Goal: Task Accomplishment & Management: Manage account settings

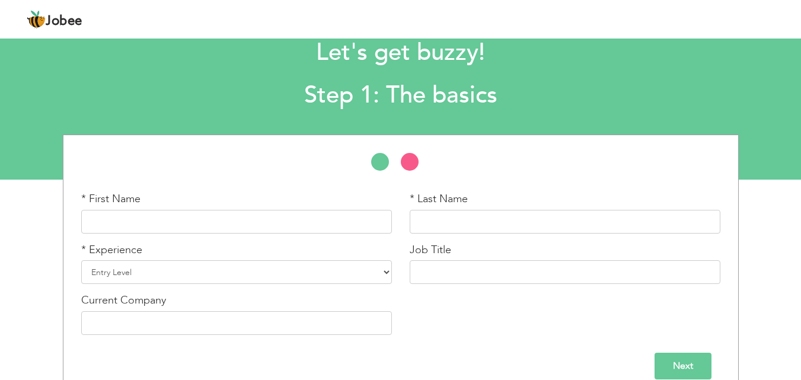
scroll to position [50, 0]
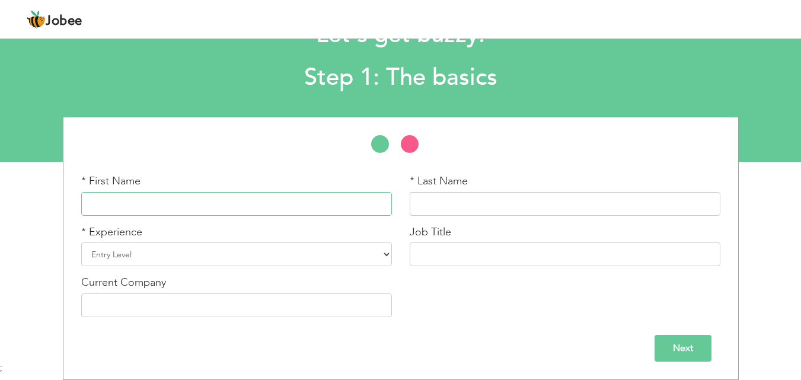
click at [251, 204] on input "text" at bounding box center [236, 204] width 311 height 24
click at [165, 194] on input "text" at bounding box center [236, 204] width 311 height 24
paste input "[DEMOGRAPHIC_DATA][PERSON_NAME]"
drag, startPoint x: 167, startPoint y: 197, endPoint x: 136, endPoint y: 202, distance: 31.2
click at [136, 202] on input "[DEMOGRAPHIC_DATA][PERSON_NAME]" at bounding box center [236, 204] width 311 height 24
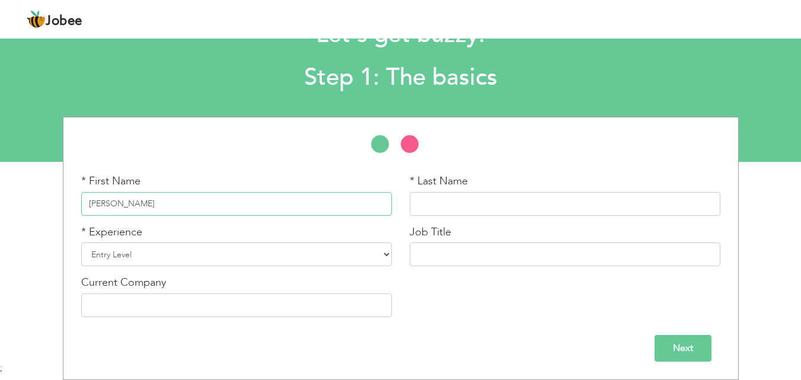
type input "Muhammed"
click at [456, 205] on input "text" at bounding box center [565, 204] width 311 height 24
paste input "Umer"
type input "Umer"
click at [320, 254] on select "Entry Level Less than 1 Year 1 Year 2 Years 3 Years 4 Years 5 Years 6 Years 7 Y…" at bounding box center [236, 255] width 311 height 24
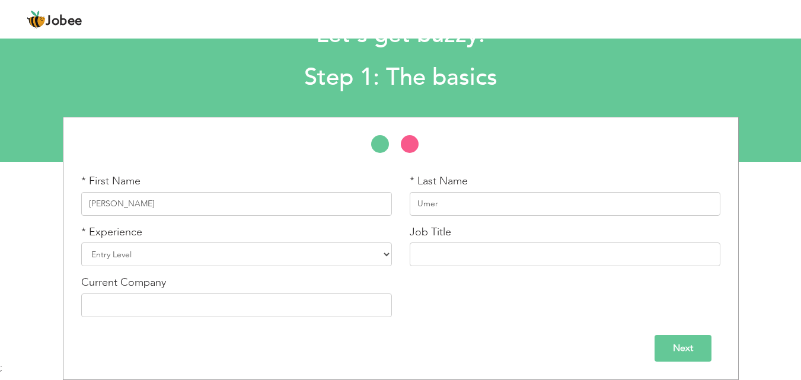
click at [584, 305] on div "* First Name Muhammed * Last Name Umer * Experience Entry Level Less than 1 Yea…" at bounding box center [400, 250] width 657 height 152
click at [301, 258] on select "Entry Level Less than 1 Year 1 Year 2 Years 3 Years 4 Years 5 Years 6 Years 7 Y…" at bounding box center [236, 255] width 311 height 24
select select "10"
click at [81, 243] on select "Entry Level Less than 1 Year 1 Year 2 Years 3 Years 4 Years 5 Years 6 Years 7 Y…" at bounding box center [236, 255] width 311 height 24
click at [445, 260] on input "text" at bounding box center [565, 255] width 311 height 24
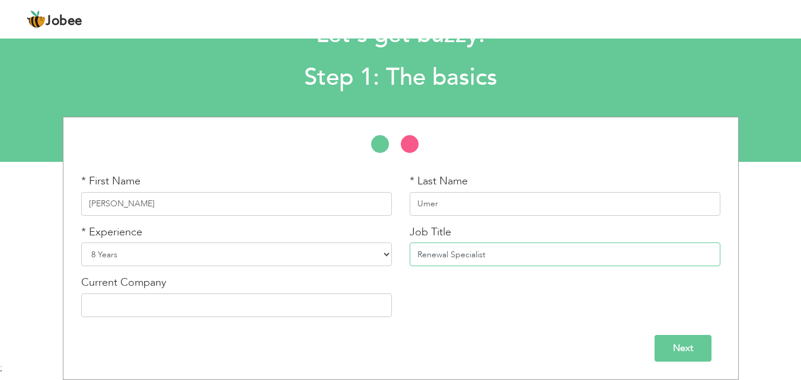
drag, startPoint x: 513, startPoint y: 253, endPoint x: 356, endPoint y: 247, distance: 156.7
click at [365, 253] on div "* First Name Muhammed * Last Name Umer * Experience Entry Level Less than 1 Yea…" at bounding box center [400, 250] width 657 height 152
paste input "Client Relations & Collections Specialist – Uber Eats Campaign"
drag, startPoint x: 607, startPoint y: 256, endPoint x: 674, endPoint y: 255, distance: 66.4
click at [674, 255] on input "Client Relations & Collections Specialist – Uber Eats Campaign" at bounding box center [565, 255] width 311 height 24
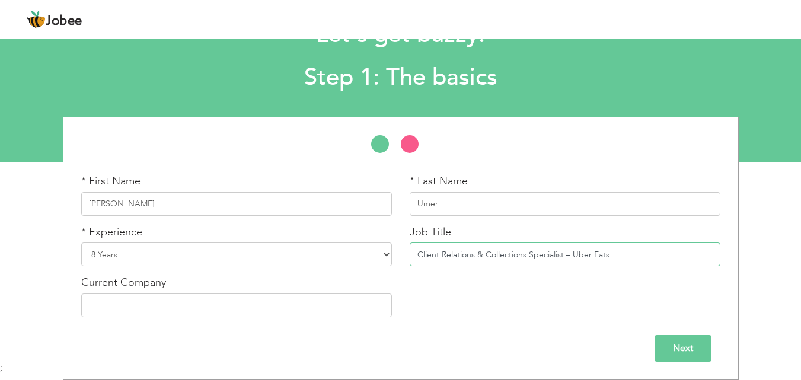
type input "Client Relations & Collections Specialist – Uber Eats"
click at [183, 306] on input "text" at bounding box center [236, 306] width 311 height 24
type input "Mindbridge"
click at [682, 350] on input "Next" at bounding box center [683, 348] width 57 height 27
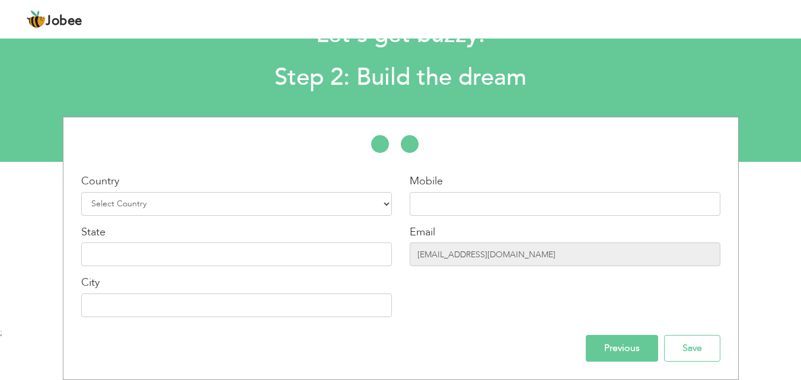
click at [237, 186] on div "Country Select Country Afghanistan Albania Algeria American Samoa Andorra Angol…" at bounding box center [236, 195] width 311 height 42
click at [237, 189] on div "Country Select Country Afghanistan Albania Algeria American Samoa Andorra Angol…" at bounding box center [236, 195] width 311 height 42
click at [247, 218] on div "Country Select Country Afghanistan Albania Algeria American Samoa Andorra Angol…" at bounding box center [236, 250] width 329 height 152
click at [252, 202] on select "Select Country Afghanistan Albania Algeria American Samoa Andorra Angola Anguil…" at bounding box center [236, 204] width 311 height 24
select select "166"
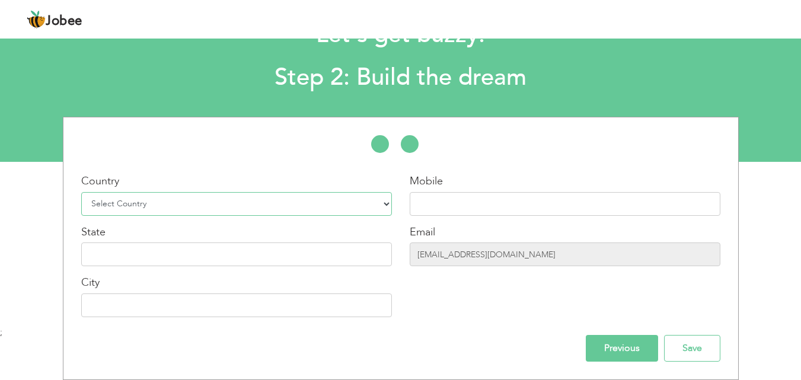
click at [81, 192] on select "Select Country Afghanistan Albania Algeria American Samoa Andorra Angola Anguil…" at bounding box center [236, 204] width 311 height 24
click at [475, 206] on input "text" at bounding box center [565, 204] width 311 height 24
click at [480, 197] on input "text" at bounding box center [565, 204] width 311 height 24
paste input "Client Relations"
drag, startPoint x: 483, startPoint y: 199, endPoint x: 374, endPoint y: 207, distance: 108.8
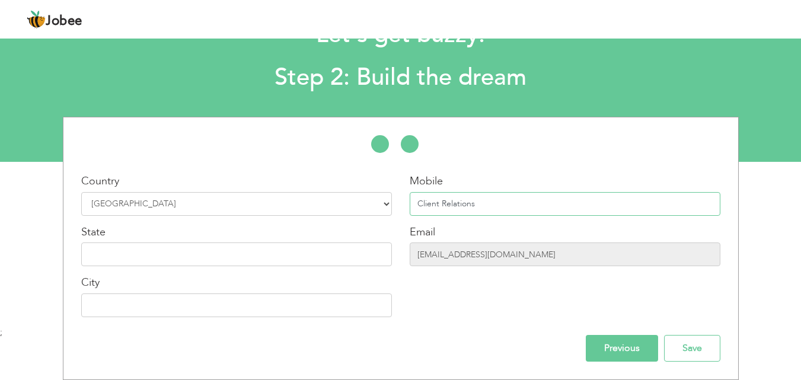
click at [374, 207] on div "Country Select Country Afghanistan Albania Algeria American Samoa Andorra Angol…" at bounding box center [400, 250] width 675 height 152
paste input "923354548713"
click at [426, 205] on input "923354548713" at bounding box center [565, 204] width 311 height 24
type input "03354548713"
click at [123, 257] on input "text" at bounding box center [236, 255] width 311 height 24
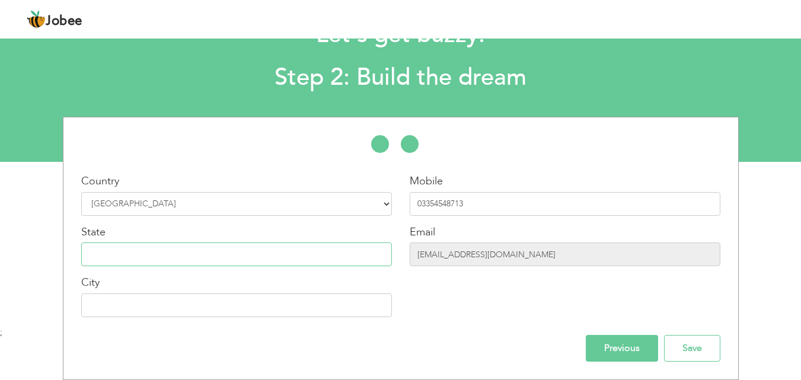
type input "[GEOGRAPHIC_DATA]"
click at [177, 318] on div "Country Select Country Afghanistan Albania Algeria American Samoa Andorra Angol…" at bounding box center [236, 250] width 329 height 152
click at [176, 314] on input "text" at bounding box center [236, 306] width 311 height 24
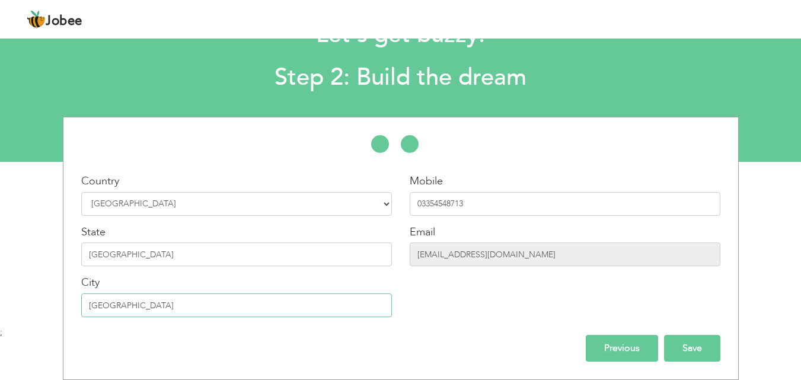
type input "[GEOGRAPHIC_DATA]"
click at [693, 341] on input "Save" at bounding box center [692, 348] width 56 height 27
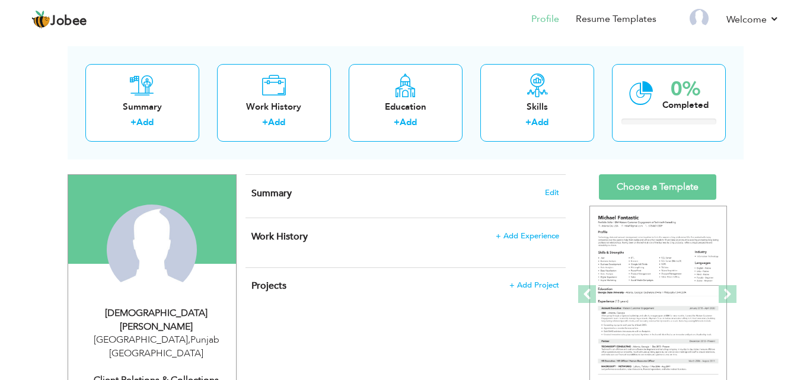
scroll to position [71, 0]
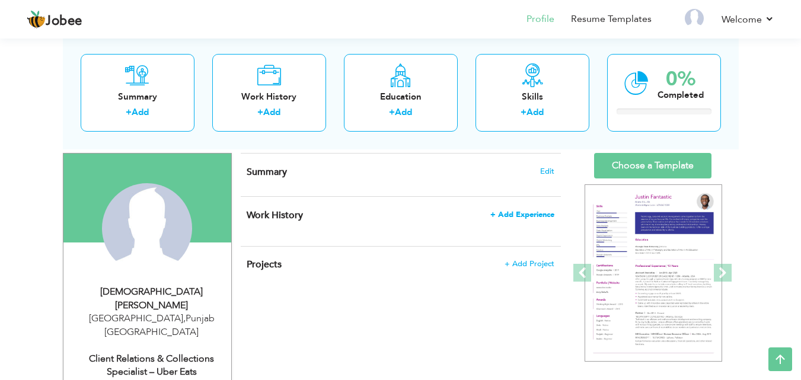
click at [528, 216] on span "+ Add Experience" at bounding box center [522, 215] width 64 height 8
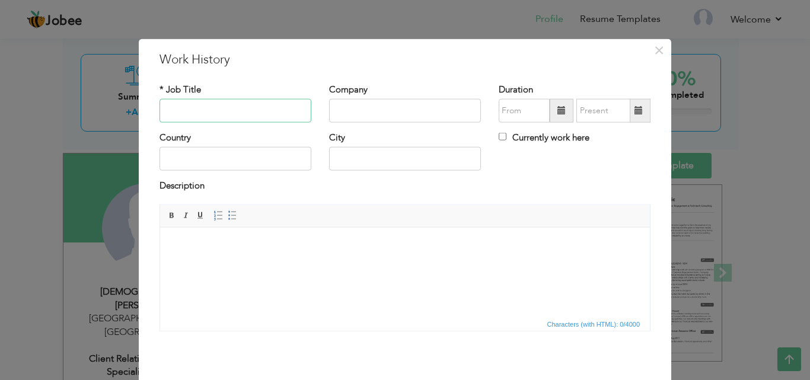
click at [190, 100] on input "text" at bounding box center [236, 111] width 152 height 24
paste input "Event Manager"
type input "Event Manager"
click at [359, 118] on input "text" at bounding box center [405, 111] width 152 height 24
click at [387, 115] on input "text" at bounding box center [405, 111] width 152 height 24
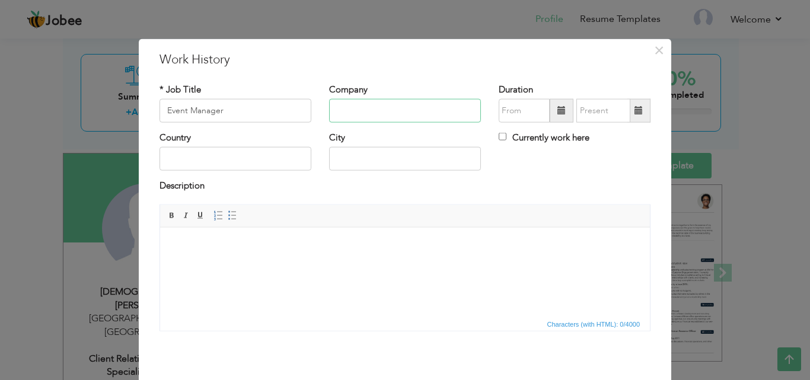
paste input "[PERSON_NAME][GEOGRAPHIC_DATA]"
type input "[PERSON_NAME][GEOGRAPHIC_DATA]"
click at [557, 109] on span at bounding box center [561, 110] width 8 height 8
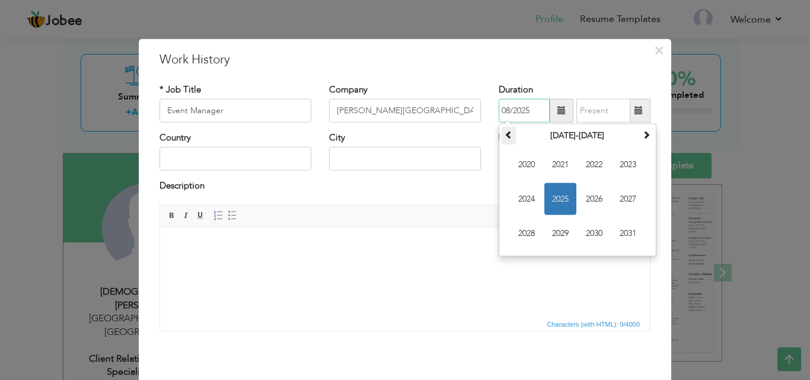
click at [505, 136] on span at bounding box center [509, 134] width 8 height 8
click at [626, 195] on span "2017" at bounding box center [628, 199] width 32 height 32
click at [554, 155] on span "Feb" at bounding box center [560, 165] width 32 height 32
type input "02/2017"
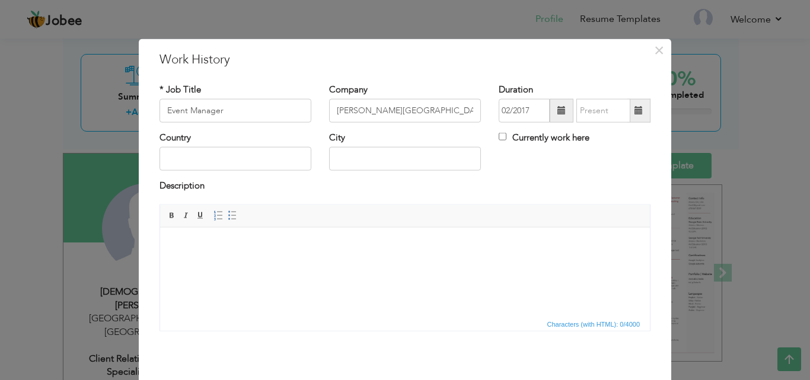
click at [638, 110] on span at bounding box center [639, 110] width 8 height 8
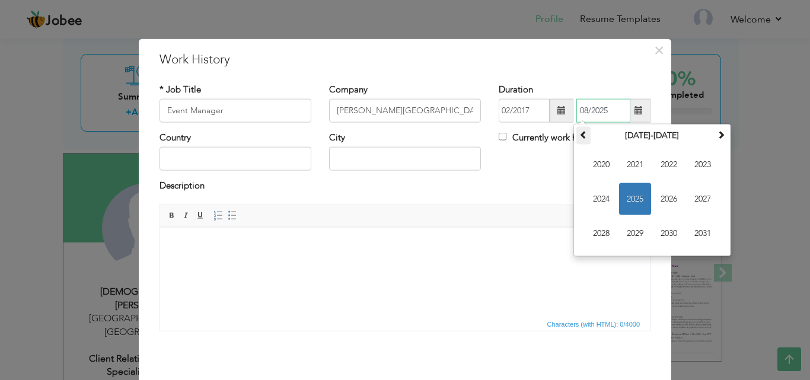
click at [579, 135] on span at bounding box center [583, 134] width 8 height 8
click at [633, 237] on span "2019" at bounding box center [635, 234] width 32 height 32
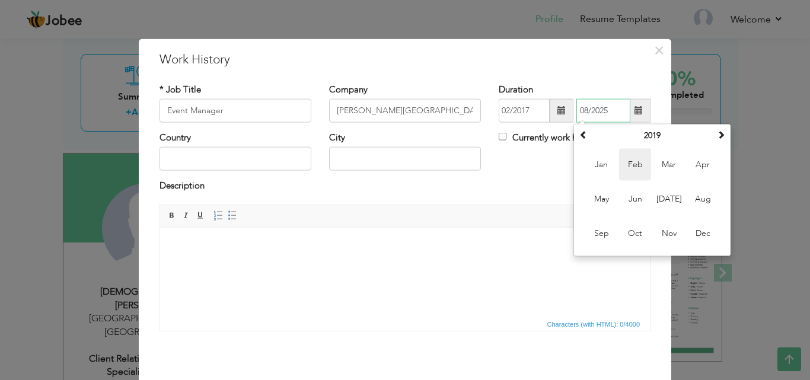
click at [628, 174] on span "Feb" at bounding box center [635, 165] width 32 height 32
type input "02/2019"
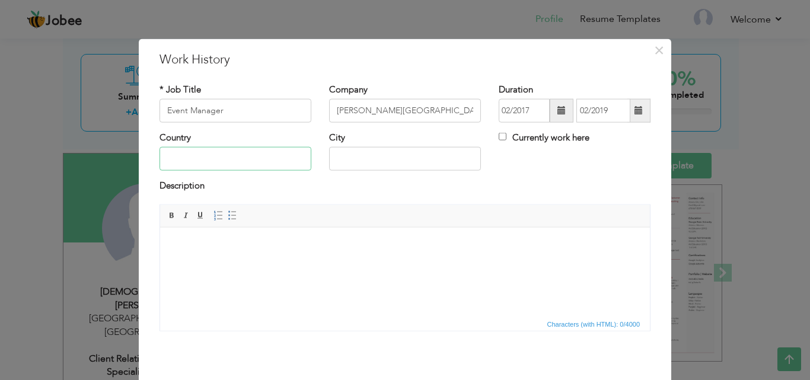
click at [251, 158] on input "text" at bounding box center [236, 159] width 152 height 24
type input "Pakistan"
type input "l"
type input "Lahore"
click at [253, 263] on html at bounding box center [405, 245] width 490 height 36
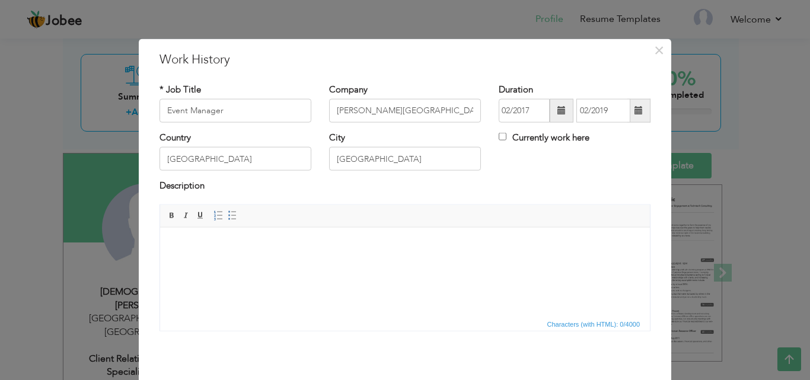
click at [289, 263] on html at bounding box center [405, 245] width 490 height 36
paste body
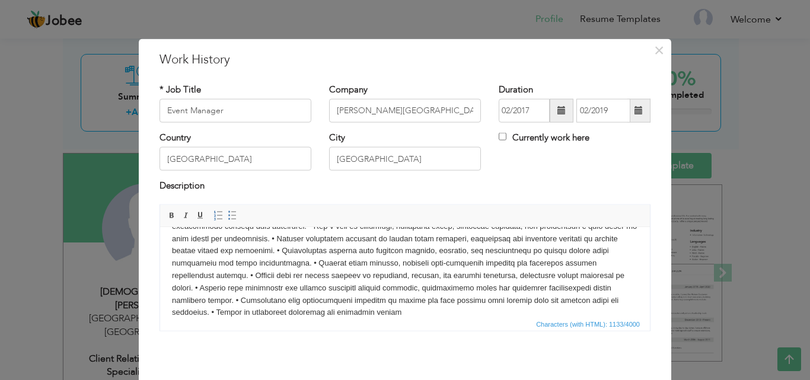
scroll to position [0, 0]
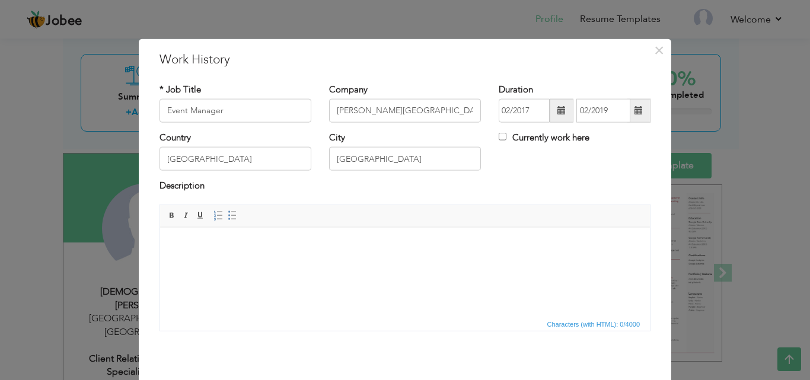
click at [348, 263] on html at bounding box center [405, 245] width 490 height 36
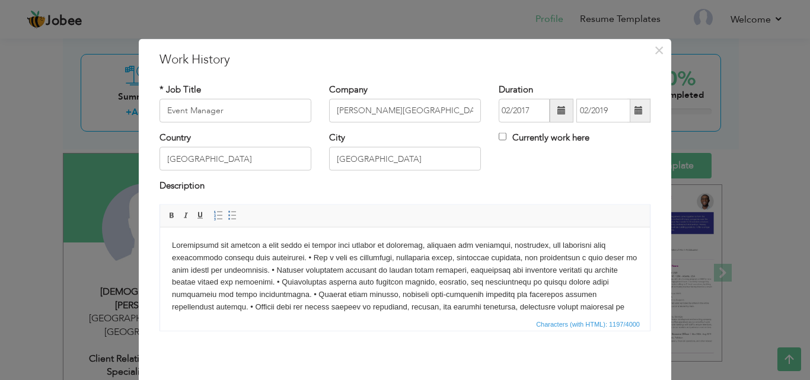
click at [290, 255] on body at bounding box center [405, 300] width 466 height 123
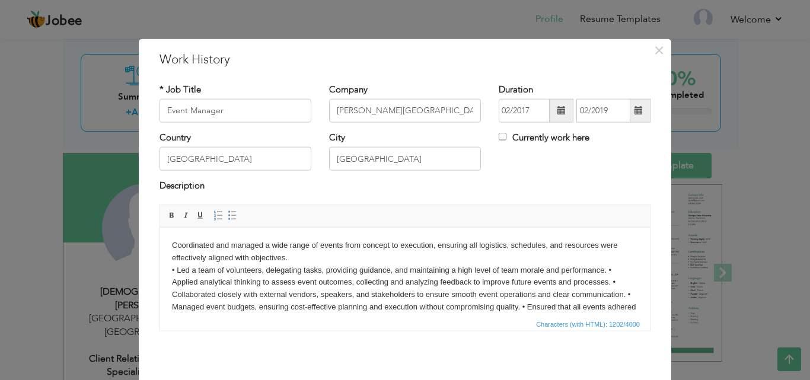
click at [608, 270] on body "Coordinated and managed a wide range of events from concept to execution, ensur…" at bounding box center [405, 300] width 466 height 123
click at [616, 285] on body "Coordinated and managed a wide range of events from concept to execution, ensur…" at bounding box center [405, 300] width 466 height 123
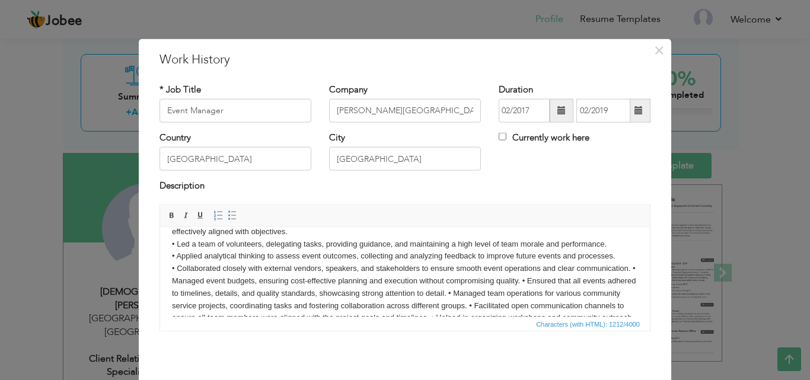
scroll to position [42, 0]
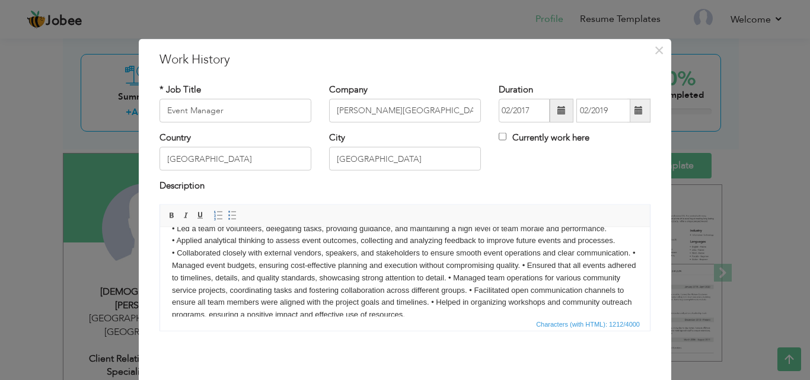
click at [228, 266] on body "Coordinated and managed a wide range of events from concept to execution, ensur…" at bounding box center [405, 258] width 466 height 123
click at [527, 276] on body "Coordinated and managed a wide range of events from concept to execution, ensur…" at bounding box center [405, 258] width 466 height 123
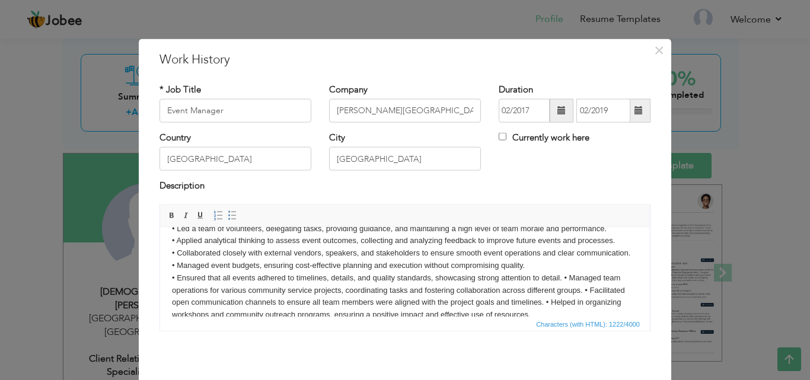
click at [566, 288] on body "Coordinated and managed a wide range of events from concept to execution, ensur…" at bounding box center [405, 258] width 466 height 123
click at [565, 292] on body "Coordinated and managed a wide range of events from concept to execution, ensur…" at bounding box center [405, 258] width 466 height 123
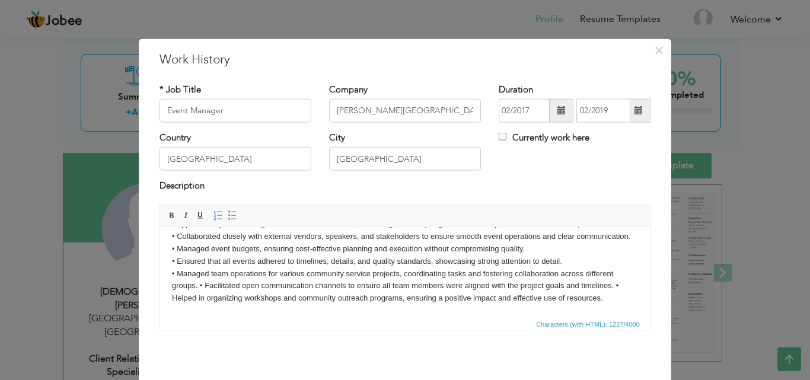
scroll to position [71, 0]
click at [199, 286] on body "Coordinated and managed a wide range of events from concept to execution, ensur…" at bounding box center [405, 242] width 466 height 123
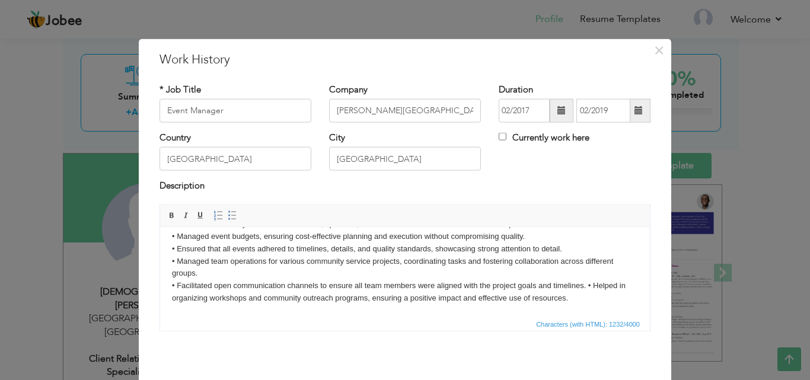
click at [588, 298] on body "Coordinated and managed a wide range of events from concept to execution, ensur…" at bounding box center [405, 236] width 466 height 136
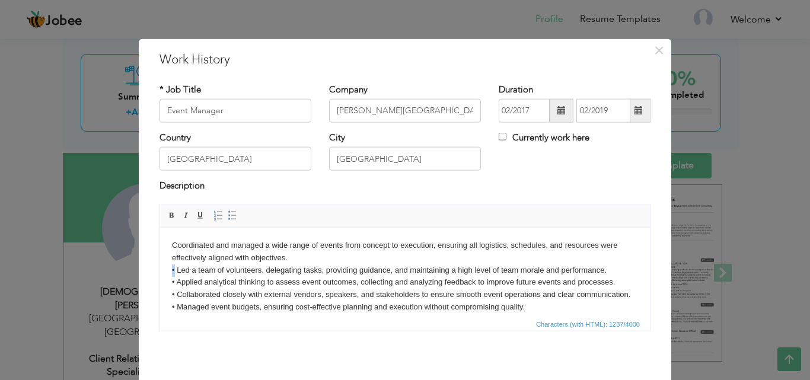
drag, startPoint x: 174, startPoint y: 267, endPoint x: 165, endPoint y: 268, distance: 9.0
click at [165, 268] on html "Coordinated and managed a wide range of events from concept to execution, ensur…" at bounding box center [405, 307] width 490 height 160
copy body "•"
click at [170, 243] on html "Coordinated and managed a wide range of events from concept to execution, ensur…" at bounding box center [405, 307] width 490 height 160
drag, startPoint x: 646, startPoint y: 262, endPoint x: 764, endPoint y: 365, distance: 157.6
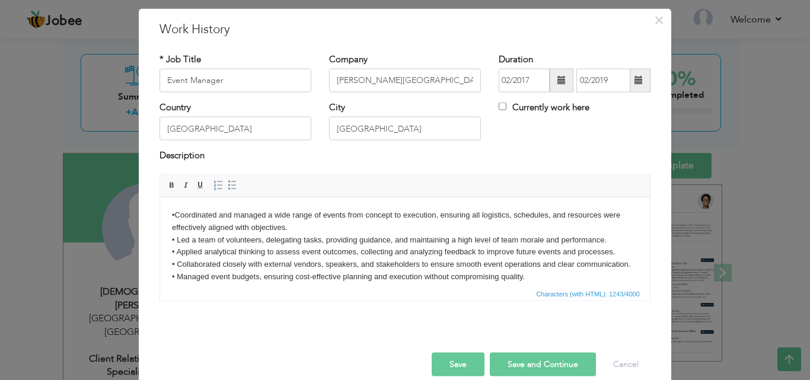
scroll to position [47, 0]
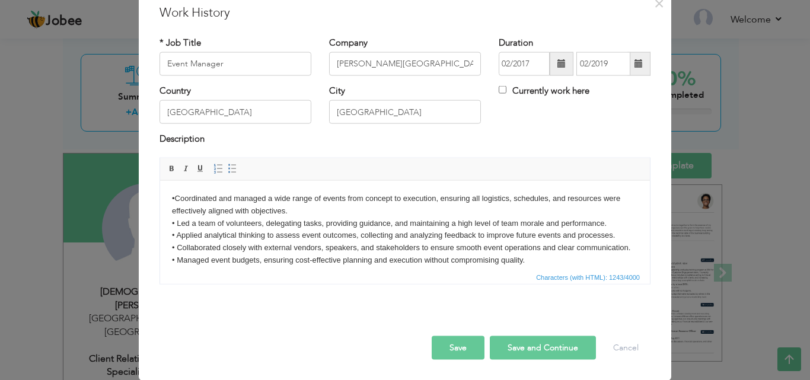
click at [555, 348] on button "Save and Continue" at bounding box center [543, 348] width 106 height 24
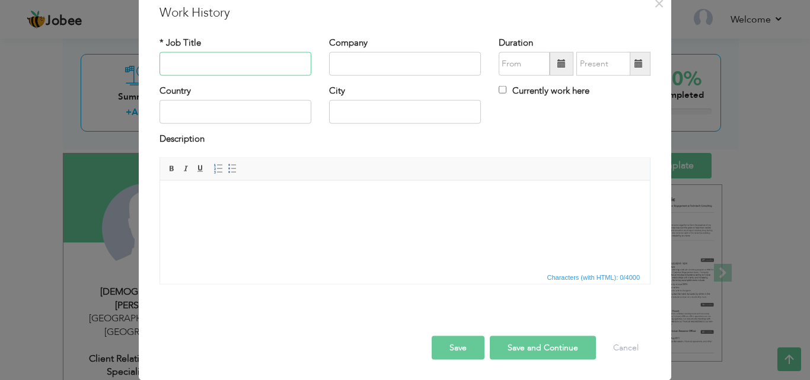
click at [240, 66] on input "text" at bounding box center [236, 64] width 152 height 24
paste input "Client Relations & Collections Specialist"
type input "Client Relations & Collections Specialist"
click at [349, 63] on input "text" at bounding box center [405, 64] width 152 height 24
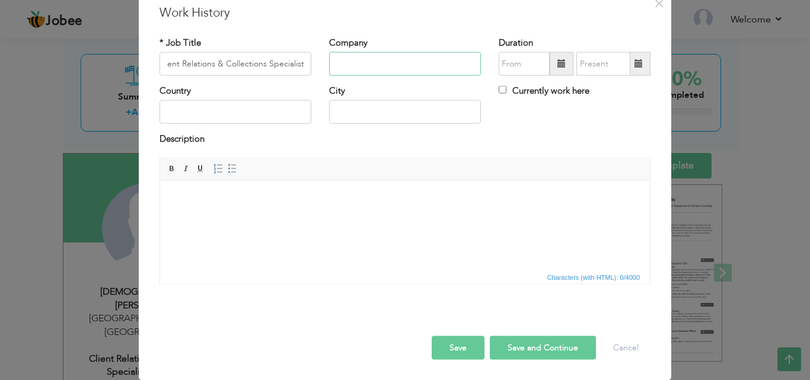
click at [349, 63] on input "text" at bounding box center [405, 64] width 152 height 24
click at [431, 62] on input "text" at bounding box center [405, 64] width 152 height 24
paste input "Mindbridge Pvt. Ltd."
type input "Mindbridge Pvt. Ltd."
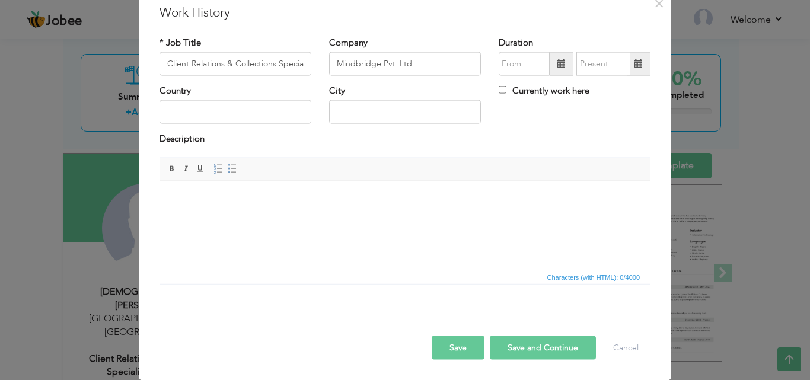
click at [552, 64] on span at bounding box center [562, 64] width 24 height 24
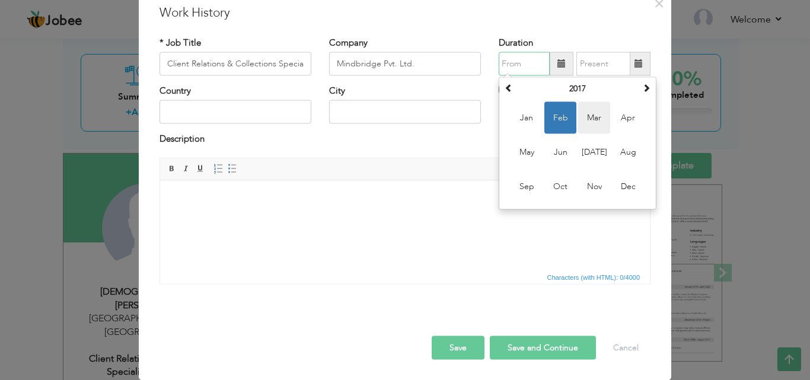
click at [589, 120] on span "Mar" at bounding box center [594, 118] width 32 height 32
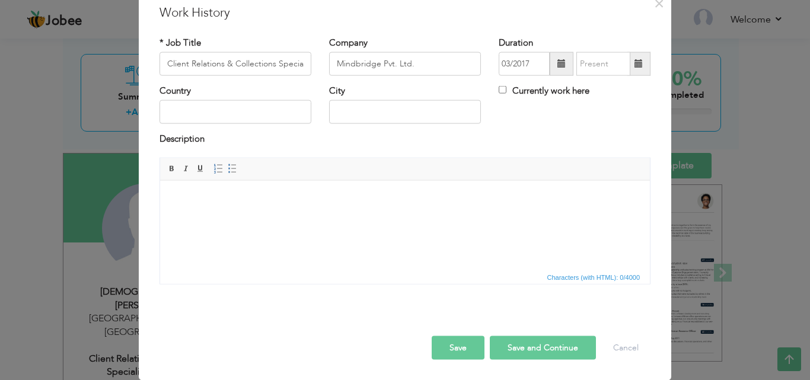
click at [557, 59] on span at bounding box center [561, 63] width 8 height 8
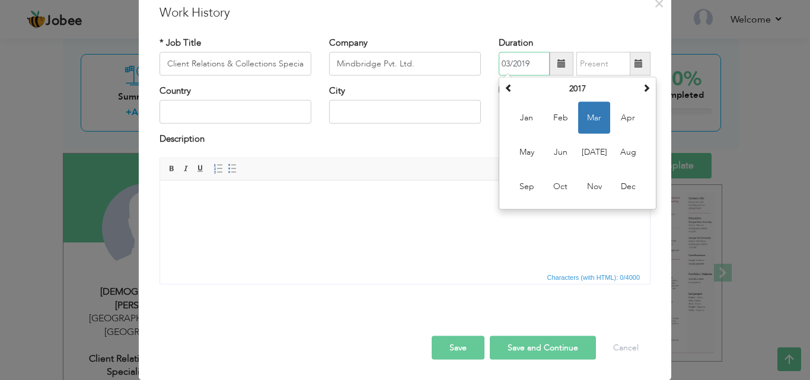
type input "03/2019"
click at [599, 59] on input "text" at bounding box center [603, 64] width 54 height 24
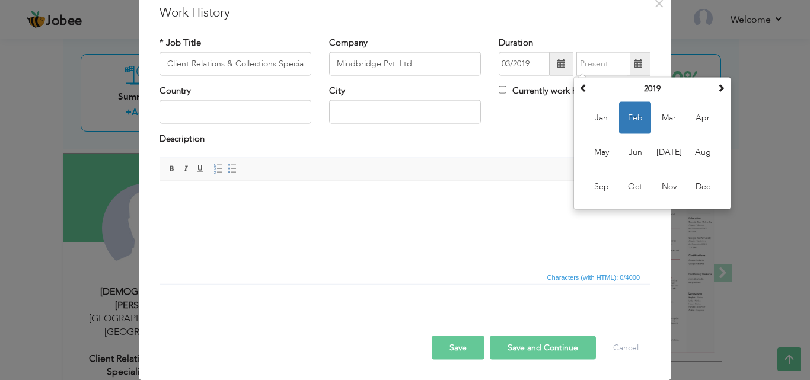
click at [594, 11] on h3 "Work History" at bounding box center [405, 13] width 491 height 18
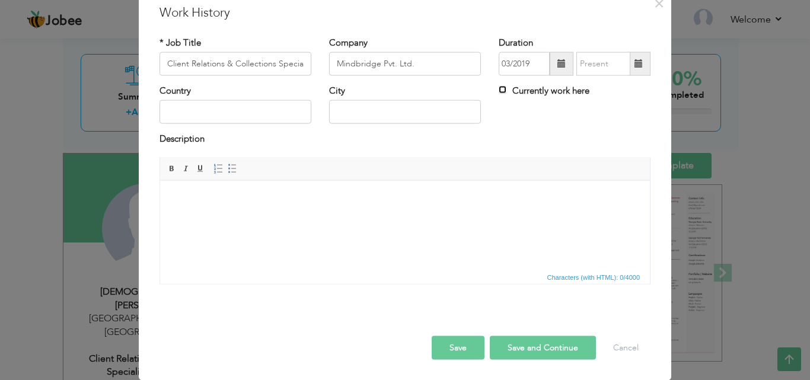
click at [499, 88] on input "Currently work here" at bounding box center [503, 90] width 8 height 8
checkbox input "true"
click at [193, 120] on input "text" at bounding box center [236, 112] width 152 height 24
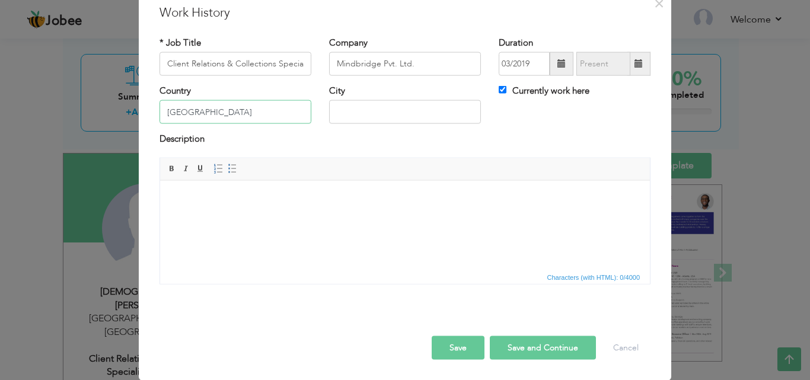
type input "Pakistan"
type input "Lahore"
click at [250, 183] on html at bounding box center [405, 198] width 490 height 36
click at [323, 216] on html at bounding box center [405, 198] width 490 height 36
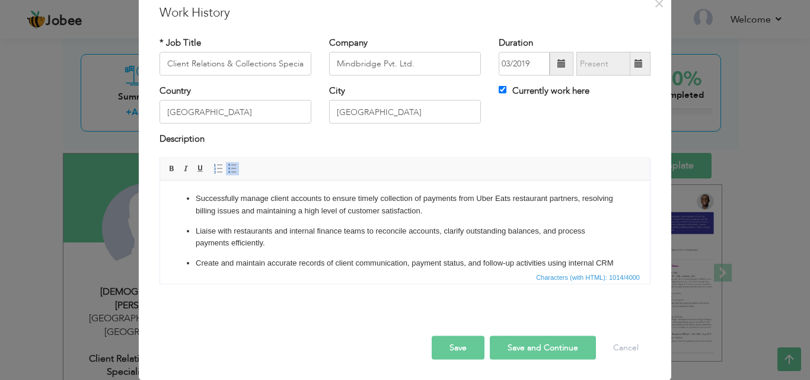
click at [185, 200] on ul "Successfully manage client accounts to ensure timely collection of payments fro…" at bounding box center [405, 283] width 466 height 182
click at [196, 213] on p "Successfully manage client accounts to ensure timely collection of payments fro…" at bounding box center [405, 204] width 419 height 25
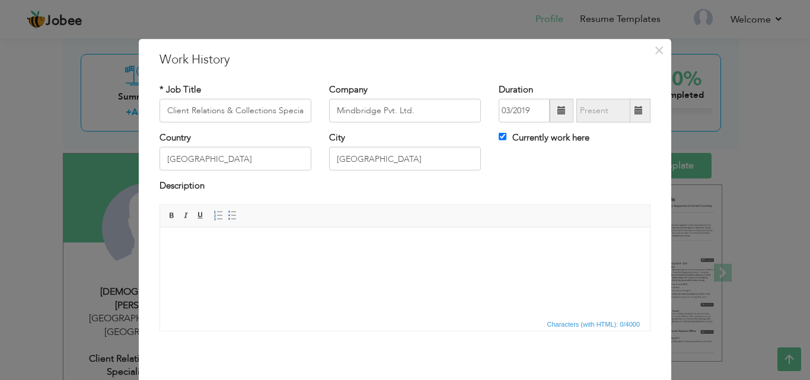
click at [299, 263] on html at bounding box center [405, 245] width 490 height 36
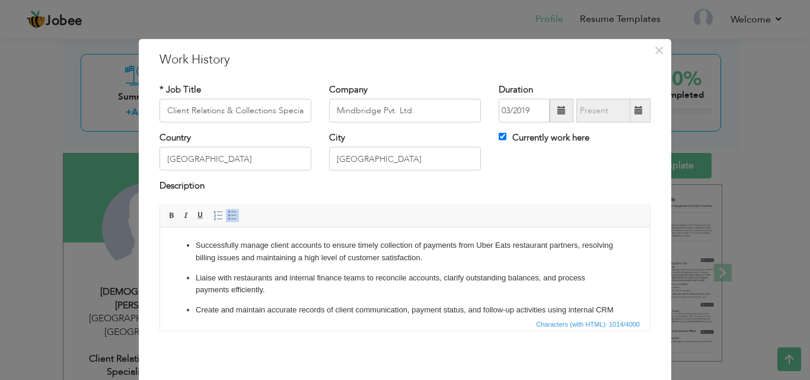
click at [195, 248] on ul "Successfully manage client accounts to ensure timely collection of payments fro…" at bounding box center [405, 330] width 466 height 182
click at [193, 278] on ul "Liaise with restaurants and internal finance teams to reconcile accounts, clari…" at bounding box center [405, 346] width 466 height 149
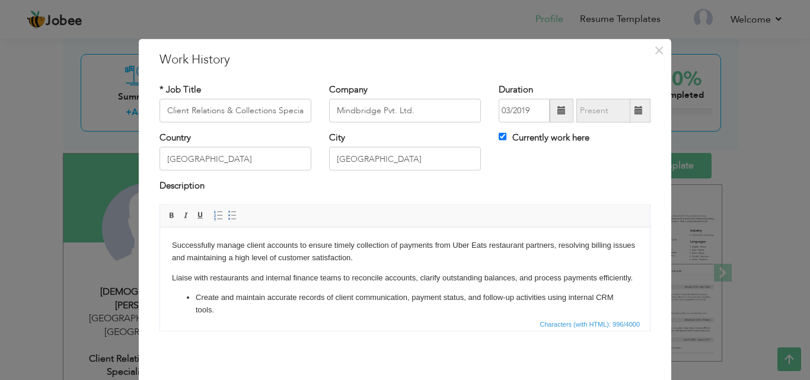
click at [193, 311] on ul "Create and maintain accurate records of client communication, payment status, a…" at bounding box center [405, 349] width 466 height 117
click at [172, 279] on p "Liaise with restaurants and internal finance teams to reconcile accounts, clari…" at bounding box center [405, 278] width 466 height 12
click at [174, 275] on p "Liaise with restaurants and internal finance teams to reconcile accounts, clari…" at bounding box center [405, 278] width 466 height 12
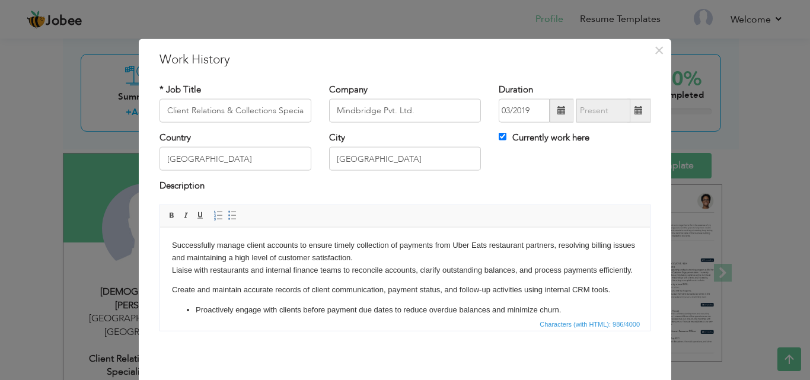
click at [173, 296] on p "Create and maintain accurate records of client communication, payment status, a…" at bounding box center [405, 289] width 466 height 12
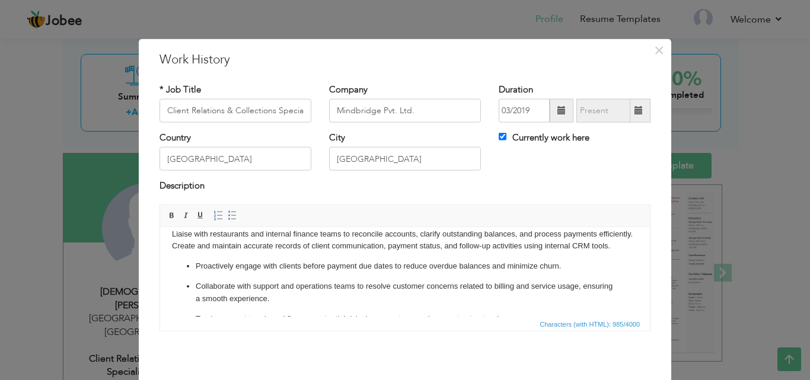
scroll to position [39, 0]
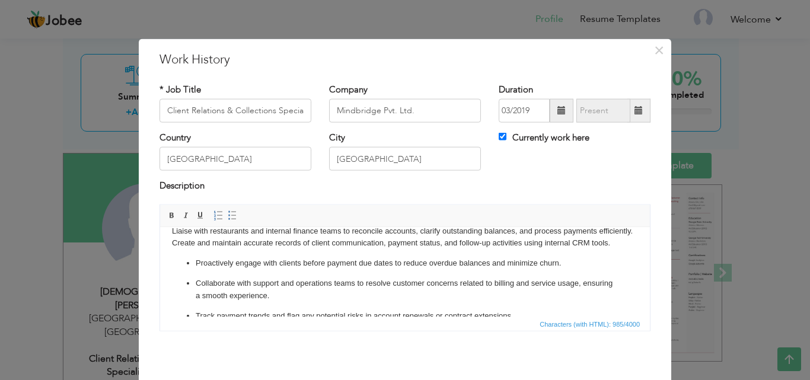
click at [197, 269] on p "Proactively engage with clients before payment due dates to reduce overdue bala…" at bounding box center [405, 263] width 419 height 12
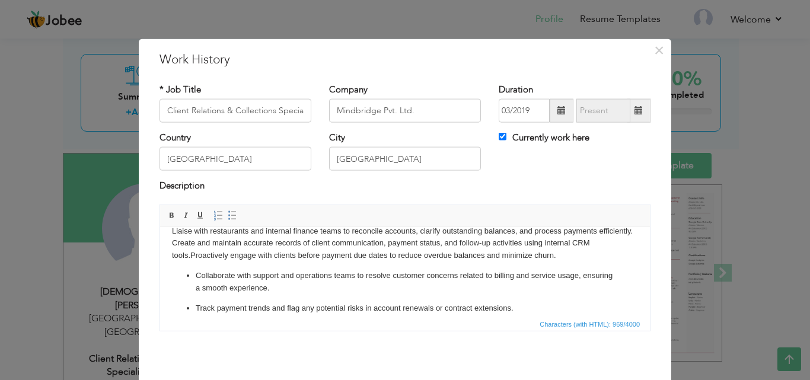
click at [196, 288] on p "Collaborate with support and operations teams to resolve customer concerns rela…" at bounding box center [405, 281] width 419 height 25
click at [192, 262] on p "Successfully manage client accounts to ensure timely collection of payments fro…" at bounding box center [405, 231] width 466 height 62
click at [195, 288] on ul "Collaborate with support and operations teams to resolve customer concerns rela…" at bounding box center [405, 301] width 466 height 65
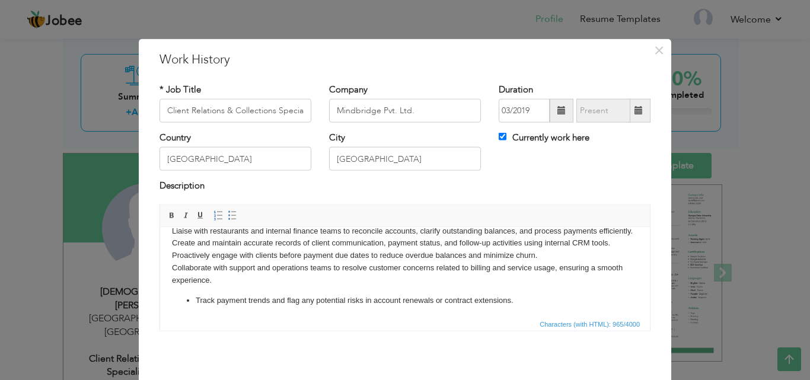
click at [196, 307] on p "Track payment trends and flag any potential risks in account renewals or contra…" at bounding box center [405, 300] width 419 height 12
click at [190, 311] on ul "Track payment trends and flag any potential risks in account renewals or contra…" at bounding box center [405, 310] width 466 height 33
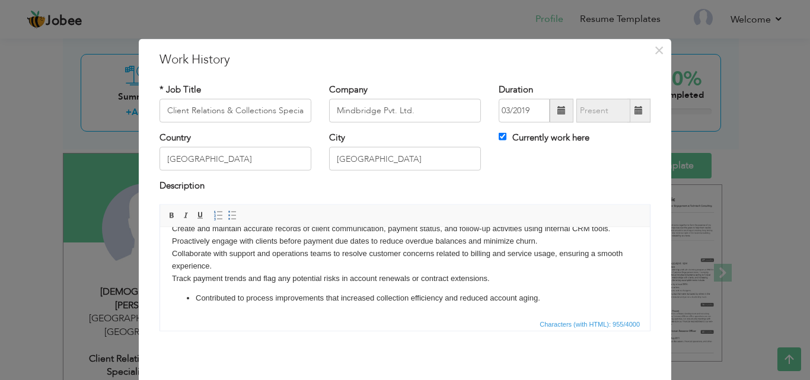
scroll to position [66, 0]
click at [193, 298] on ul "Contributed to process improvements that increased collection efficiency and re…" at bounding box center [405, 298] width 466 height 12
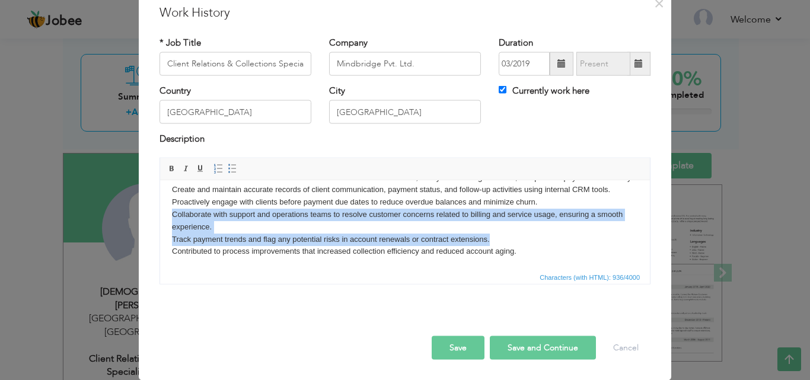
scroll to position [0, 0]
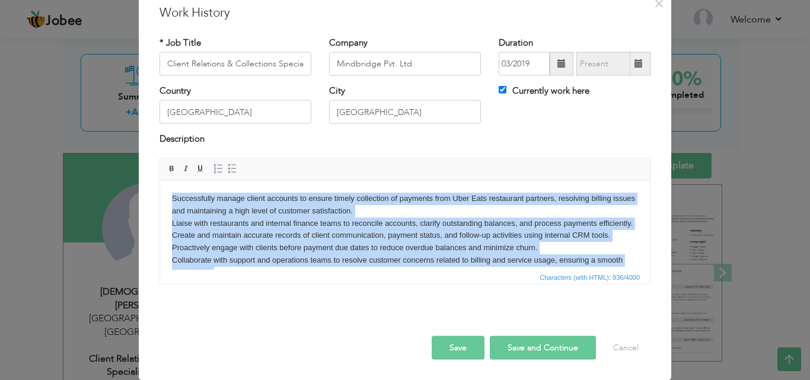
drag, startPoint x: 326, startPoint y: 222, endPoint x: 4, endPoint y: 104, distance: 343.0
click at [160, 180] on html "Successfully manage client accounts to ensure timely collection of payments fro…" at bounding box center [405, 247] width 490 height 135
click at [226, 175] on link "Insert/Remove Bulleted List" at bounding box center [232, 168] width 13 height 13
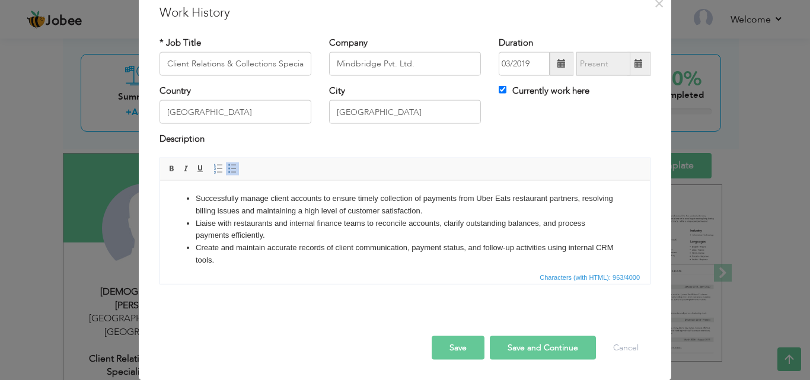
click at [247, 227] on li "Liaise with restaurants and internal finance teams to reconcile accounts, clari…" at bounding box center [405, 229] width 419 height 25
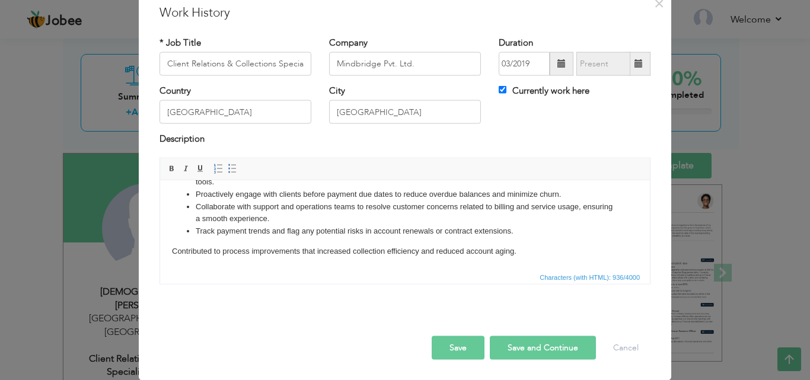
scroll to position [58, 0]
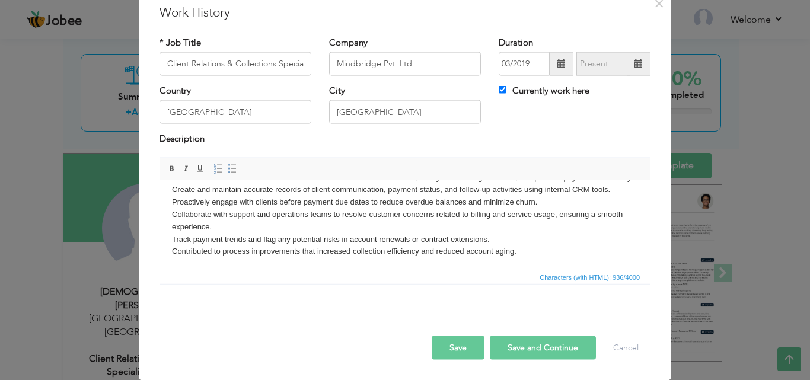
click at [196, 254] on p "Successfully manage client accounts to ensure timely collection of payments fro…" at bounding box center [405, 201] width 466 height 111
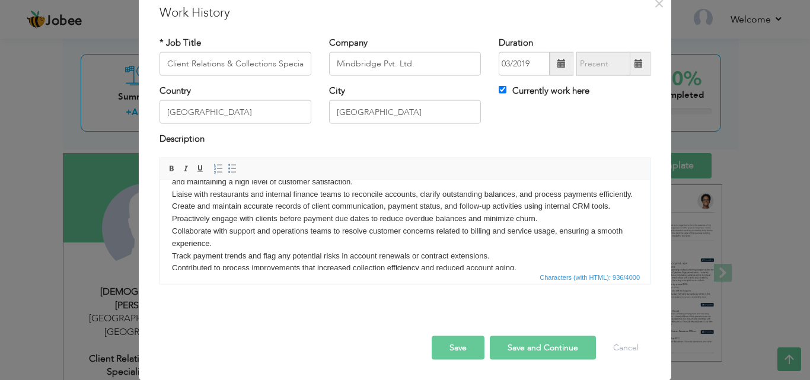
scroll to position [0, 0]
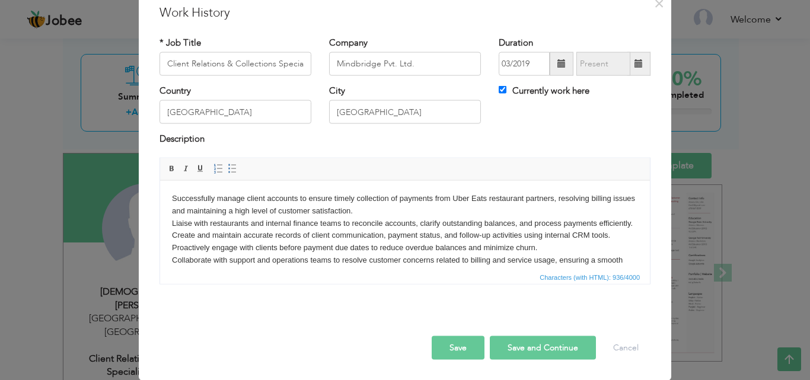
drag, startPoint x: 175, startPoint y: 200, endPoint x: 364, endPoint y: 343, distance: 237.1
click at [175, 200] on p "Successfully manage client accounts to ensure timely collection of payments fro…" at bounding box center [405, 247] width 466 height 111
click at [172, 197] on p "Successfully manage client accounts to ensure timely collection of payments fro…" at bounding box center [405, 247] width 466 height 111
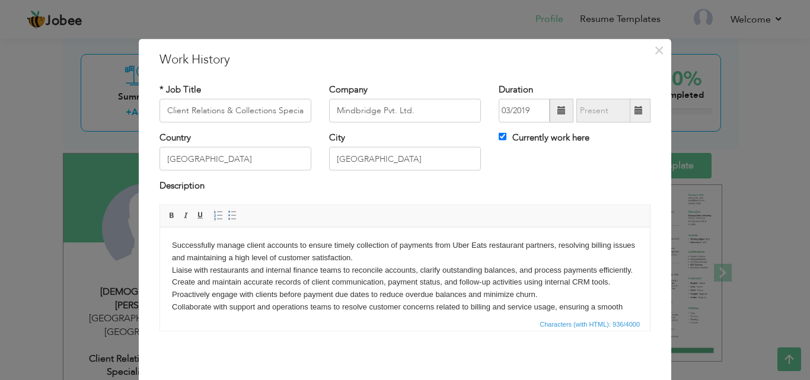
click at [195, 266] on p "Successfully manage client accounts to ensure timely collection of payments fro…" at bounding box center [405, 294] width 466 height 111
click at [177, 240] on p "Successfully manage client accounts to ensure timely collection of payments fro…" at bounding box center [405, 294] width 466 height 111
click at [172, 244] on p "Successfully manage client accounts to ensure timely collection of payments fro…" at bounding box center [405, 294] width 466 height 111
click at [227, 210] on link "Insert/Remove Bulleted List" at bounding box center [232, 215] width 13 height 13
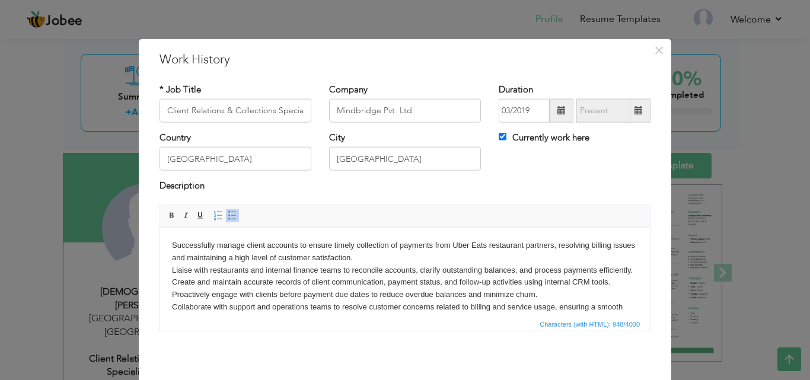
click at [227, 210] on link "Insert/Remove Bulleted List" at bounding box center [232, 215] width 13 height 13
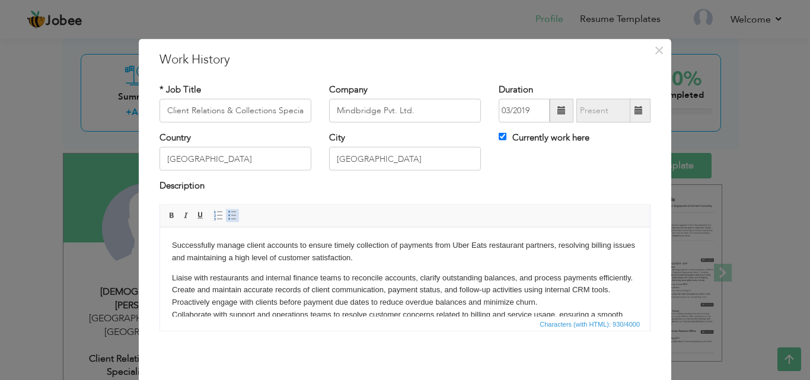
click at [234, 217] on link "Insert/Remove Bulleted List" at bounding box center [232, 215] width 13 height 13
click at [232, 217] on link "Insert/Remove Bulleted List" at bounding box center [232, 215] width 13 height 13
click at [234, 209] on link "Insert/Remove Bulleted List" at bounding box center [232, 215] width 13 height 13
drag, startPoint x: 192, startPoint y: 241, endPoint x: 183, endPoint y: 243, distance: 8.4
click at [183, 243] on ul "Successfully manage client accounts to ensure timely collection of payments fro…" at bounding box center [405, 251] width 466 height 25
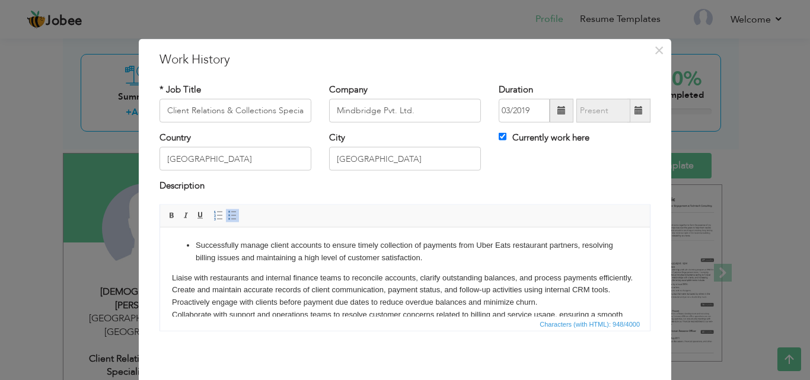
click at [196, 243] on li "Successfully manage client accounts to ensure timely collection of payments fro…" at bounding box center [405, 251] width 419 height 25
click at [192, 242] on ul "Successfully manage client accounts to ensure timely collection of payments fro…" at bounding box center [405, 251] width 466 height 25
click at [191, 242] on ul "Successfully manage client accounts to ensure timely collection of payments fro…" at bounding box center [405, 251] width 466 height 25
click at [190, 243] on ul "Successfully manage client accounts to ensure timely collection of payments fro…" at bounding box center [405, 251] width 466 height 25
click at [196, 243] on li "Successfully manage client accounts to ensure timely collection of payments fro…" at bounding box center [405, 251] width 419 height 25
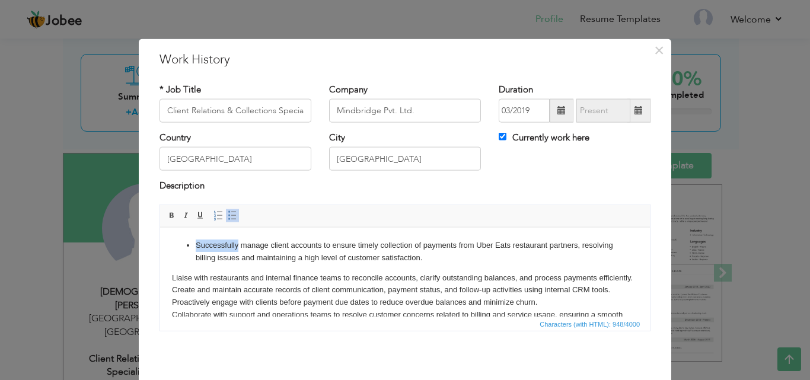
click at [196, 244] on li "Successfully manage client accounts to ensure timely collection of payments fro…" at bounding box center [405, 251] width 419 height 25
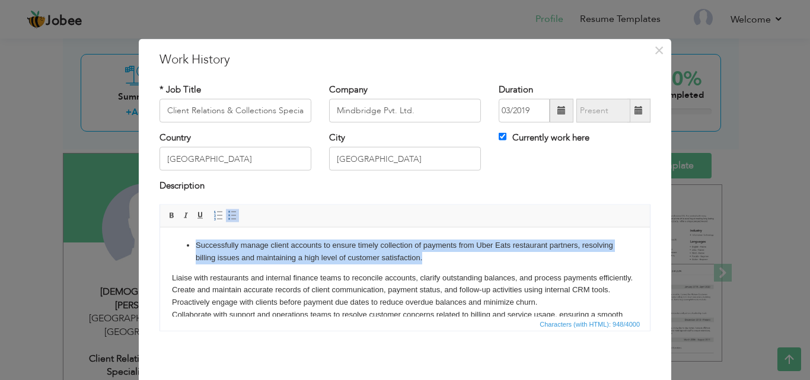
drag, startPoint x: 477, startPoint y: 263, endPoint x: 193, endPoint y: 240, distance: 284.4
click at [193, 240] on ul "Successfully manage client accounts to ensure timely collection of payments fro…" at bounding box center [405, 251] width 466 height 25
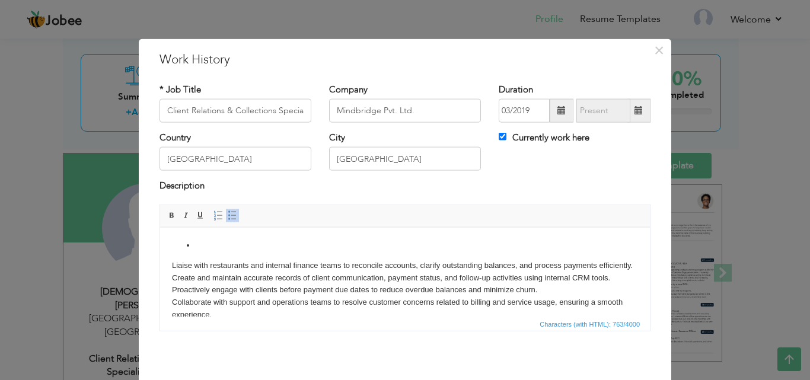
click at [182, 247] on ul at bounding box center [405, 245] width 466 height 12
click at [191, 247] on ul at bounding box center [405, 245] width 466 height 12
click at [196, 244] on li at bounding box center [405, 245] width 419 height 12
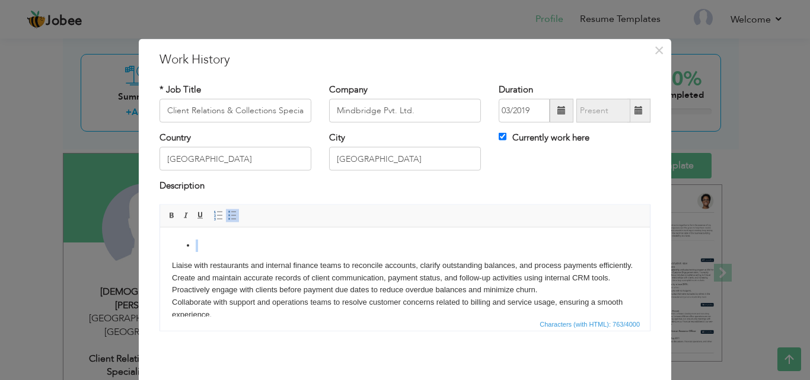
click at [196, 244] on li at bounding box center [405, 245] width 419 height 12
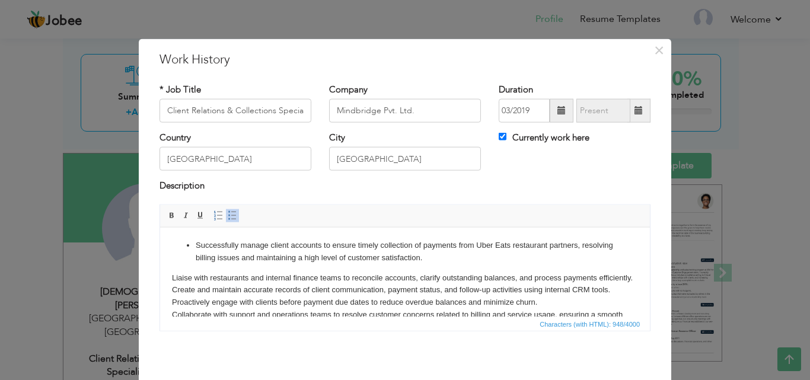
click at [218, 267] on body "Successfully manage client accounts to ensure timely collection of payments fro…" at bounding box center [405, 298] width 466 height 119
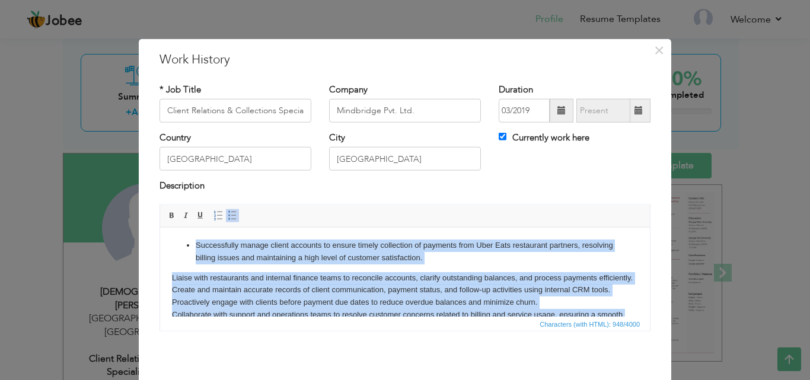
click at [233, 212] on link "Insert/Remove Bulleted List" at bounding box center [232, 215] width 13 height 13
click at [232, 212] on link "Insert/Remove Bulleted List" at bounding box center [232, 215] width 13 height 13
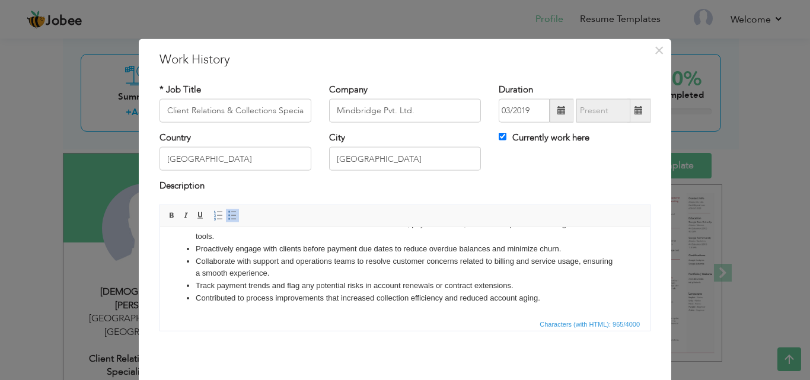
scroll to position [47, 0]
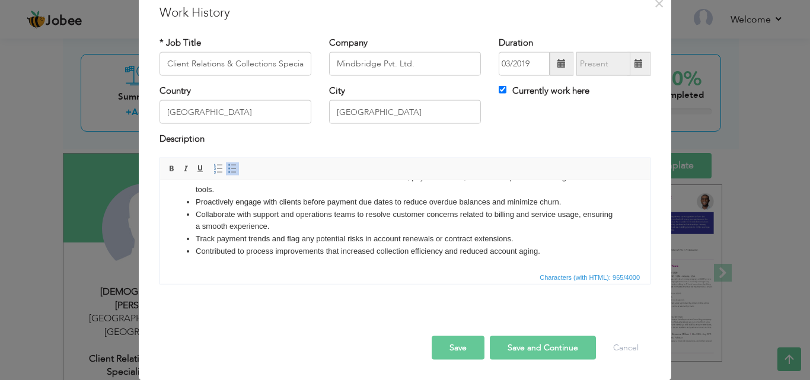
click at [553, 244] on li "Track payment trends and flag any potential risks in account renewals or contra…" at bounding box center [405, 238] width 419 height 12
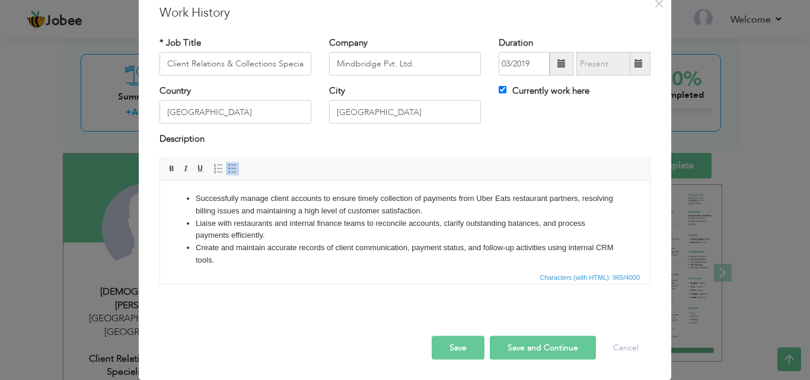
click at [250, 259] on li "Create and maintain accurate records of client communication, payment status, a…" at bounding box center [405, 253] width 419 height 25
click at [285, 257] on li "Create and maintain accurate records of client communication, payment status, a…" at bounding box center [405, 253] width 419 height 25
click at [275, 257] on li "Create and maintain accurate records of client communication, payment status, a…" at bounding box center [405, 253] width 419 height 25
click at [279, 255] on li "Create and maintain accurate records of client communication, payment status, a…" at bounding box center [405, 253] width 419 height 25
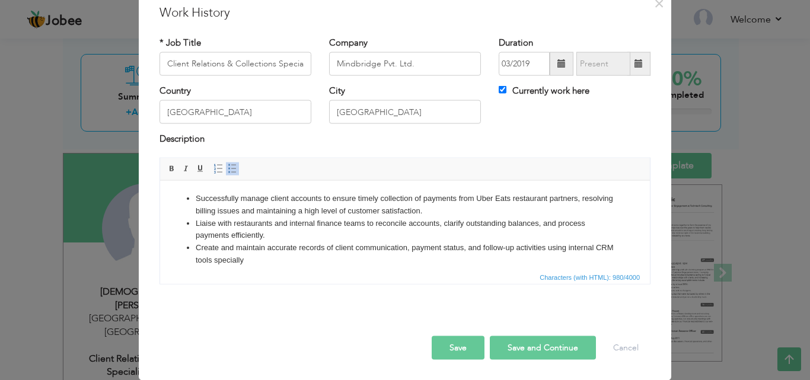
click at [279, 256] on li "Create and maintain accurate records of client communication, payment status, a…" at bounding box center [405, 253] width 419 height 25
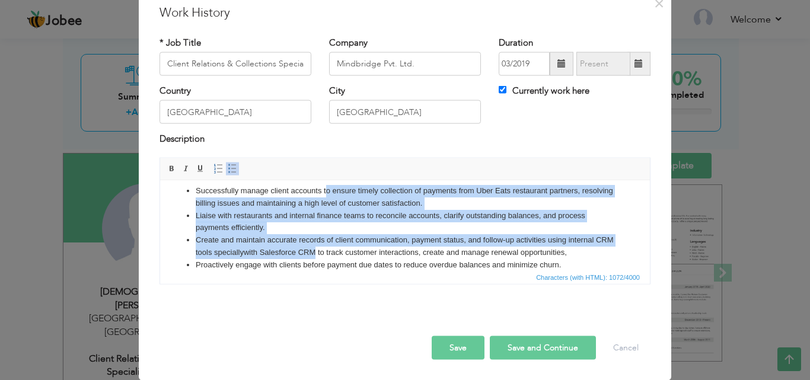
scroll to position [5, 0]
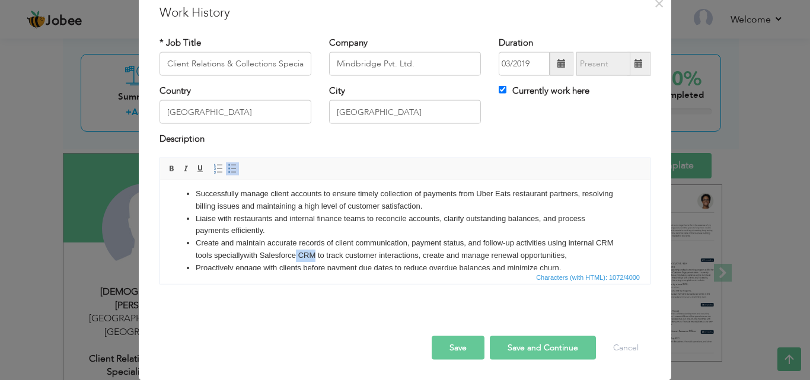
drag, startPoint x: 337, startPoint y: 260, endPoint x: 318, endPoint y: 253, distance: 20.1
click at [318, 253] on li "Create and maintain accurate records of client communication, payment status, a…" at bounding box center [405, 249] width 419 height 25
drag, startPoint x: 319, startPoint y: 256, endPoint x: 281, endPoint y: 254, distance: 38.6
click at [281, 254] on li "Create and maintain accurate records of client communication, payment status, a…" at bounding box center [405, 249] width 419 height 25
click at [362, 254] on li "Create and maintain accurate records of client communication, payment status, a…" at bounding box center [405, 249] width 419 height 25
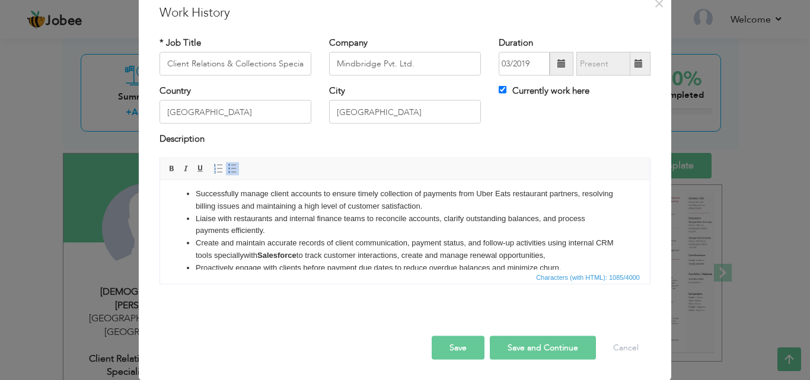
click at [572, 259] on li "Create and maintain accurate records of client communication, payment status, a…" at bounding box center [405, 249] width 419 height 25
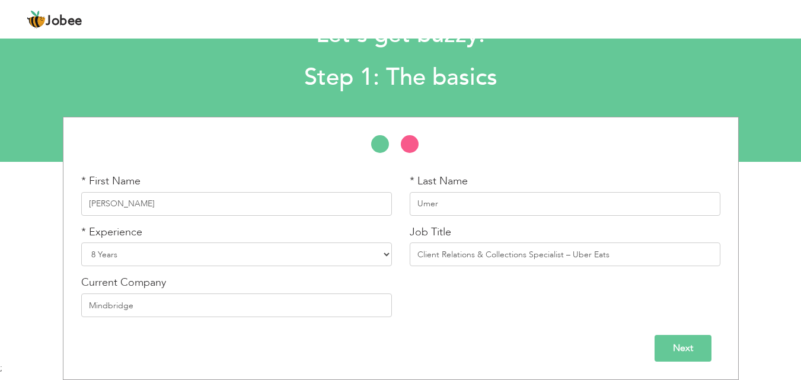
click at [689, 361] on input "Next" at bounding box center [683, 348] width 57 height 27
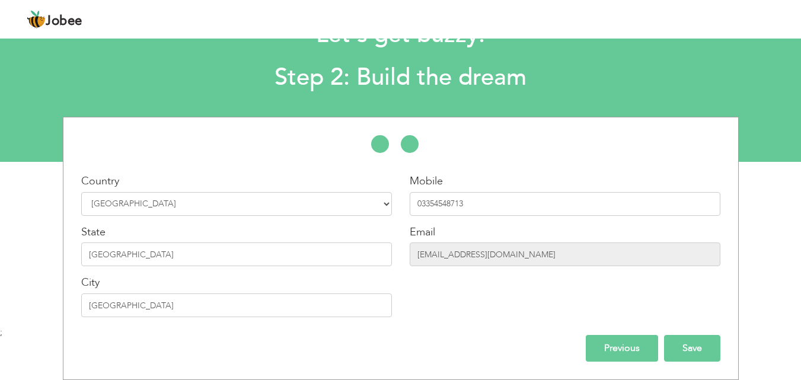
click at [694, 353] on input "Save" at bounding box center [692, 348] width 56 height 27
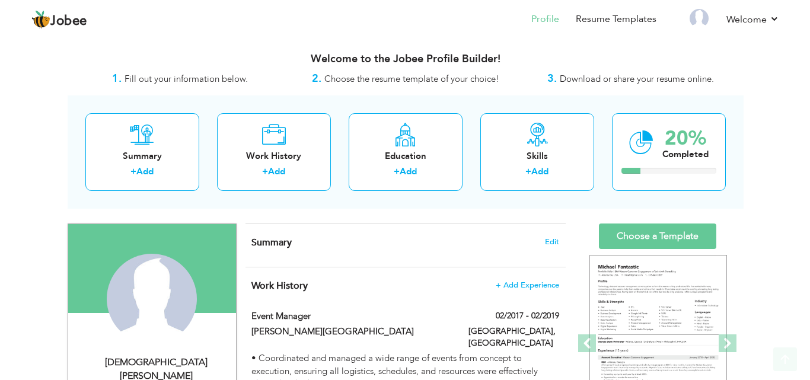
scroll to position [60, 0]
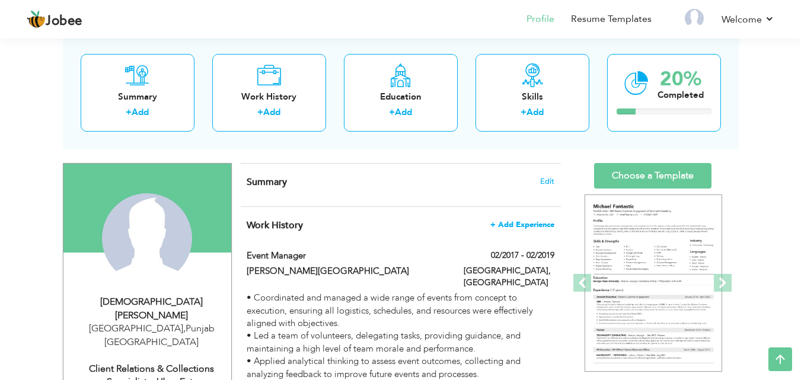
click at [536, 224] on span "+ Add Experience" at bounding box center [522, 225] width 64 height 8
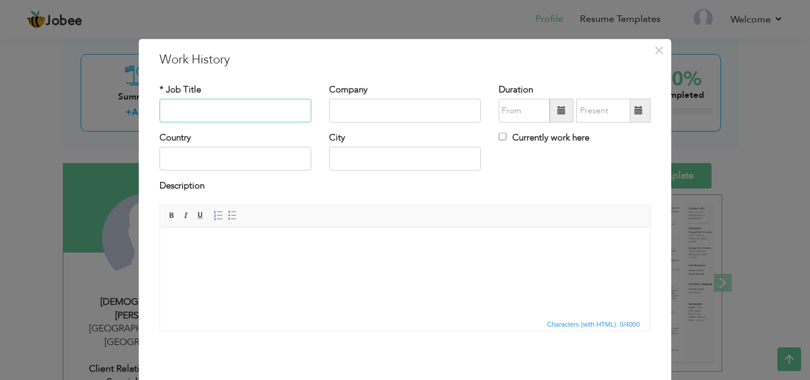
click at [243, 110] on input "text" at bounding box center [236, 111] width 152 height 24
paste input "Client Relations & Collections Specialist"
type input "Client Relations & Collections Specialist"
click at [339, 111] on input "text" at bounding box center [405, 111] width 152 height 24
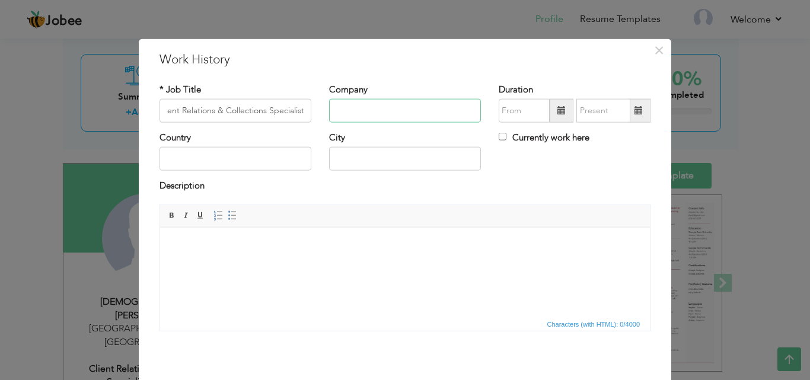
scroll to position [0, 0]
click at [368, 117] on input "text" at bounding box center [405, 111] width 152 height 24
paste input "Mindbridge Pvt. Ltd."
type input "Mindbridge Pvt. Ltd."
click at [557, 114] on span at bounding box center [561, 110] width 8 height 8
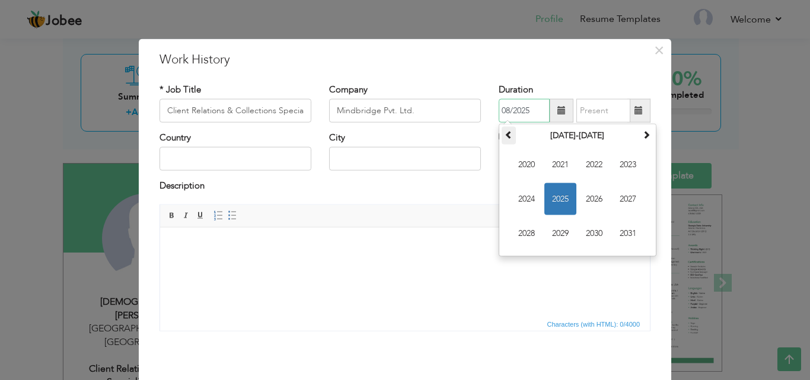
click at [508, 138] on th at bounding box center [509, 136] width 14 height 18
click at [558, 237] on span "2019" at bounding box center [560, 234] width 32 height 32
click at [600, 158] on span "Mar" at bounding box center [594, 165] width 32 height 32
type input "03/2019"
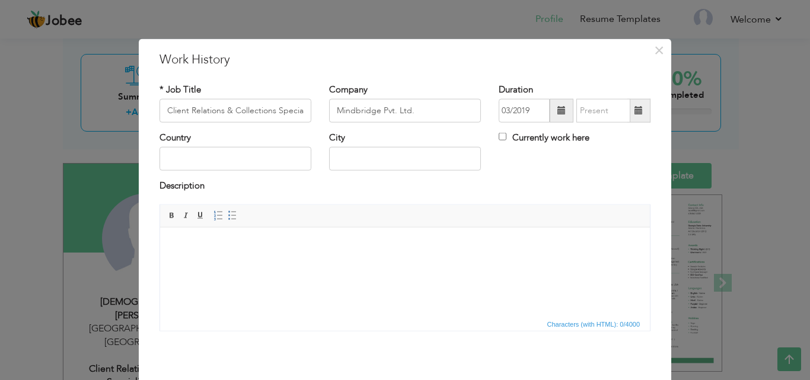
click at [642, 113] on span at bounding box center [638, 111] width 23 height 24
type input "08/2025"
click at [500, 138] on input "Currently work here" at bounding box center [503, 137] width 8 height 8
checkbox input "true"
click at [219, 155] on input "text" at bounding box center [236, 159] width 152 height 24
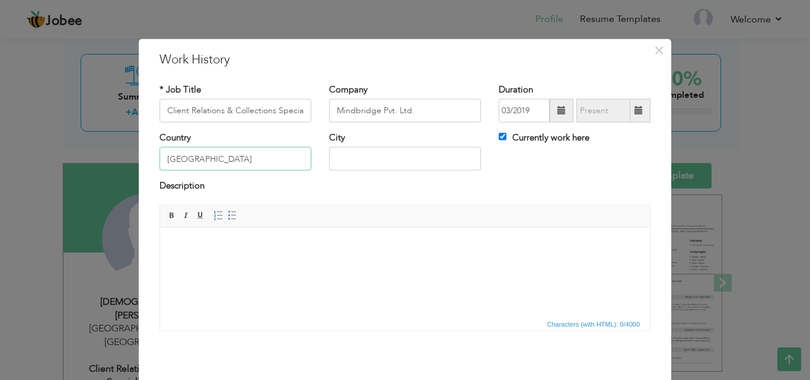
type input "Pakistan"
type input "l"
type input "Lahore"
click at [300, 263] on html at bounding box center [405, 245] width 490 height 36
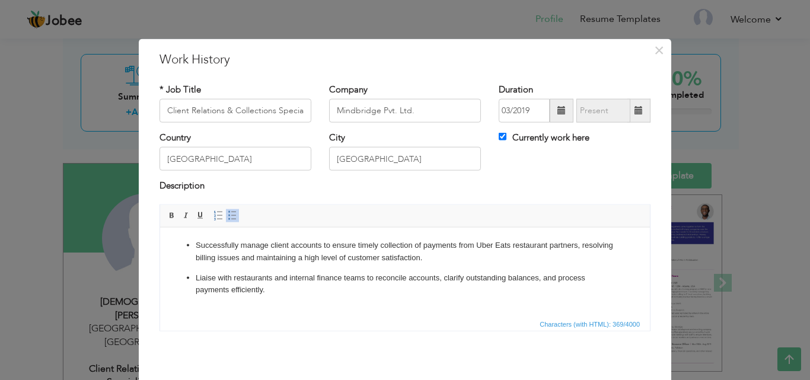
click at [196, 243] on p "Successfully manage client accounts to ensure timely collection of payments fro…" at bounding box center [405, 251] width 419 height 25
click at [289, 296] on html "Successfully manage client accounts to ensure timely collection of payments fro…" at bounding box center [405, 267] width 490 height 81
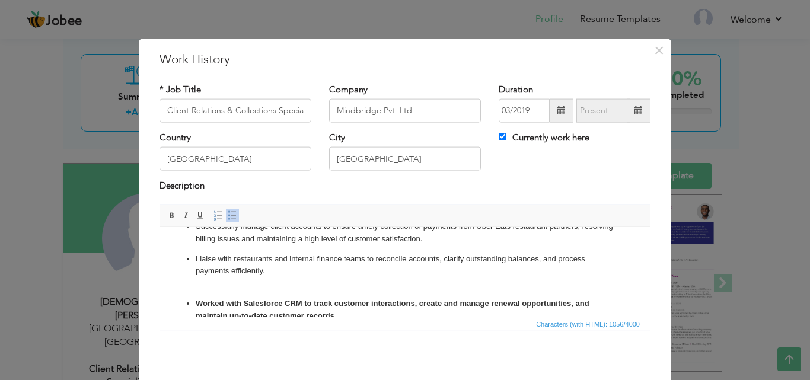
scroll to position [21, 0]
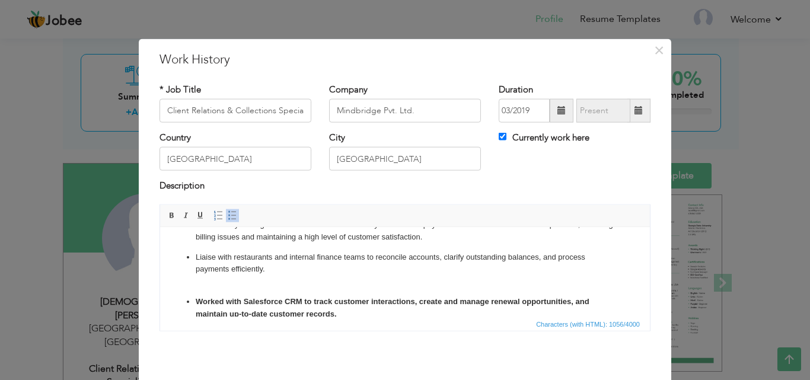
click at [253, 285] on p "Liaise with restaurants and internal finance teams to reconcile accounts, clari…" at bounding box center [405, 269] width 419 height 37
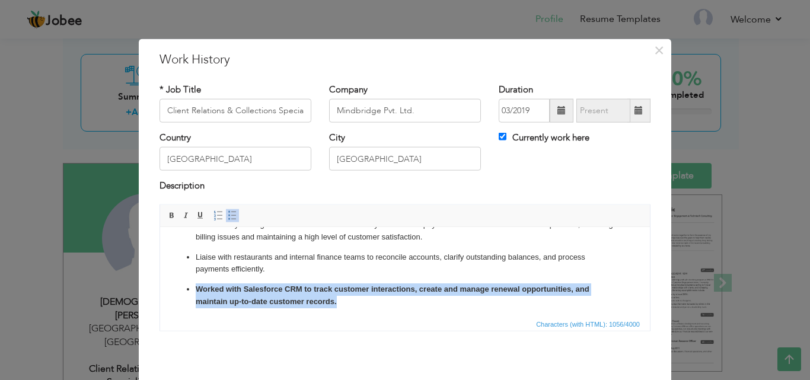
drag, startPoint x: 339, startPoint y: 301, endPoint x: 192, endPoint y: 284, distance: 148.1
click at [192, 284] on ul "Successfully manage client accounts to ensure timely collection of payments fro…" at bounding box center [405, 309] width 466 height 182
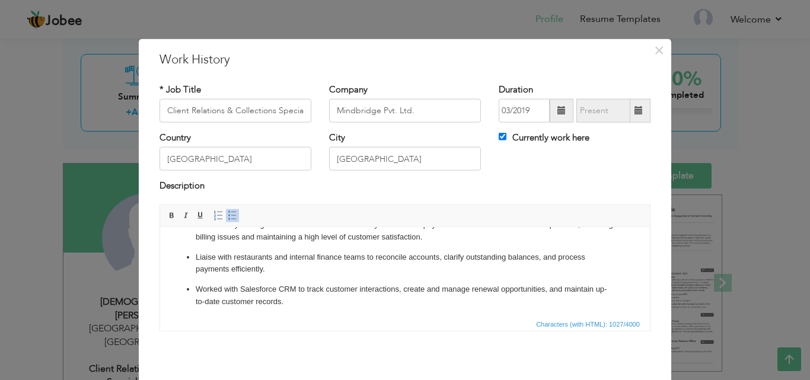
click at [294, 288] on p "Worked with Salesforce CRM to track customer interactions, create and manage re…" at bounding box center [405, 295] width 419 height 25
drag, startPoint x: 275, startPoint y: 288, endPoint x: 240, endPoint y: 286, distance: 34.5
click at [240, 286] on p "Worked with Salesforce CRM to track customer interactions, create and manage re…" at bounding box center [405, 295] width 419 height 25
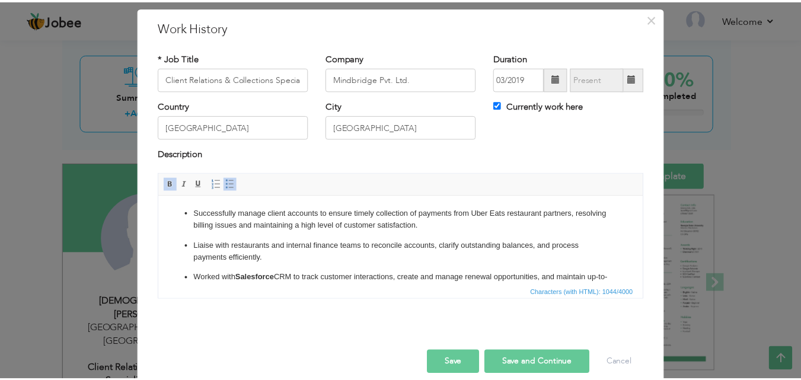
scroll to position [47, 0]
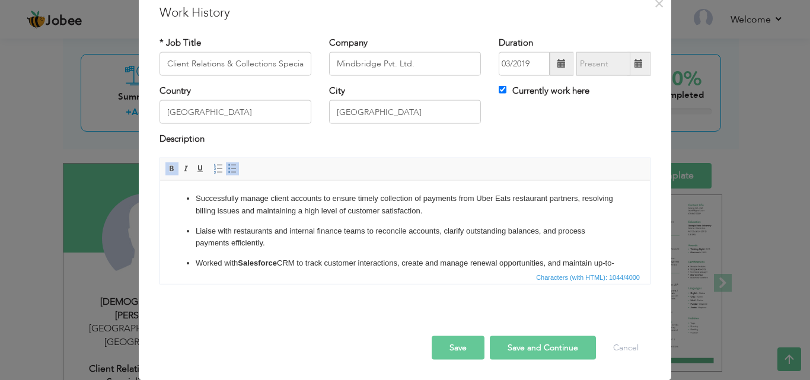
click at [458, 349] on button "Save" at bounding box center [458, 348] width 53 height 24
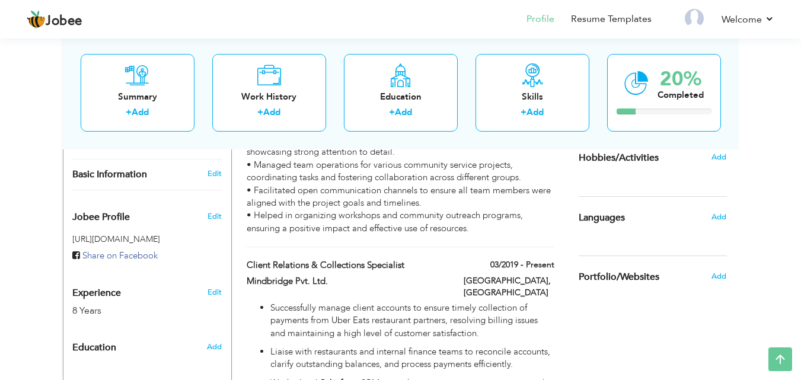
scroll to position [405, 0]
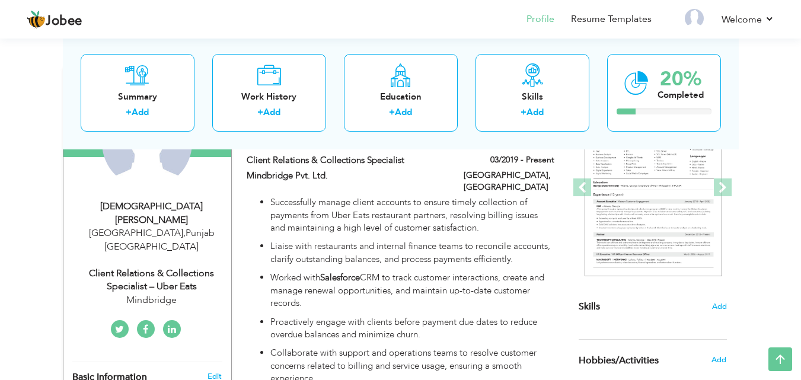
scroll to position [157, 0]
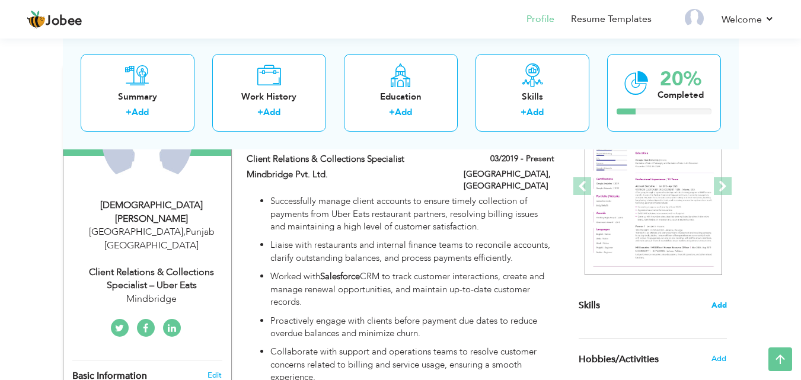
click at [719, 307] on span "Add" at bounding box center [719, 305] width 15 height 11
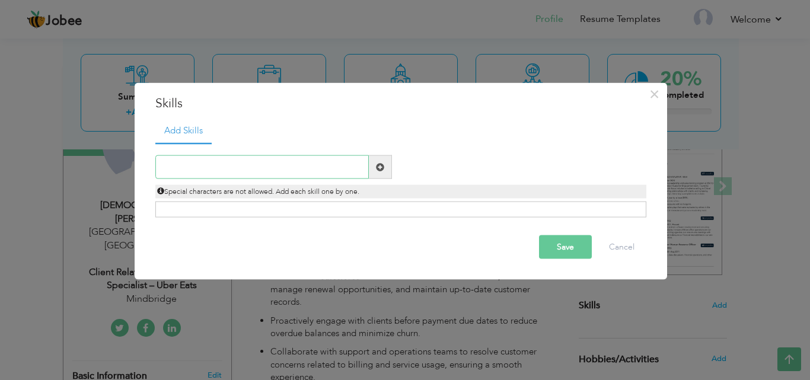
click at [315, 168] on input "text" at bounding box center [261, 167] width 213 height 24
paste input "Client Relationship Management"
type input "Client Relationship Management"
click at [383, 168] on span at bounding box center [380, 166] width 8 height 8
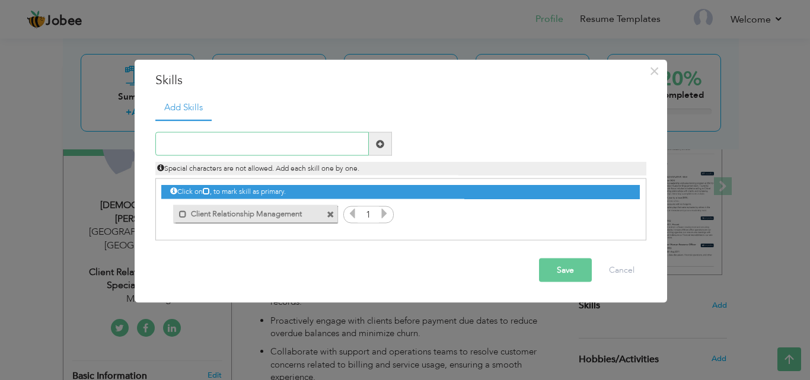
click at [277, 135] on input "text" at bounding box center [261, 144] width 213 height 24
click at [313, 141] on input "text" at bounding box center [261, 144] width 213 height 24
paste input "Renewal Process Management"
type input "Renewal Process Management"
click at [382, 142] on span at bounding box center [380, 143] width 8 height 8
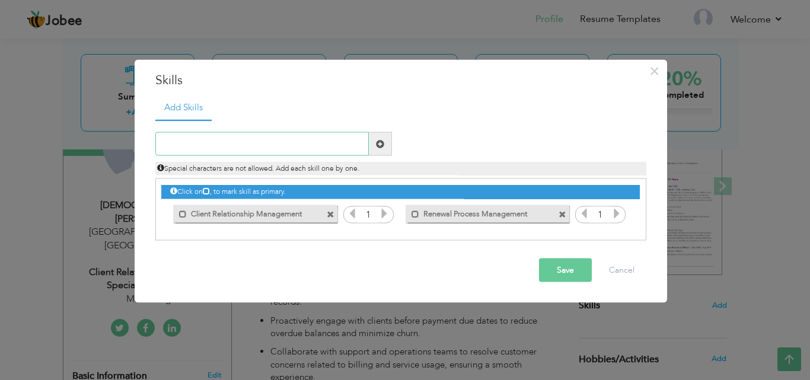
click at [288, 141] on input "text" at bounding box center [261, 144] width 213 height 24
paste input "Communication & Negotiation"
type input "Communication & Negotiation"
click at [379, 151] on span at bounding box center [380, 144] width 23 height 24
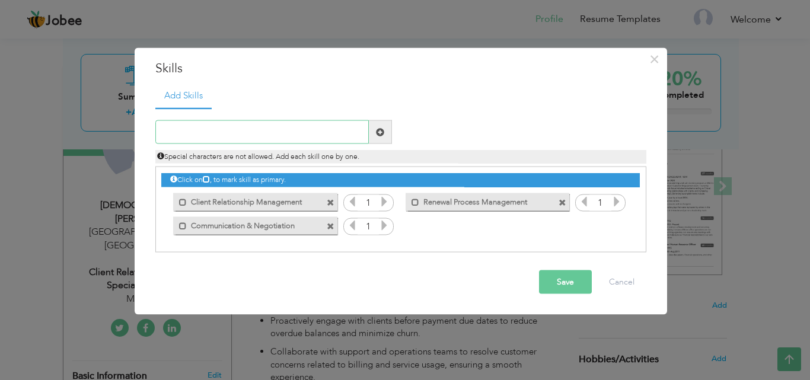
click at [343, 130] on input "text" at bounding box center [261, 132] width 213 height 24
paste input "Analytical Thinking"
type input "Analytical Thinking"
click at [378, 139] on span at bounding box center [380, 132] width 23 height 24
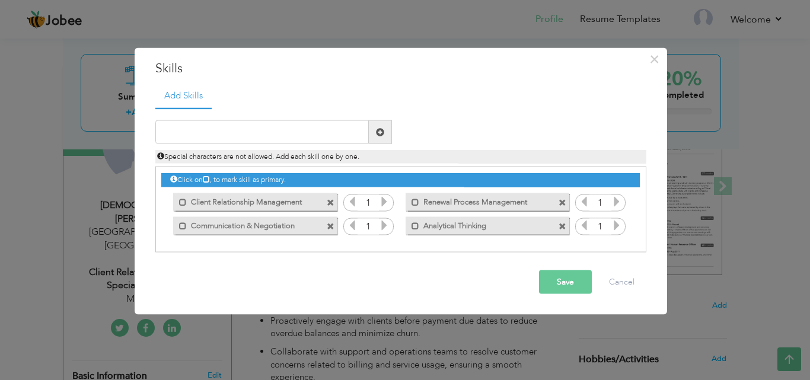
click at [385, 203] on icon at bounding box center [384, 201] width 11 height 11
click at [384, 203] on icon at bounding box center [384, 201] width 11 height 11
click at [385, 226] on icon at bounding box center [384, 225] width 11 height 11
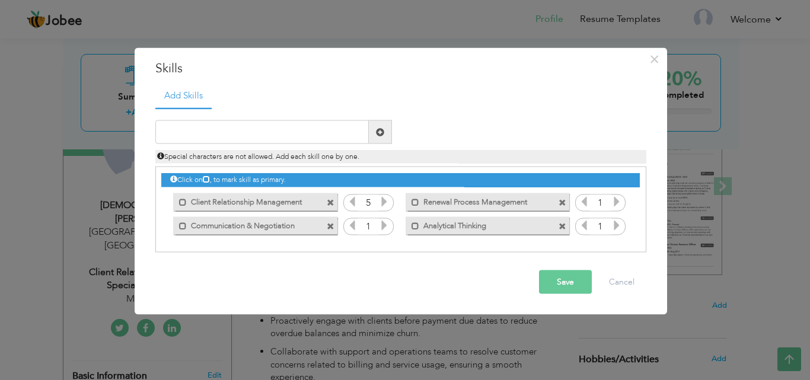
click at [385, 226] on icon at bounding box center [384, 225] width 11 height 11
click at [385, 225] on icon at bounding box center [384, 225] width 11 height 11
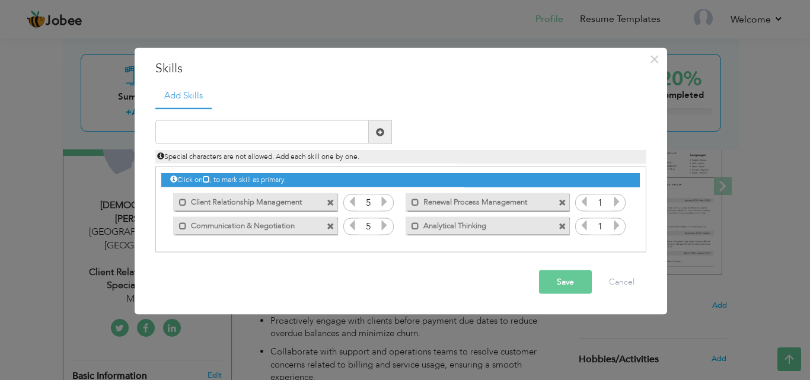
click at [611, 200] on icon at bounding box center [616, 201] width 11 height 11
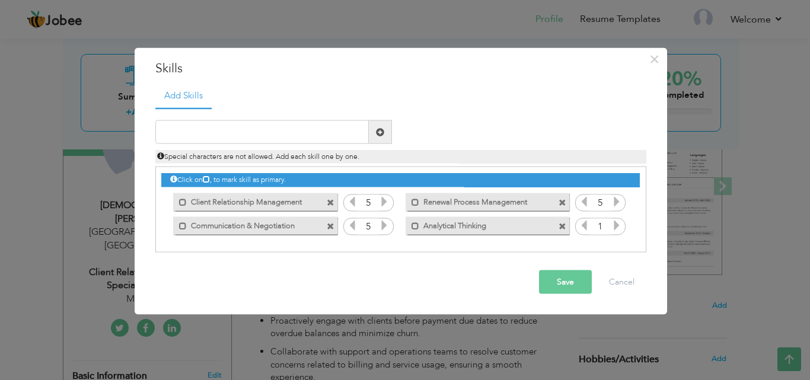
click at [625, 230] on div "1" at bounding box center [600, 227] width 50 height 18
click at [623, 230] on div "1" at bounding box center [600, 227] width 50 height 18
click at [617, 227] on icon at bounding box center [616, 225] width 11 height 11
click at [616, 227] on icon at bounding box center [616, 225] width 11 height 11
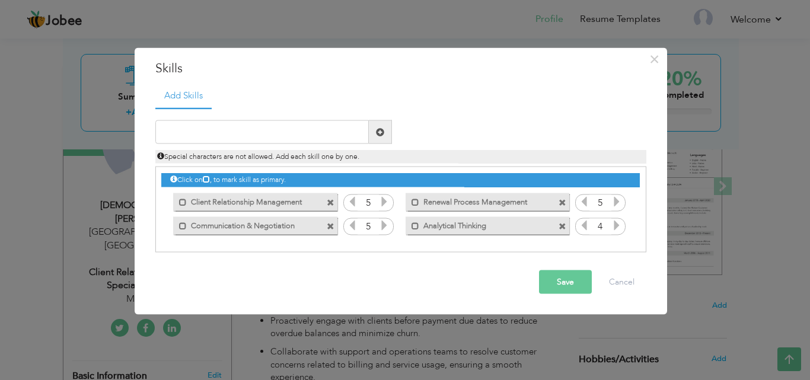
click at [616, 227] on icon at bounding box center [616, 225] width 11 height 11
click at [564, 290] on button "Save" at bounding box center [565, 282] width 53 height 24
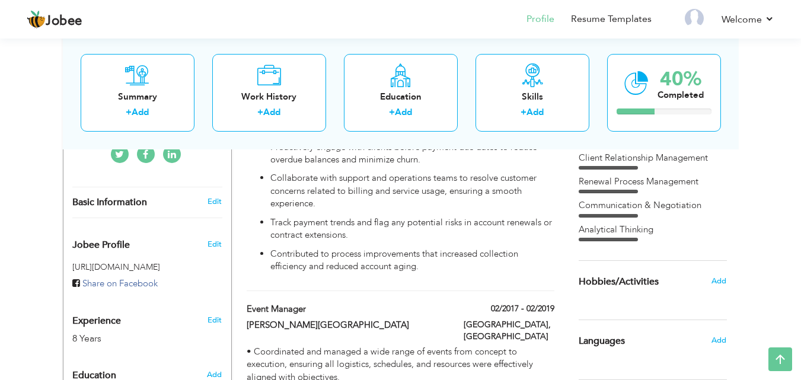
scroll to position [340, 0]
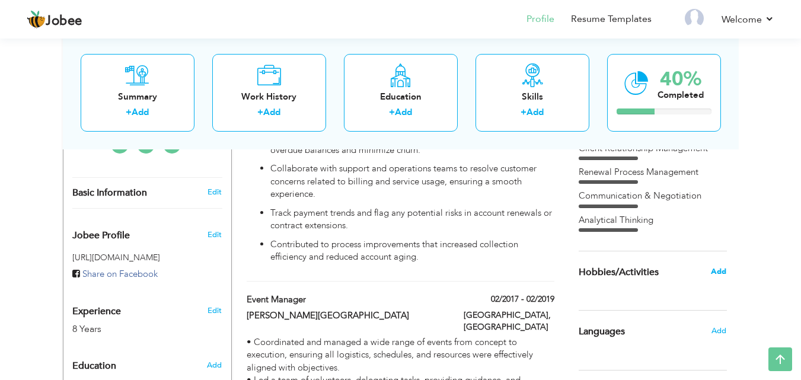
click at [719, 272] on span "Add" at bounding box center [718, 271] width 15 height 11
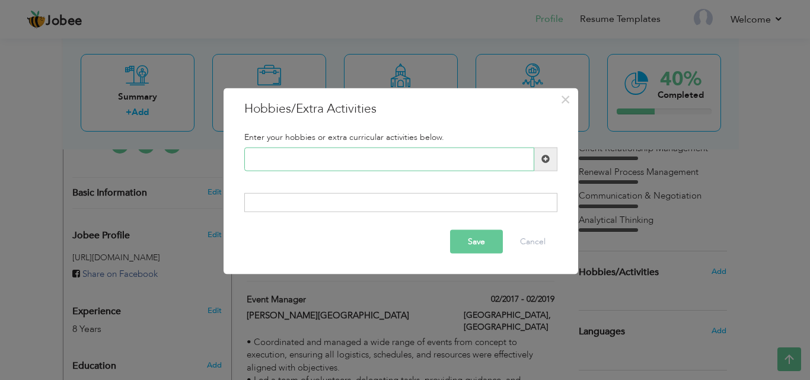
click at [527, 169] on input "text" at bounding box center [389, 159] width 290 height 24
type input "Puzzle"
click at [559, 164] on div "Puzzle" at bounding box center [400, 159] width 331 height 24
click at [547, 158] on span at bounding box center [545, 159] width 8 height 8
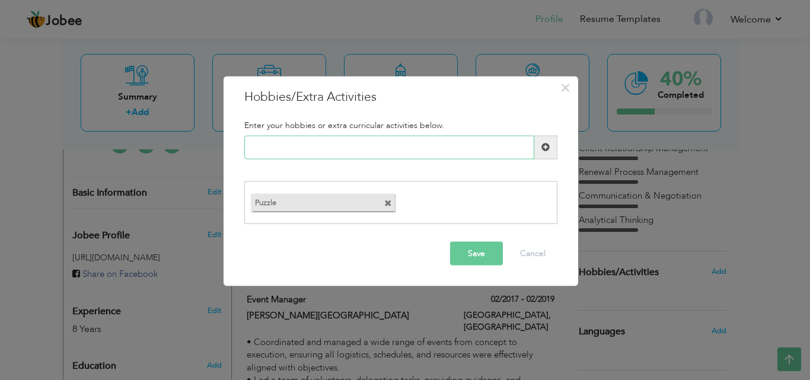
click at [460, 149] on input "text" at bounding box center [389, 147] width 290 height 24
type input "Cricket"
click at [538, 144] on span at bounding box center [545, 147] width 23 height 24
click at [388, 205] on span at bounding box center [388, 204] width 8 height 8
click at [273, 146] on input "text" at bounding box center [389, 147] width 290 height 24
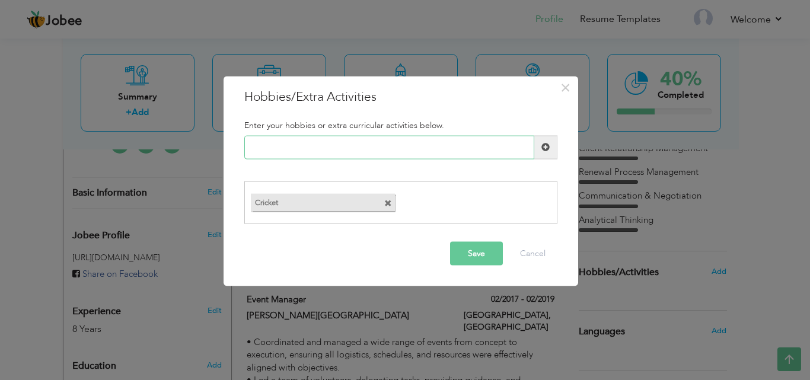
paste input "solving puzzles,"
click at [252, 149] on input "solving puzzles," at bounding box center [389, 147] width 290 height 24
click at [331, 142] on input "Solving puzzles," at bounding box center [389, 147] width 290 height 24
type input "Solving puzzles"
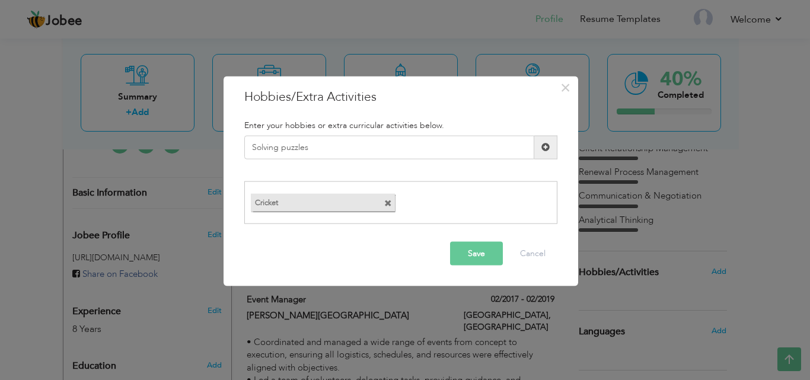
click at [550, 146] on span at bounding box center [545, 147] width 23 height 24
click at [458, 149] on input "text" at bounding box center [389, 147] width 290 height 24
paste input "Reading"
type input "Reading"
click at [544, 149] on span at bounding box center [545, 147] width 8 height 8
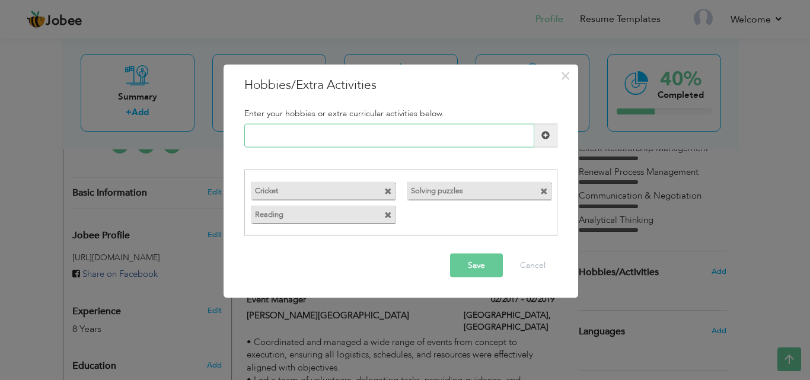
click at [321, 135] on input "text" at bounding box center [389, 135] width 290 height 24
paste input "journaling"
click at [256, 137] on input "journaling" at bounding box center [389, 135] width 290 height 24
type input "Journaling"
click at [547, 136] on span at bounding box center [545, 135] width 8 height 8
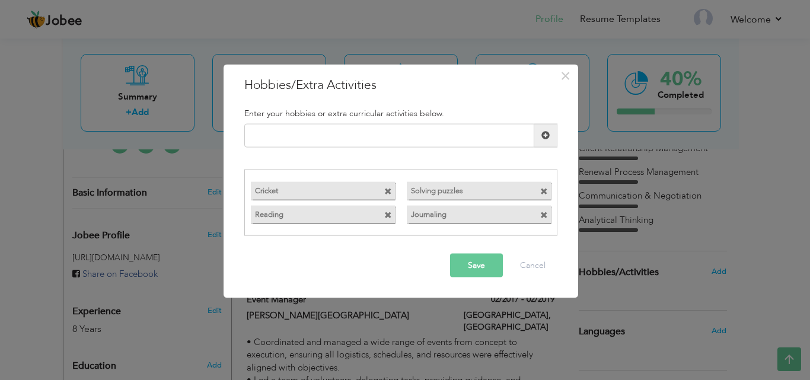
click at [489, 260] on button "Save" at bounding box center [476, 266] width 53 height 24
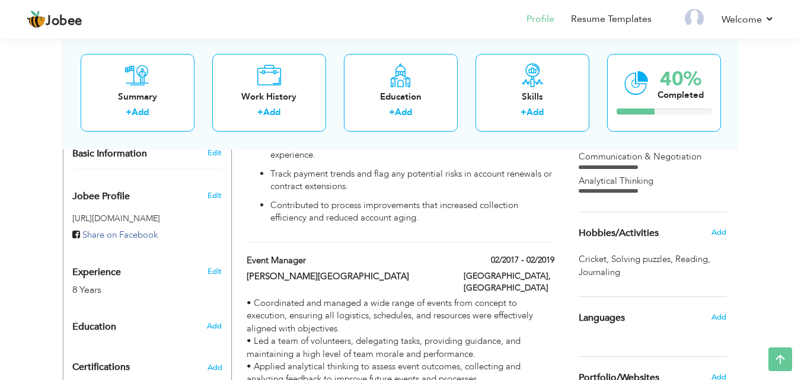
scroll to position [383, 0]
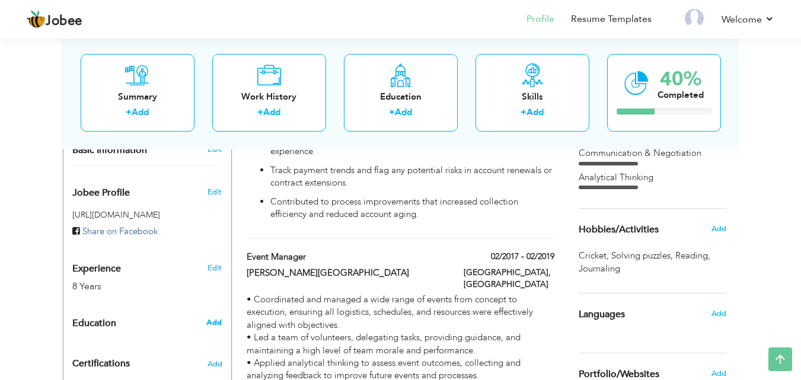
click at [212, 317] on span "Add" at bounding box center [213, 322] width 15 height 11
radio input "true"
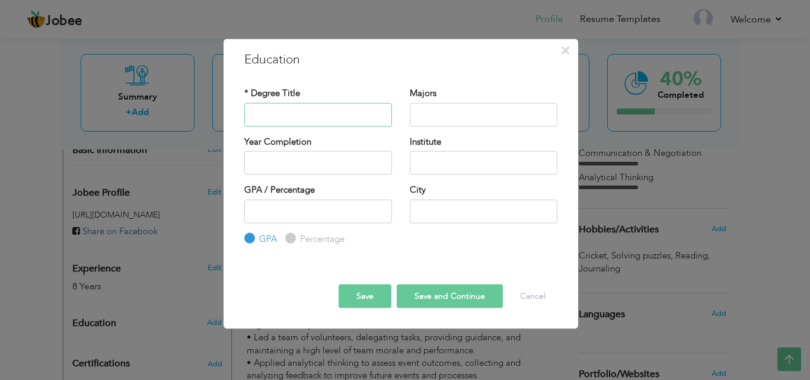
click at [320, 117] on input "text" at bounding box center [318, 115] width 148 height 24
paste input "Bachelor in Mass Communication"
type input "Bachelor in Mass Communication"
click at [452, 117] on input "text" at bounding box center [484, 115] width 148 height 24
type input "M"
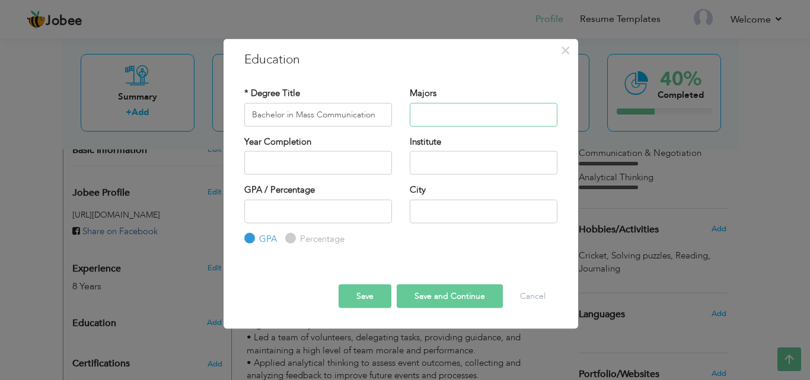
click at [480, 111] on input "text" at bounding box center [484, 115] width 148 height 24
paste input "Journalism"
type input "Journalism"
click at [285, 158] on input "2025" at bounding box center [318, 163] width 148 height 24
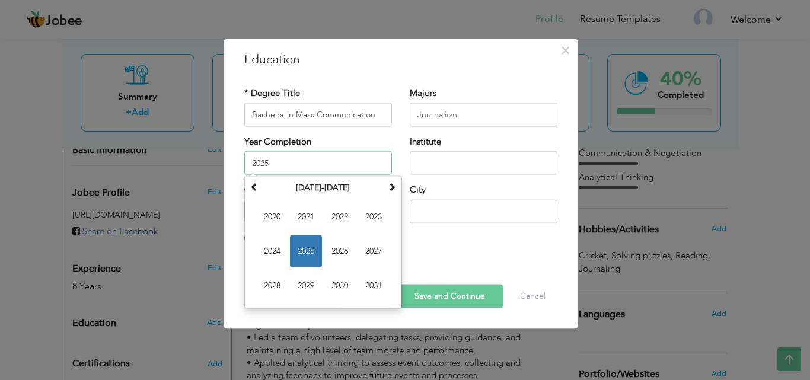
drag, startPoint x: 321, startPoint y: 164, endPoint x: 202, endPoint y: 155, distance: 118.9
click at [202, 155] on div "× Education * Degree Title Bachelor in Mass Communication Majors Journalism Yea…" at bounding box center [405, 190] width 810 height 380
click at [248, 189] on th at bounding box center [254, 188] width 14 height 18
click at [338, 259] on span "2016" at bounding box center [340, 251] width 32 height 32
type input "2016"
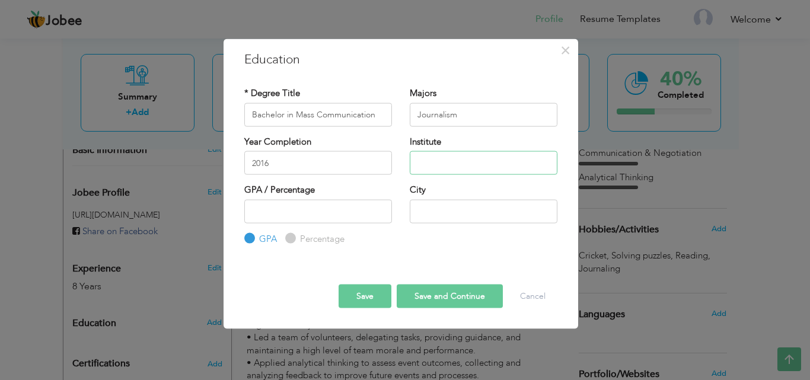
click at [455, 166] on input "text" at bounding box center [484, 163] width 148 height 24
click at [490, 164] on input "text" at bounding box center [484, 163] width 148 height 24
paste input "Forman Christian College,"
type input "Forman Christian College"
click at [457, 213] on input "text" at bounding box center [484, 211] width 148 height 24
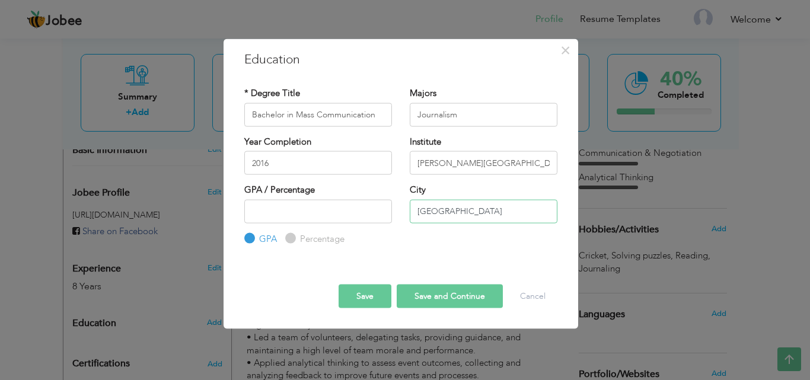
type input "Lahore"
click at [362, 297] on button "Save" at bounding box center [365, 297] width 53 height 24
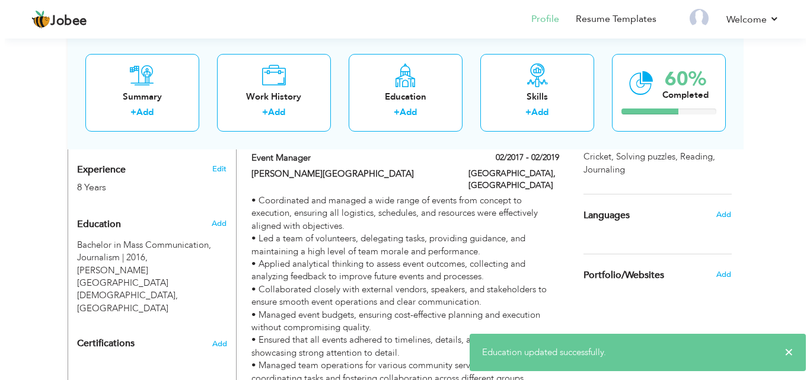
scroll to position [487, 0]
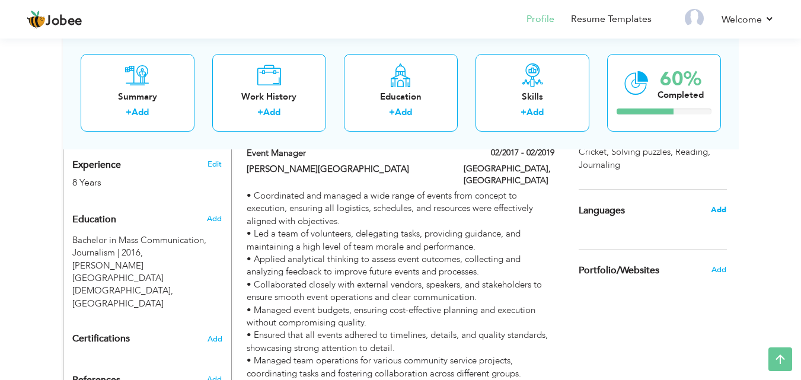
click at [722, 214] on span "Add" at bounding box center [718, 210] width 15 height 11
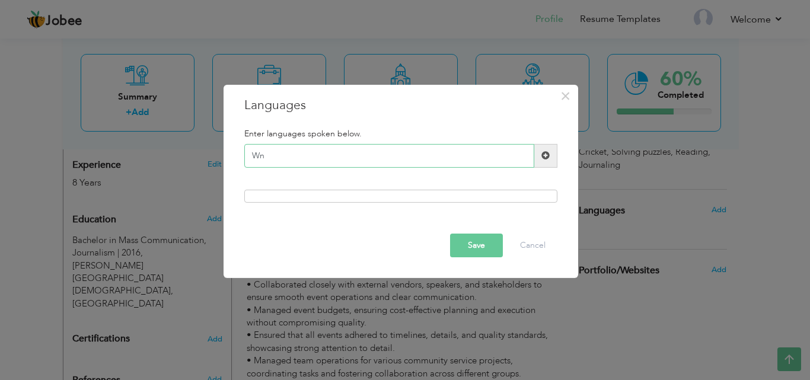
type input "W"
type input "English"
click at [544, 152] on span at bounding box center [545, 155] width 8 height 8
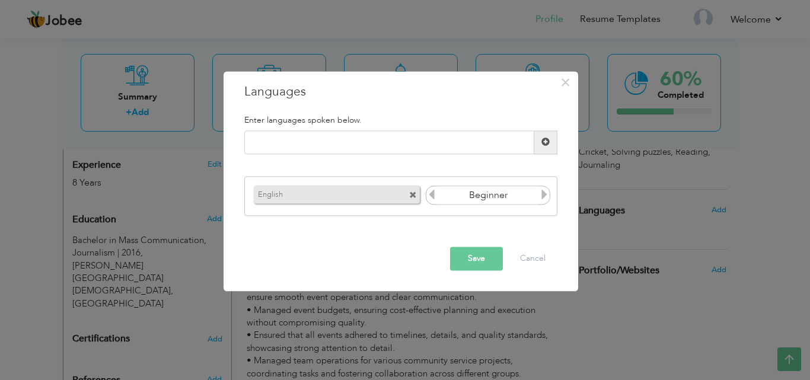
click at [546, 195] on icon at bounding box center [544, 195] width 11 height 11
click at [544, 195] on icon at bounding box center [544, 195] width 11 height 11
click at [429, 192] on icon at bounding box center [431, 195] width 11 height 11
click at [479, 259] on button "Save" at bounding box center [476, 259] width 53 height 24
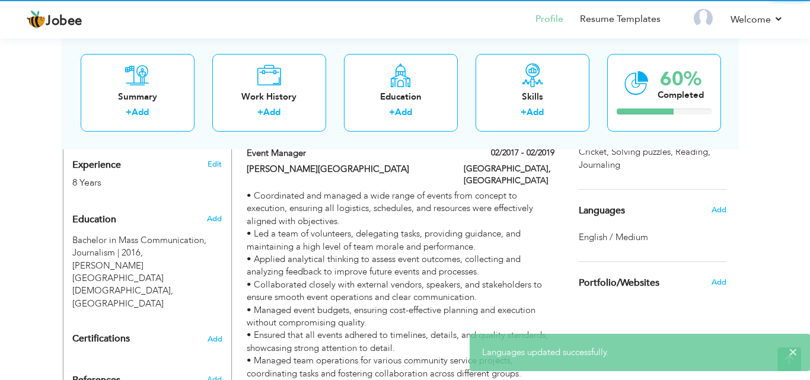
click at [485, 139] on div at bounding box center [405, 190] width 810 height 380
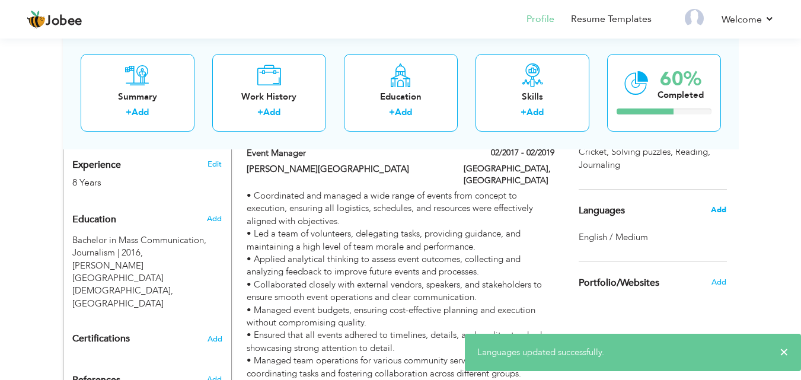
click at [721, 207] on span "Add" at bounding box center [718, 210] width 15 height 11
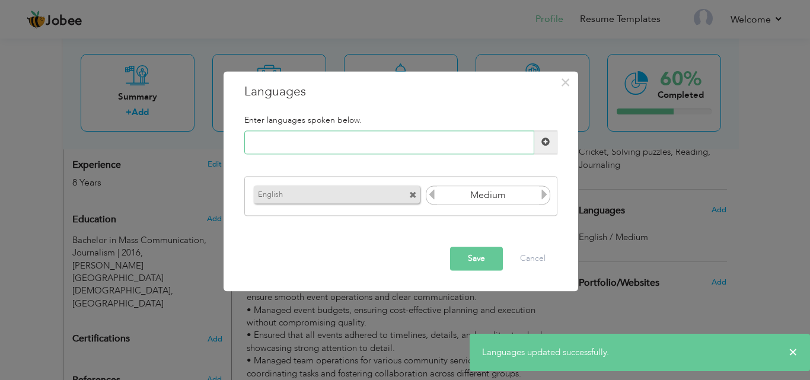
click at [339, 138] on input "text" at bounding box center [389, 142] width 290 height 24
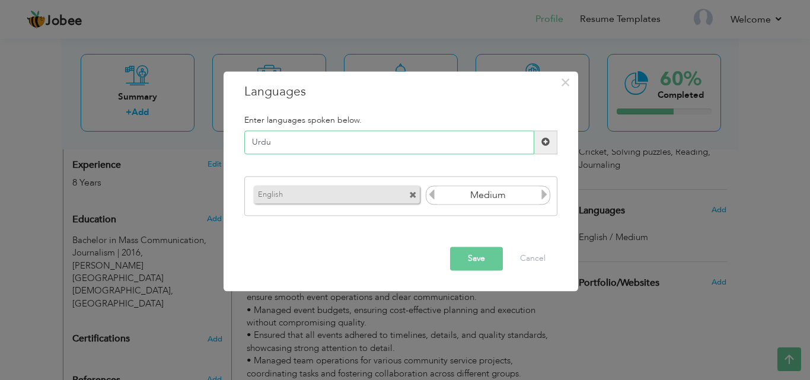
type input "Urdu"
click at [539, 143] on span at bounding box center [545, 142] width 23 height 24
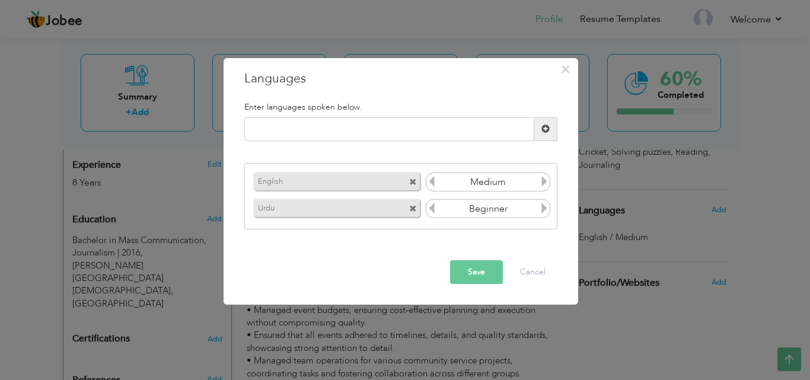
click at [543, 177] on icon at bounding box center [544, 181] width 11 height 11
click at [474, 281] on button "Save" at bounding box center [476, 272] width 53 height 24
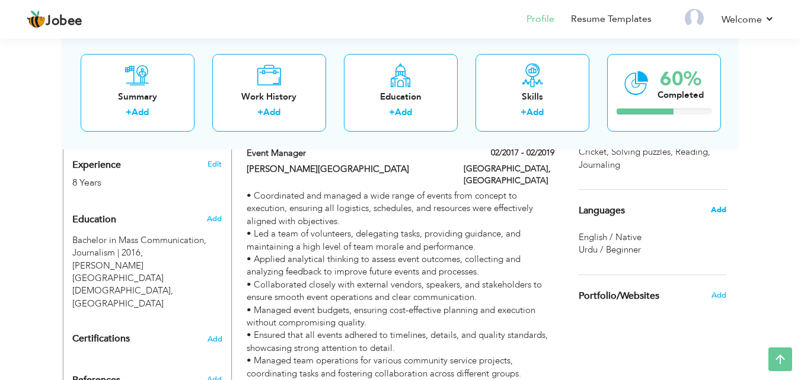
click at [721, 208] on span "Add" at bounding box center [718, 210] width 15 height 11
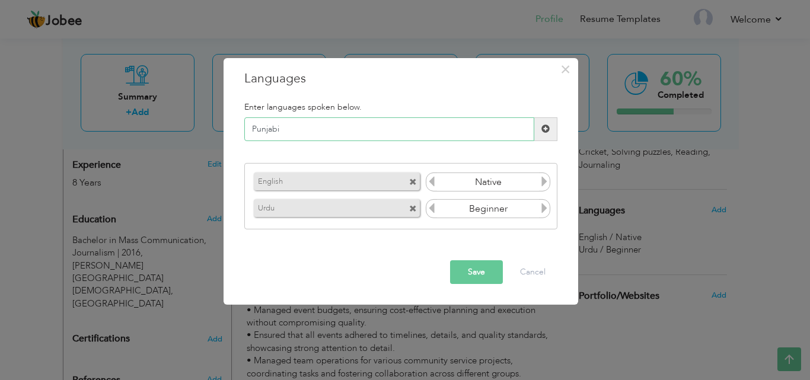
type input "Punjabi"
click at [547, 128] on span at bounding box center [545, 129] width 8 height 8
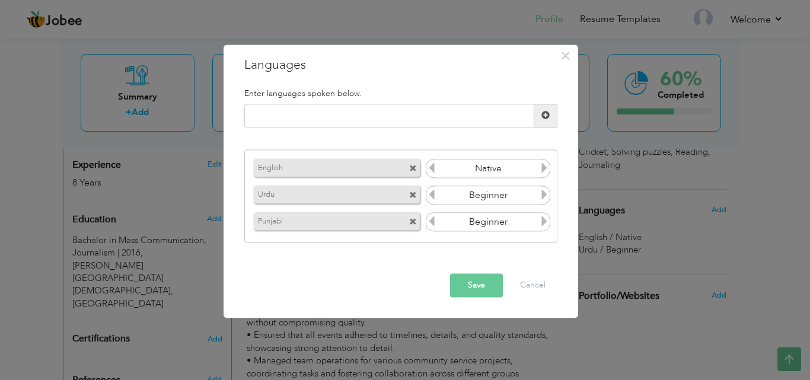
click at [544, 220] on icon at bounding box center [544, 221] width 11 height 11
click at [467, 282] on button "Save" at bounding box center [476, 285] width 53 height 24
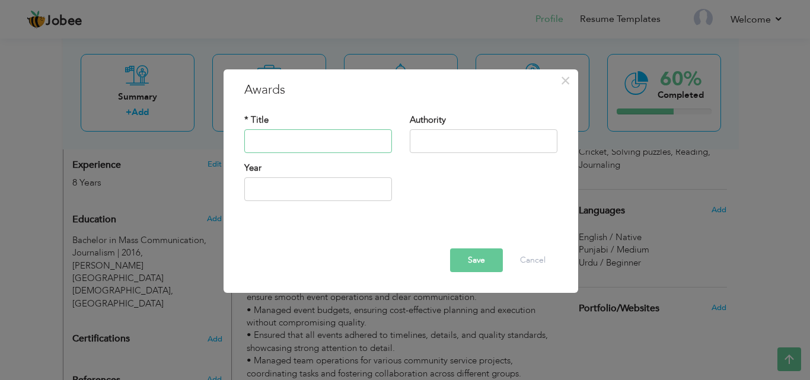
click at [261, 134] on input "text" at bounding box center [318, 141] width 148 height 24
paste input "Outstanding Event Planner"
type input "Outstanding Event Planner"
click at [461, 133] on input "text" at bounding box center [484, 141] width 148 height 24
click at [485, 148] on input "text" at bounding box center [484, 141] width 148 height 24
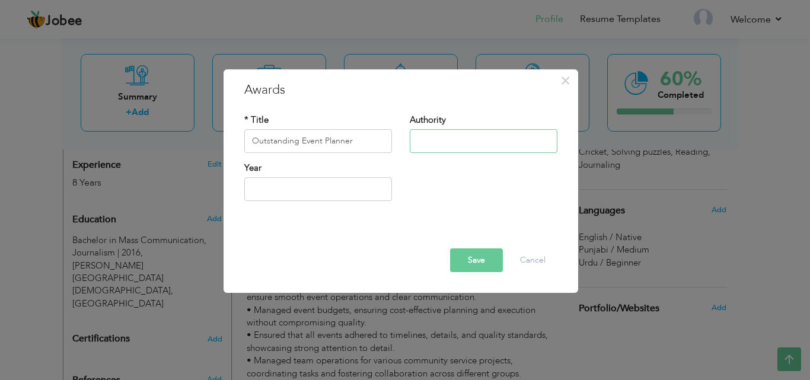
paste input "Forman Christian College,"
type input "Forman Christian College"
click at [318, 183] on input "2025" at bounding box center [318, 189] width 148 height 24
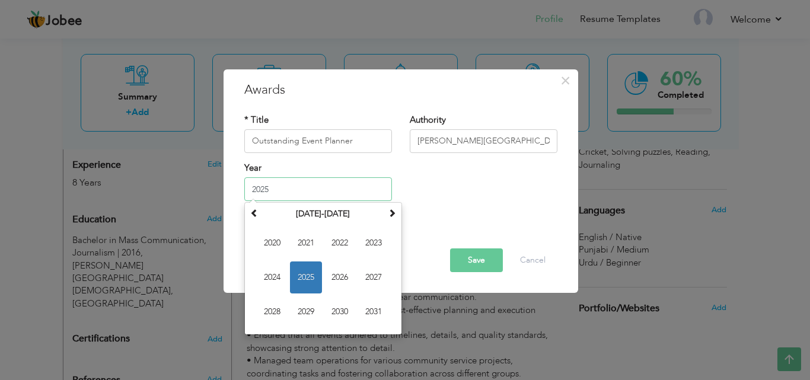
drag, startPoint x: 317, startPoint y: 182, endPoint x: 230, endPoint y: 182, distance: 87.2
click at [230, 182] on div "× Awards * Title Outstanding Event Planner Authority Forman Christian College Y…" at bounding box center [401, 181] width 355 height 224
type input "2018"
click at [457, 221] on div "Save Delete Cancel" at bounding box center [400, 250] width 331 height 62
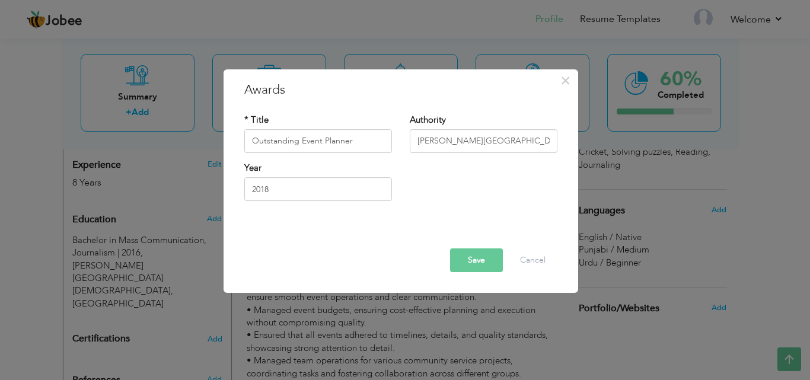
click at [484, 257] on button "Save" at bounding box center [476, 260] width 53 height 24
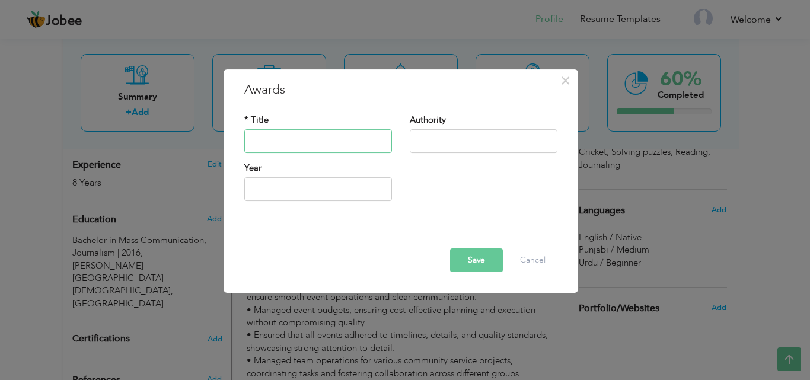
click at [343, 135] on input "text" at bounding box center [318, 141] width 148 height 24
paste input "Outstanding Performer for exceeding collection targets"
type input "Outstanding Performer for exceeding collection targets"
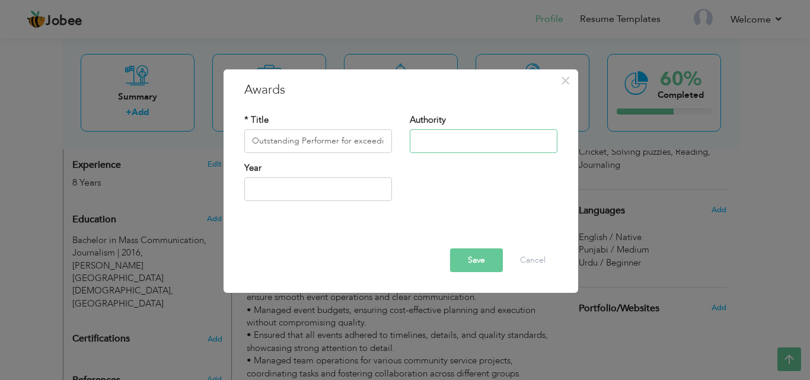
click at [437, 136] on input "text" at bounding box center [484, 141] width 148 height 24
click at [517, 142] on input "text" at bounding box center [484, 141] width 148 height 24
paste input "Mindbridge"
type input "Mindbridge"
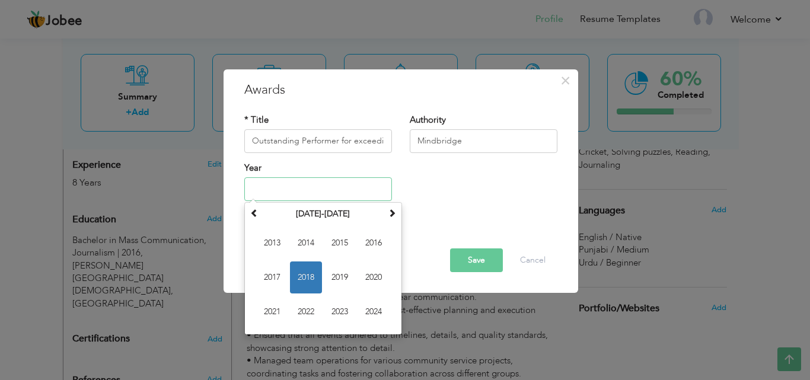
click at [342, 192] on input "text" at bounding box center [318, 189] width 148 height 24
type input "2020"
type input "4"
type input "2024"
click at [509, 202] on div "Year 2024 January 2018 Su Mo Tu We Th Fr Sa 31 1 2 3 4 5 6 7 8 9 10 11 12 13 14…" at bounding box center [400, 186] width 331 height 48
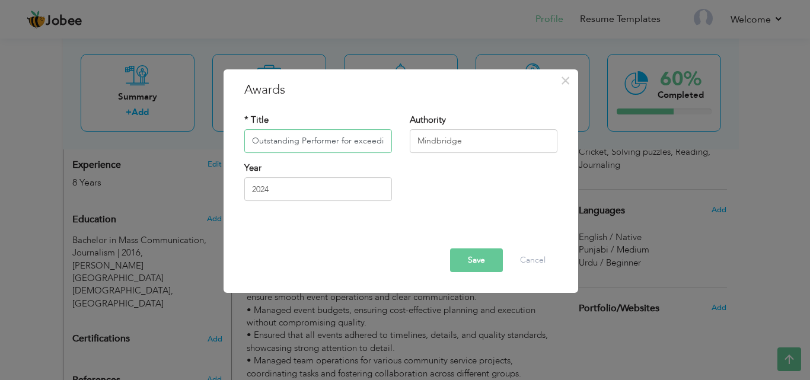
scroll to position [0, 72]
drag, startPoint x: 302, startPoint y: 142, endPoint x: 410, endPoint y: 144, distance: 107.3
click at [410, 144] on div "* Title Outstanding Performer for exceeding collection targets Authority Mindbr…" at bounding box center [400, 138] width 331 height 48
click at [396, 209] on div "Year 2024" at bounding box center [317, 186] width 165 height 48
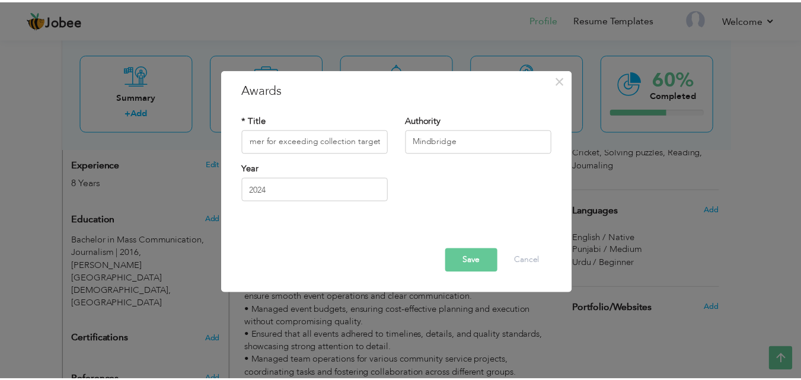
scroll to position [0, 0]
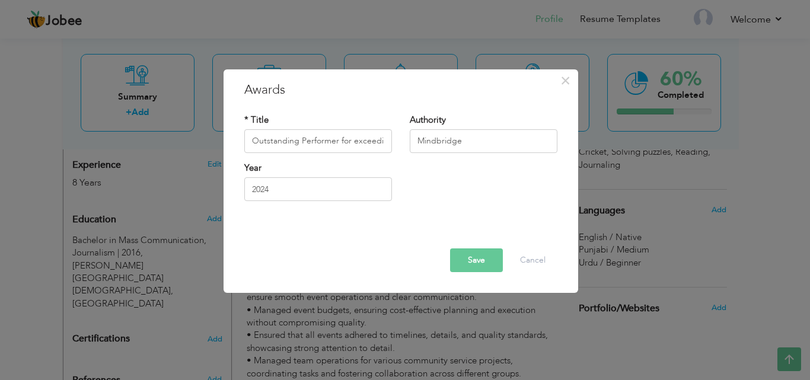
click at [464, 254] on button "Save" at bounding box center [476, 260] width 53 height 24
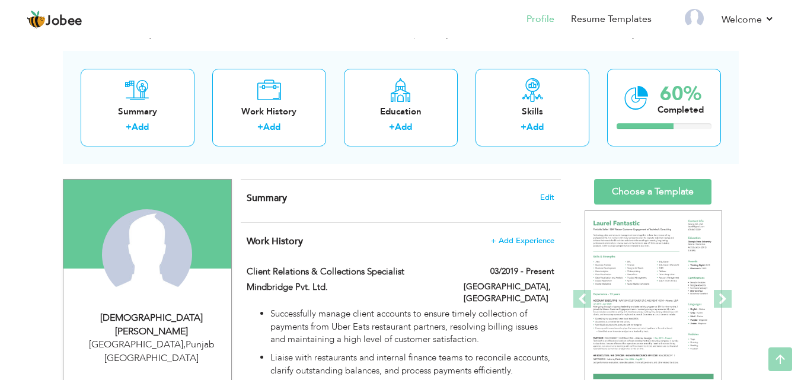
scroll to position [43, 0]
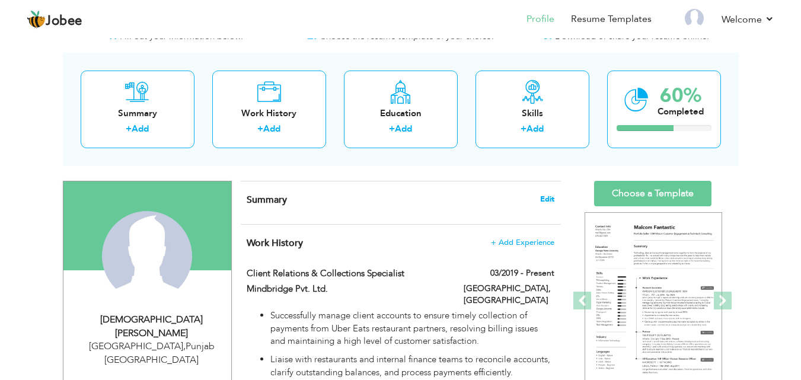
click at [552, 197] on span "Edit" at bounding box center [547, 199] width 14 height 8
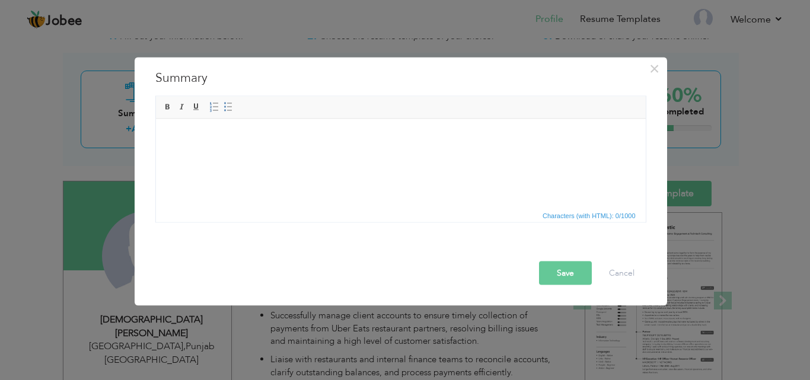
click at [358, 155] on html at bounding box center [400, 137] width 490 height 36
click at [473, 155] on html at bounding box center [400, 137] width 490 height 36
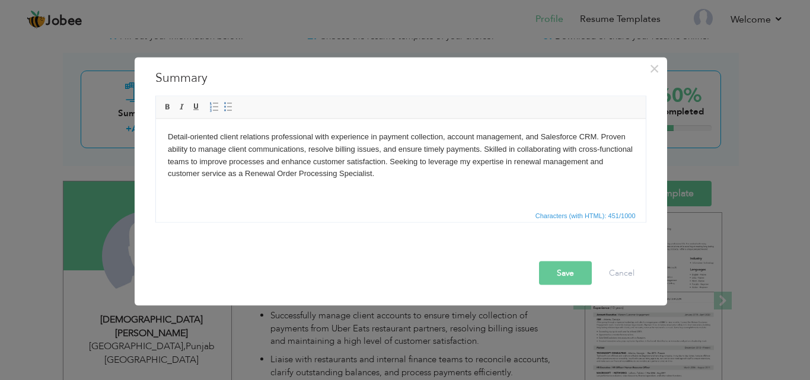
click at [560, 269] on button "Save" at bounding box center [565, 273] width 53 height 24
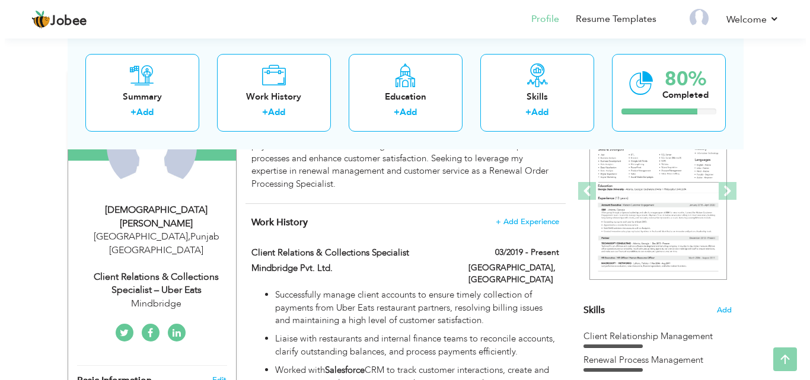
scroll to position [161, 0]
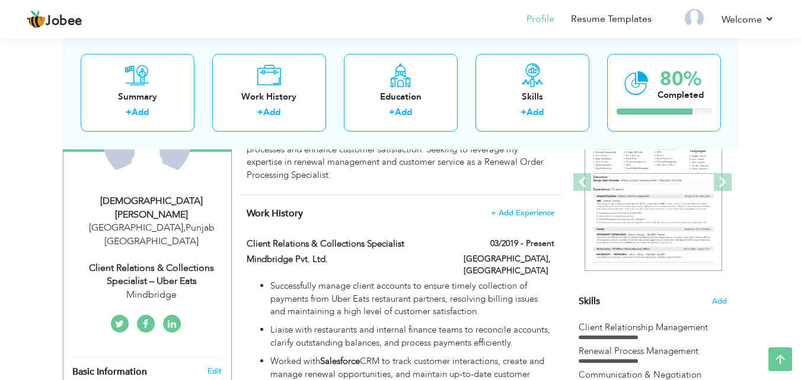
click at [161, 262] on div "Client Relations & Collections Specialist – Uber Eats" at bounding box center [151, 275] width 159 height 27
type input "Muhammed"
type input "Umer"
type input "03354548713"
select select "number:166"
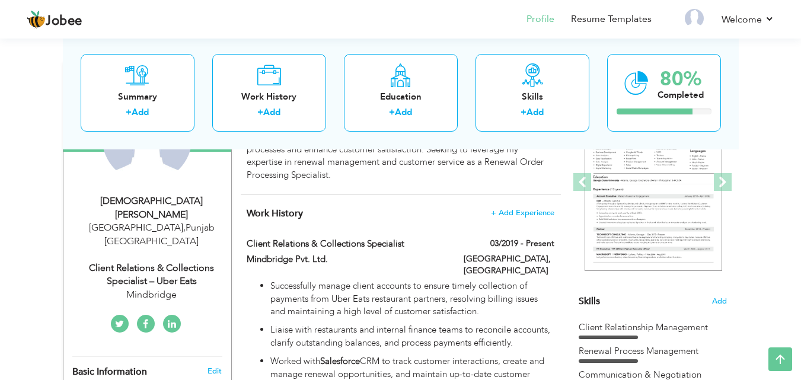
type input "Punjab"
type input "Lahore"
select select "number:10"
type input "Mindbridge"
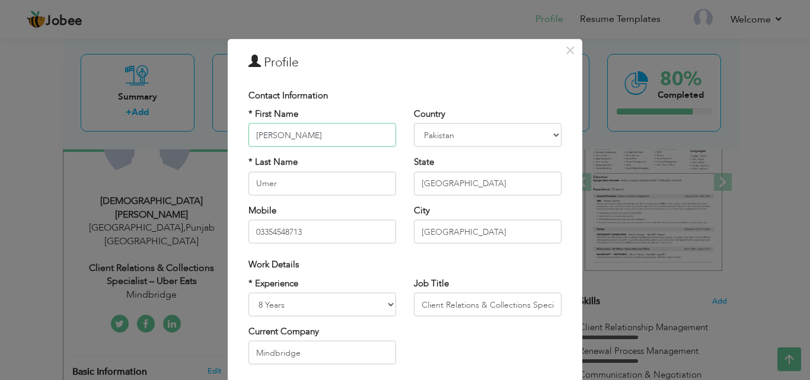
scroll to position [155, 0]
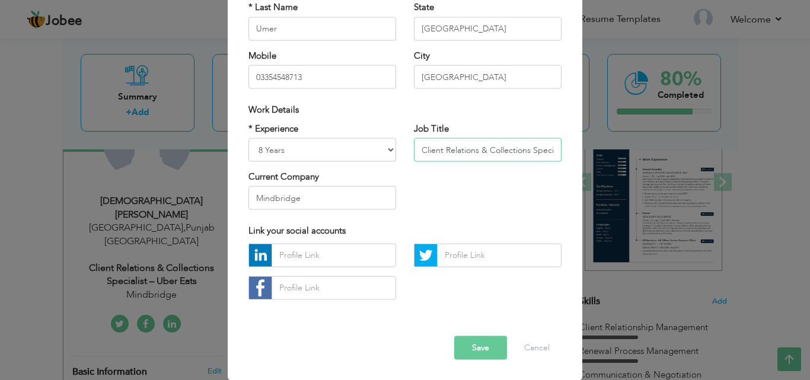
click at [516, 152] on input "Client Relations & Collections Specialist – Uber Eats" at bounding box center [488, 150] width 148 height 24
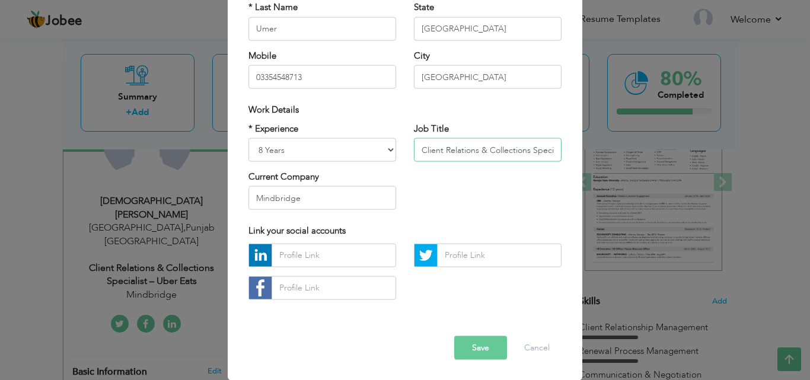
click at [463, 155] on input "Client Relations & Collections Specialist – Uber Eats" at bounding box center [488, 150] width 148 height 24
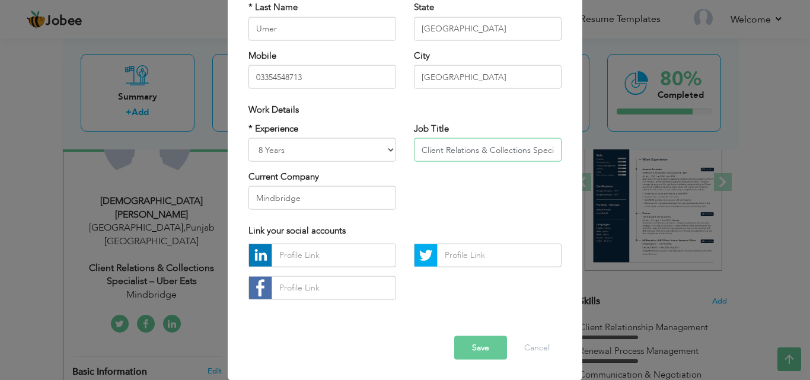
paste input "Support and Revenue Collection Specialist"
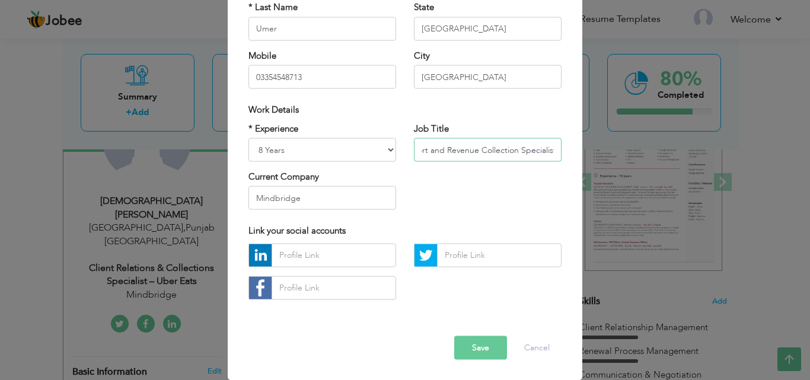
type input "Client Support and Revenue Collection Specialist"
click at [470, 341] on button "Save" at bounding box center [480, 348] width 53 height 24
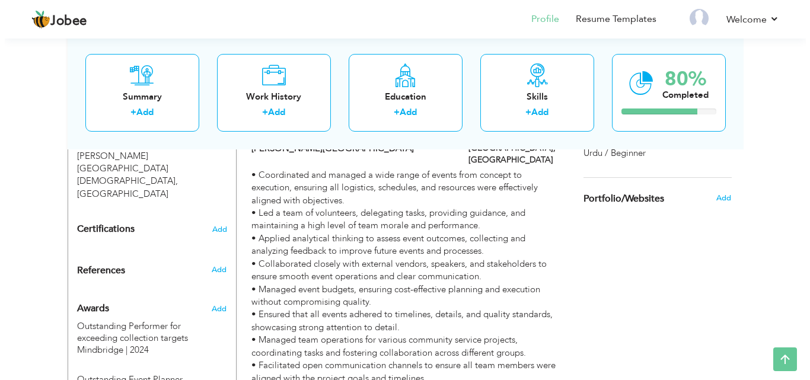
scroll to position [161, 0]
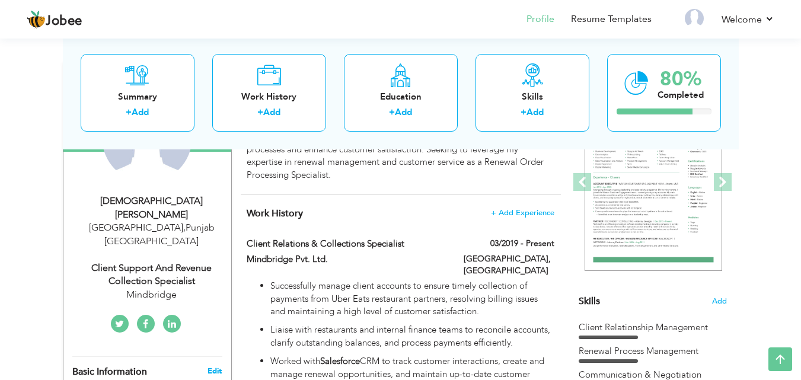
click at [209, 366] on link "Edit" at bounding box center [215, 371] width 14 height 11
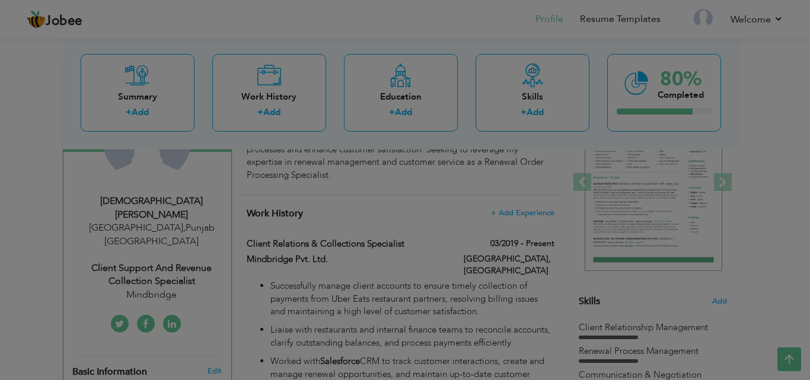
scroll to position [0, 0]
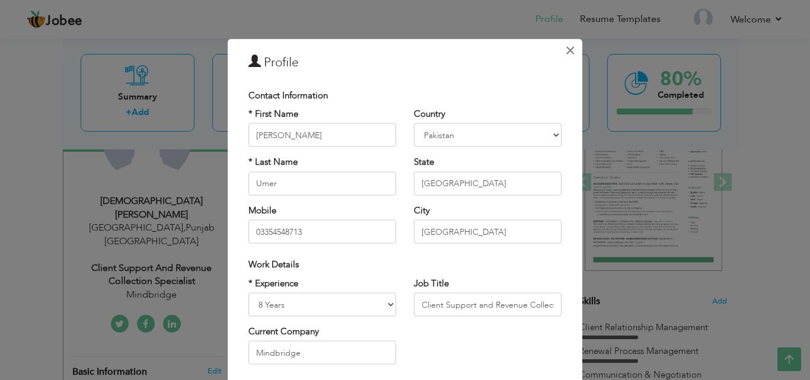
click at [566, 53] on span "×" at bounding box center [570, 49] width 10 height 21
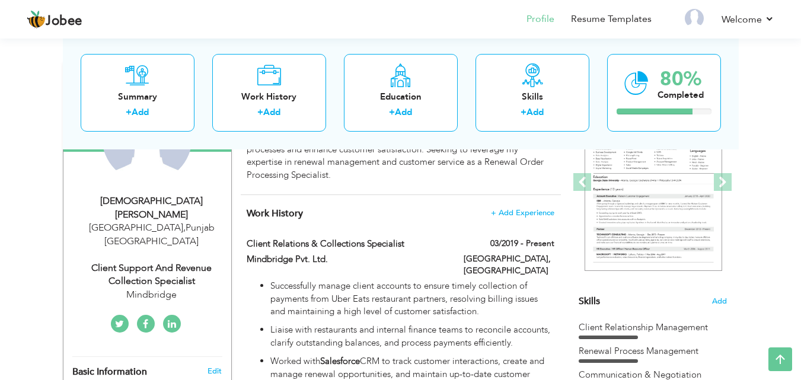
click at [206, 366] on div "Edit" at bounding box center [217, 371] width 28 height 11
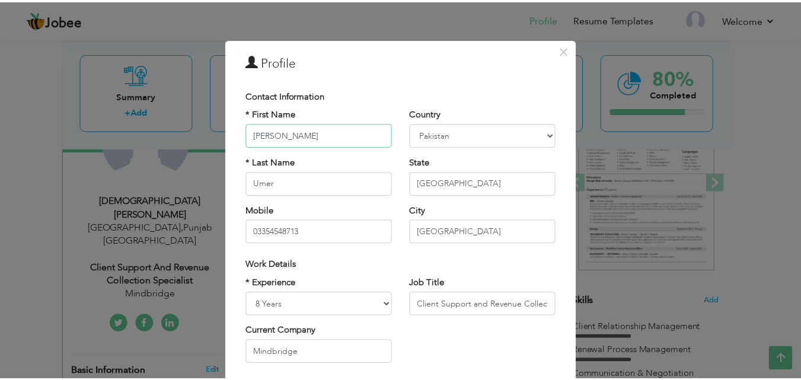
scroll to position [155, 0]
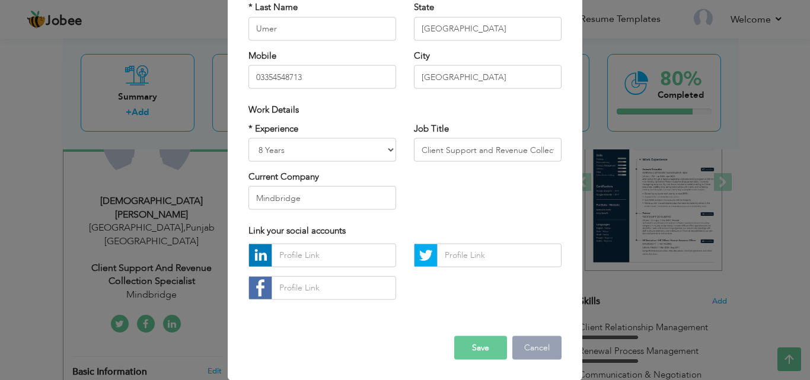
click at [533, 348] on button "Cancel" at bounding box center [536, 348] width 49 height 24
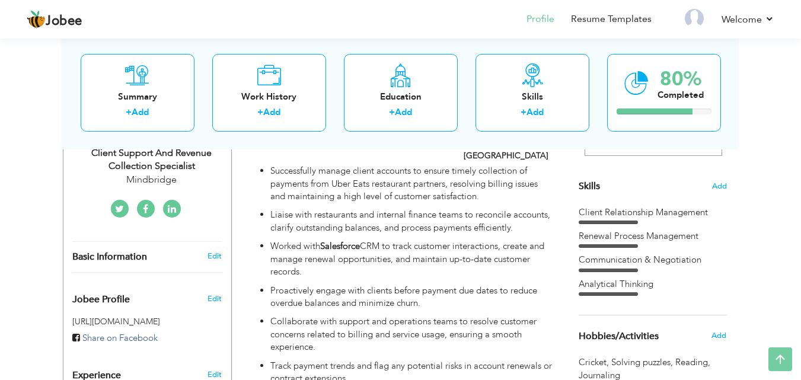
scroll to position [289, 0]
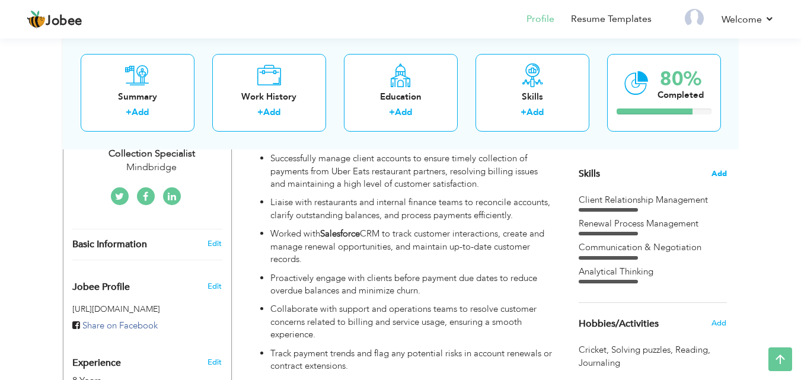
click at [715, 171] on span "Add" at bounding box center [719, 173] width 15 height 11
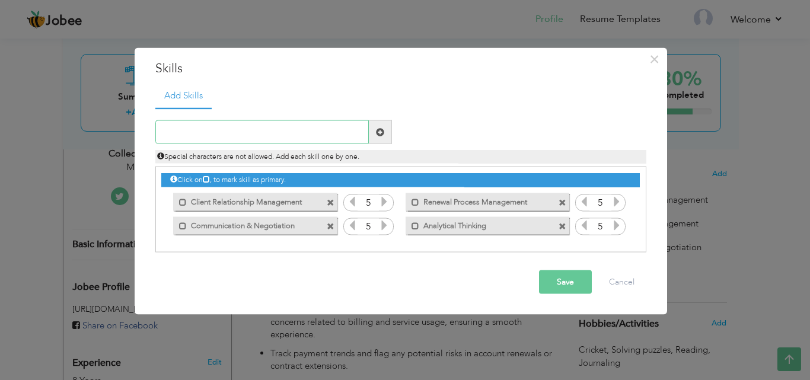
drag, startPoint x: 257, startPoint y: 131, endPoint x: 414, endPoint y: 132, distance: 156.6
click at [259, 131] on input "text" at bounding box center [261, 132] width 213 height 24
paste input "Team Collaboration"
type input "Team Collaboration"
click at [383, 137] on span at bounding box center [380, 132] width 23 height 24
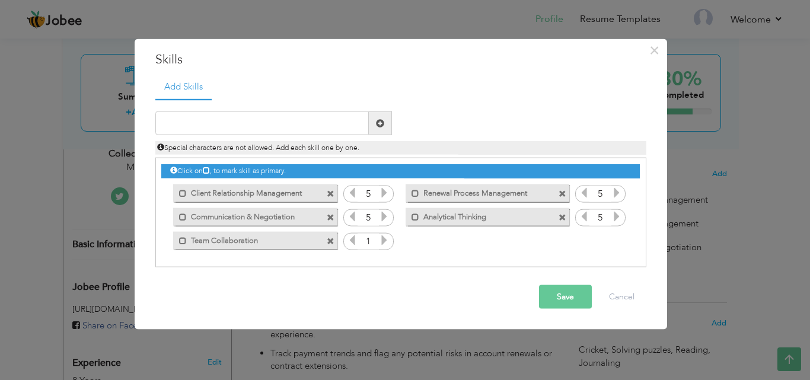
click at [388, 238] on icon at bounding box center [384, 240] width 11 height 11
click at [263, 128] on input "text" at bounding box center [261, 123] width 213 height 24
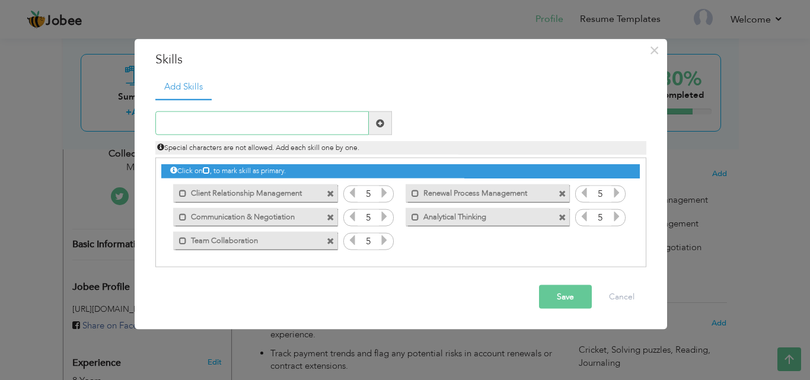
paste input "Data Management"
type input "Data Management"
click at [375, 125] on span at bounding box center [380, 123] width 23 height 24
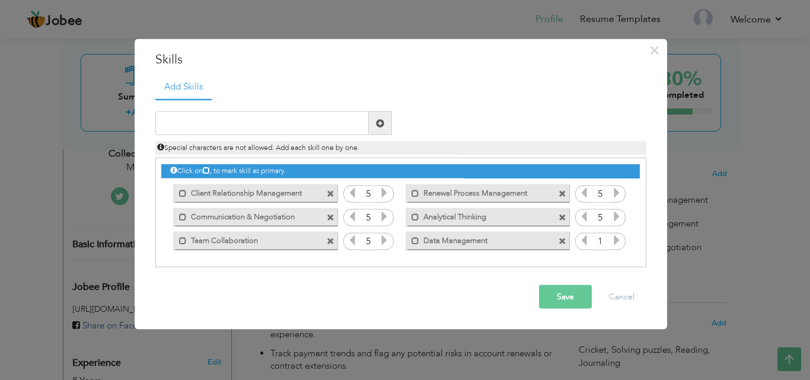
click at [620, 241] on icon at bounding box center [616, 240] width 11 height 11
click at [560, 301] on button "Save" at bounding box center [565, 297] width 53 height 24
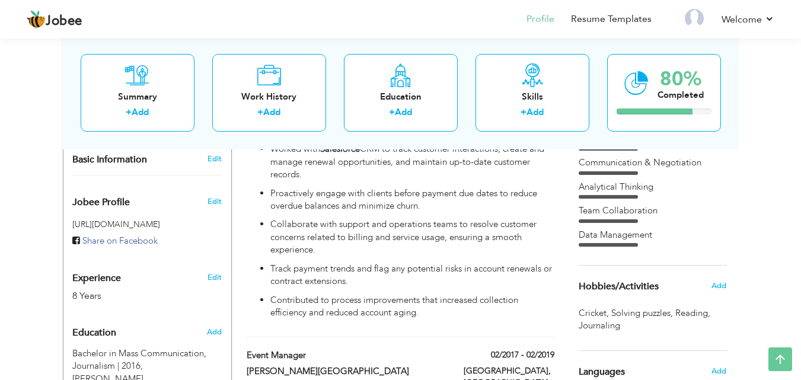
scroll to position [375, 0]
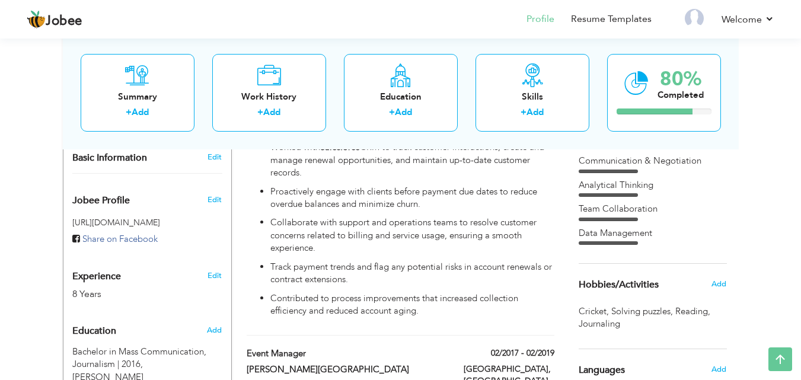
click at [441, 20] on nav "Profile Resume Templates Resume Templates Cover Letters About My Resume Welcome…" at bounding box center [401, 20] width 748 height 32
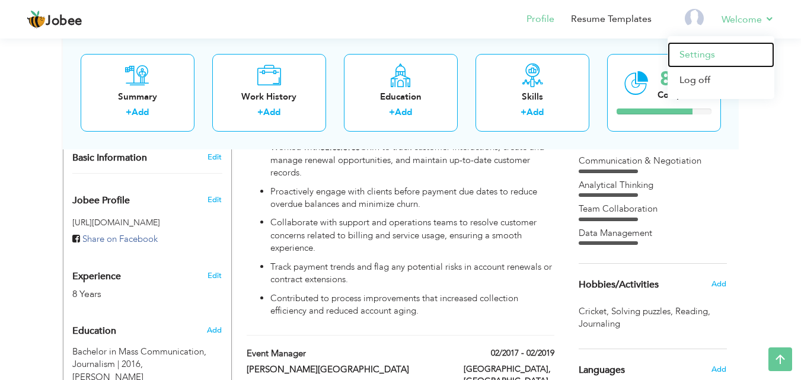
click at [717, 55] on link "Settings" at bounding box center [721, 55] width 107 height 26
click at [699, 54] on link "Settings" at bounding box center [721, 55] width 107 height 26
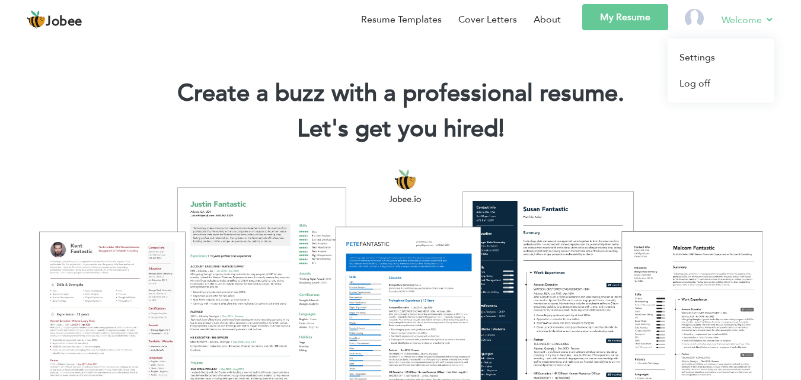
click at [742, 20] on link "Welcome" at bounding box center [748, 19] width 53 height 15
click at [711, 52] on link "Settings" at bounding box center [721, 57] width 107 height 26
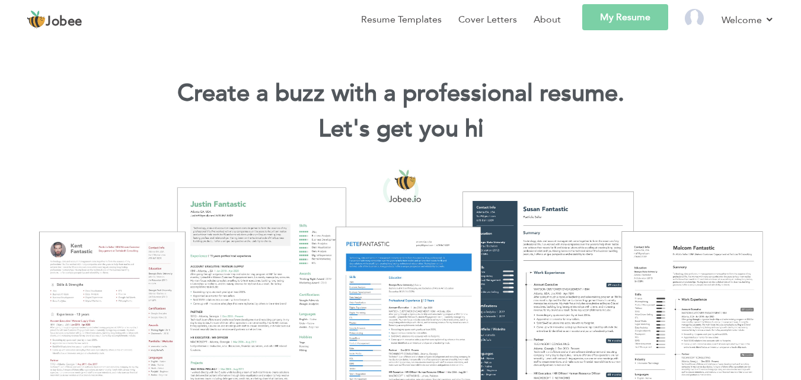
click at [702, 18] on div at bounding box center [400, 190] width 801 height 380
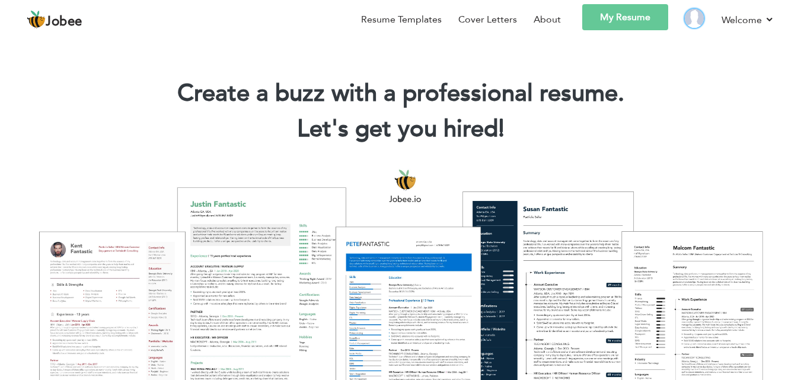
click at [698, 20] on img at bounding box center [694, 18] width 19 height 19
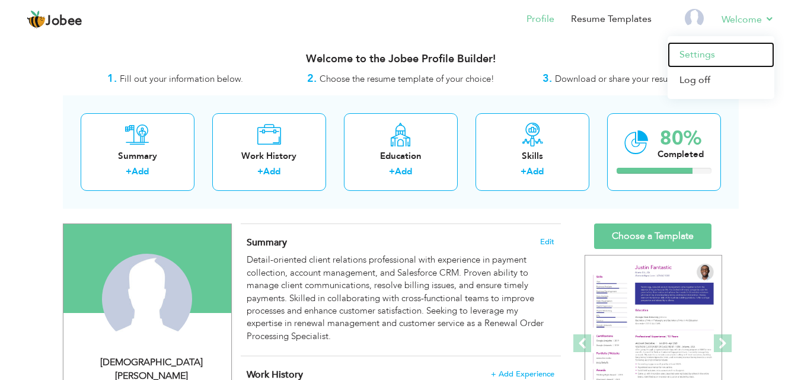
click at [706, 56] on link "Settings" at bounding box center [721, 55] width 107 height 26
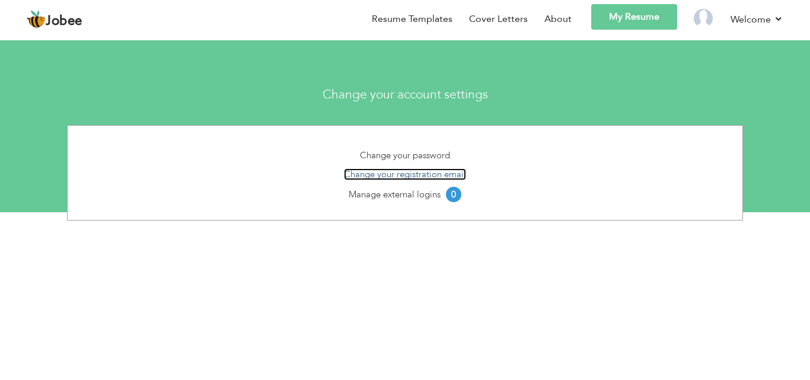
click at [391, 170] on link "Change your registration email" at bounding box center [405, 174] width 122 height 12
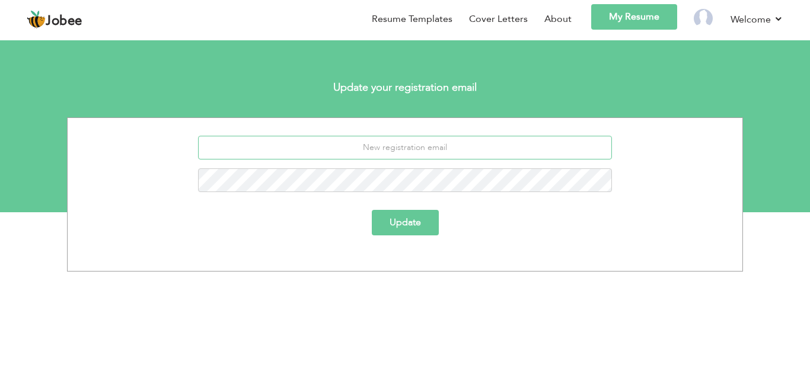
click at [387, 143] on input "email" at bounding box center [405, 148] width 415 height 24
type input "[EMAIL_ADDRESS][DOMAIN_NAME]"
click at [372, 210] on button "Update" at bounding box center [405, 223] width 67 height 26
drag, startPoint x: 473, startPoint y: 148, endPoint x: 0, endPoint y: 135, distance: 472.8
click at [0, 135] on div "[EMAIL_ADDRESS][DOMAIN_NAME] Update" at bounding box center [405, 194] width 810 height 154
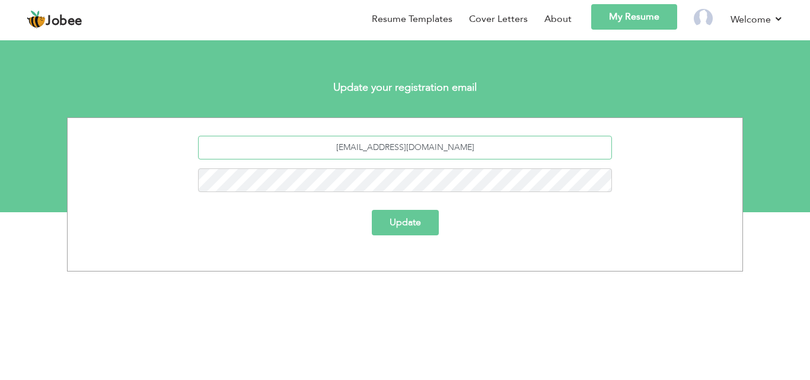
paste input "smangeo828"
type input "[EMAIL_ADDRESS][DOMAIN_NAME]"
click at [372, 210] on button "Update" at bounding box center [405, 223] width 67 height 26
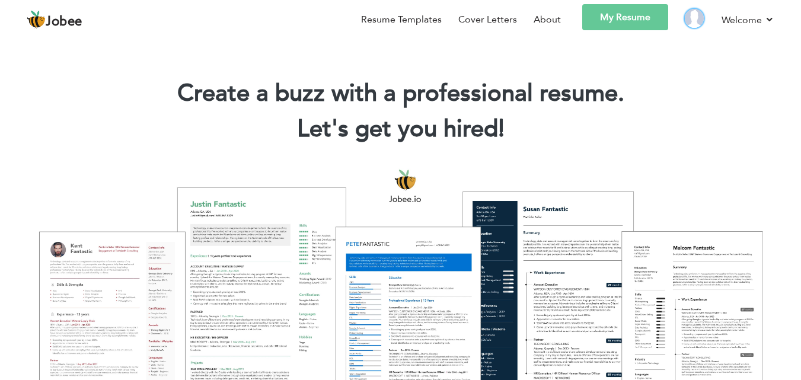
click at [696, 17] on img at bounding box center [694, 18] width 19 height 19
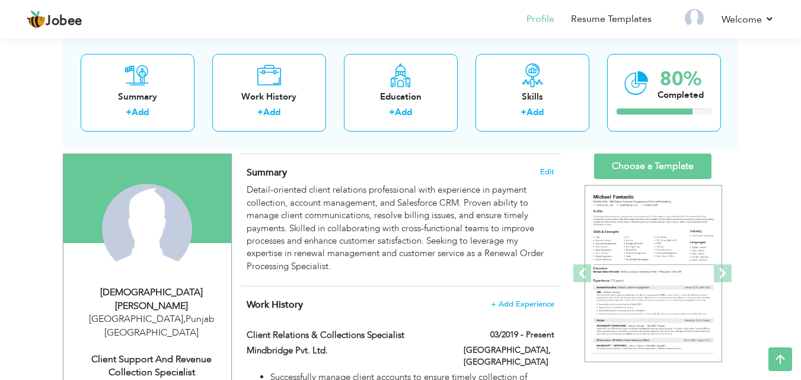
scroll to position [77, 0]
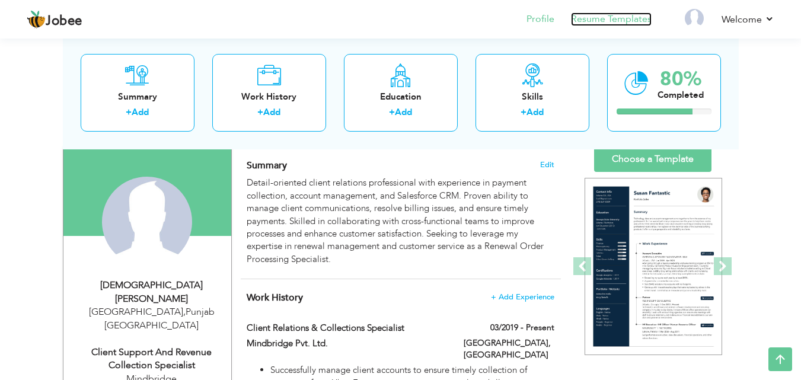
click at [601, 14] on link "Resume Templates" at bounding box center [611, 19] width 81 height 14
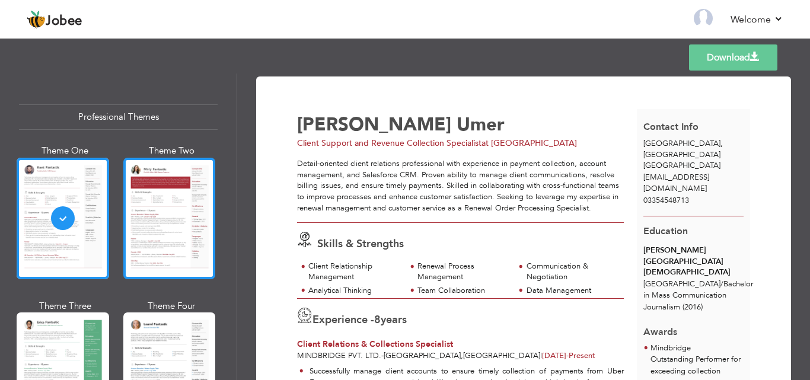
click at [164, 227] on div at bounding box center [169, 219] width 93 height 122
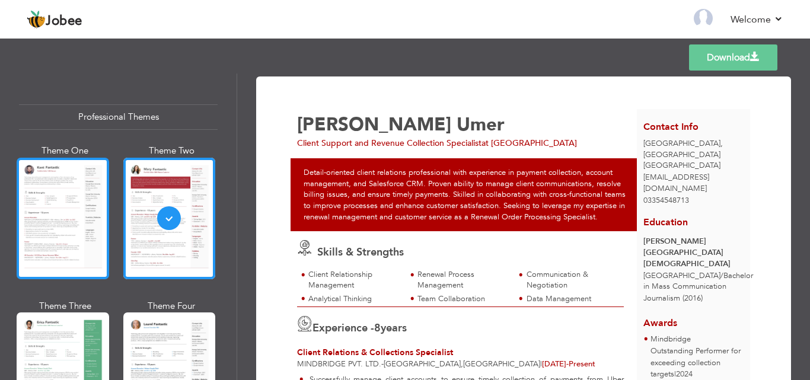
click at [90, 211] on div at bounding box center [63, 219] width 93 height 122
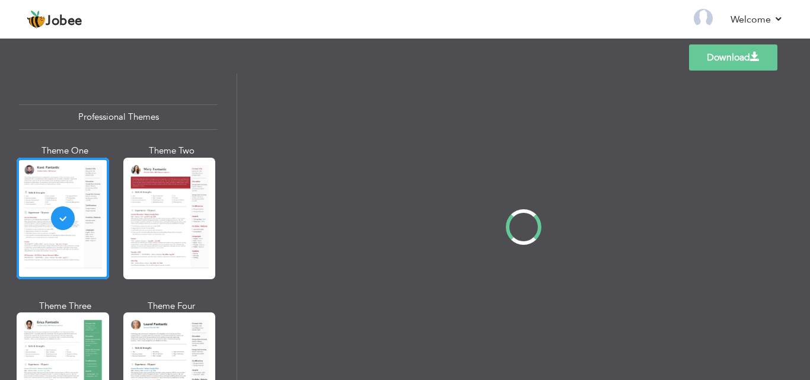
click at [78, 334] on div "Professional Themes Theme One Theme Two Theme Three Theme Four" at bounding box center [405, 227] width 810 height 307
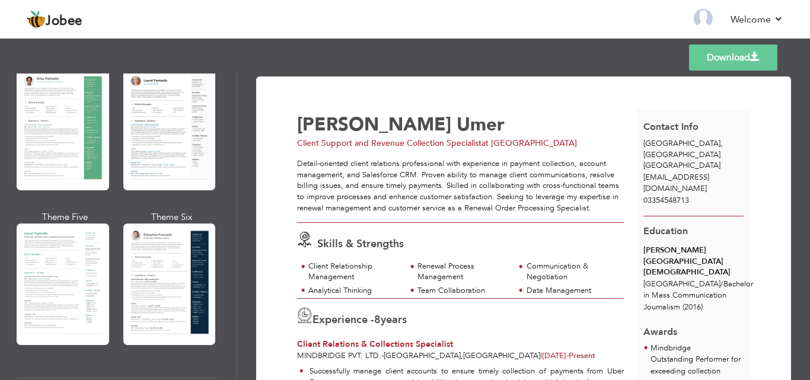
scroll to position [272, 0]
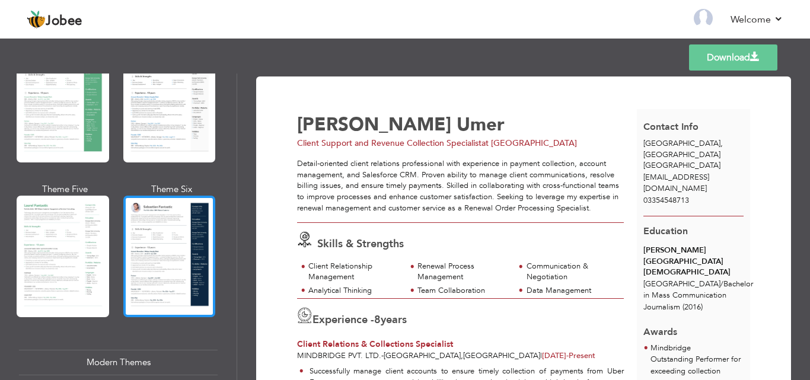
click at [146, 196] on div at bounding box center [169, 257] width 93 height 122
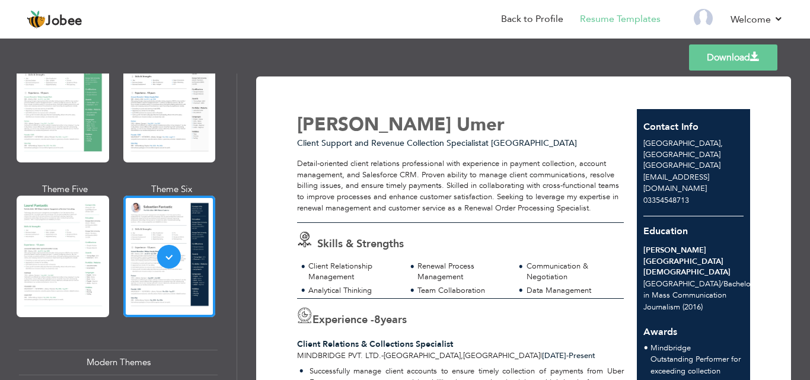
scroll to position [1141, 0]
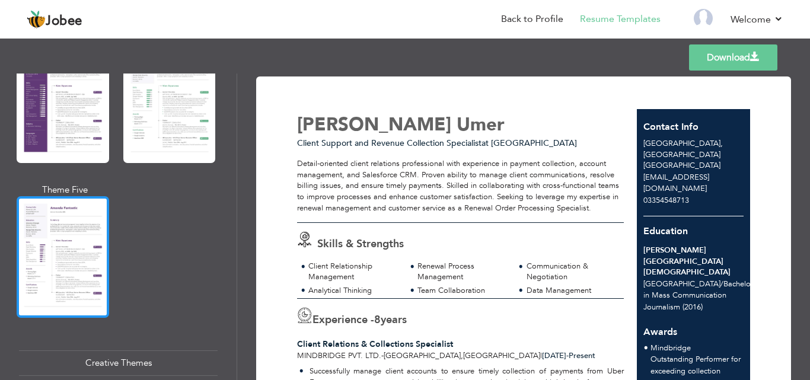
click at [51, 239] on div at bounding box center [63, 257] width 93 height 122
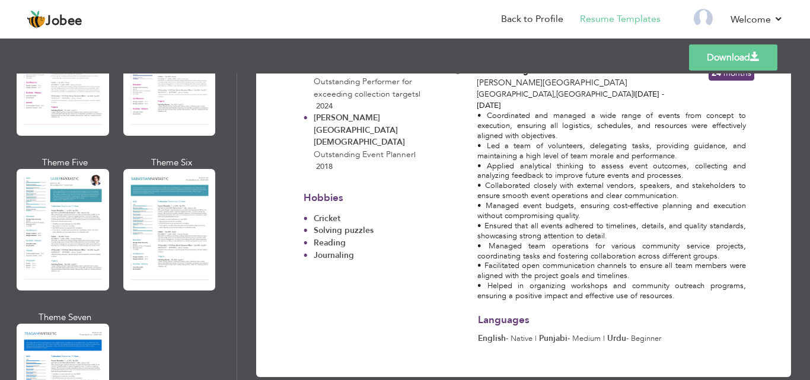
scroll to position [1690, 0]
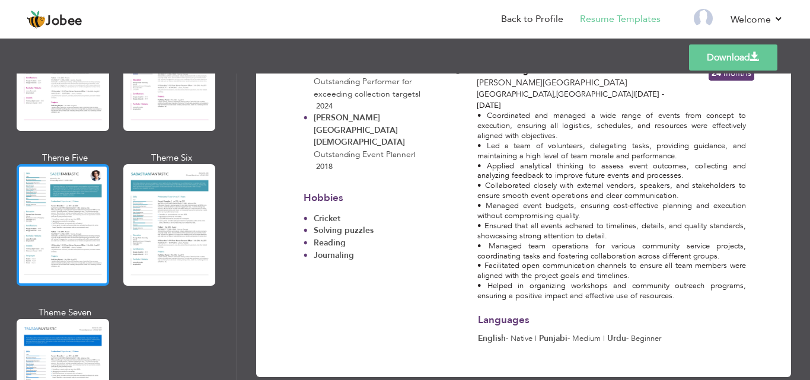
click at [65, 224] on div at bounding box center [63, 225] width 93 height 122
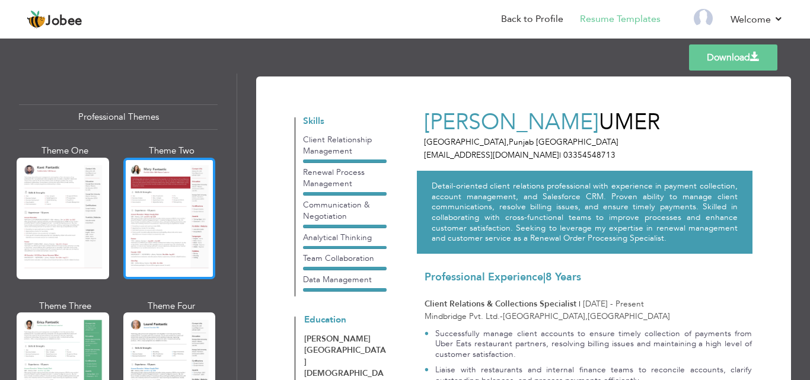
scroll to position [435, 0]
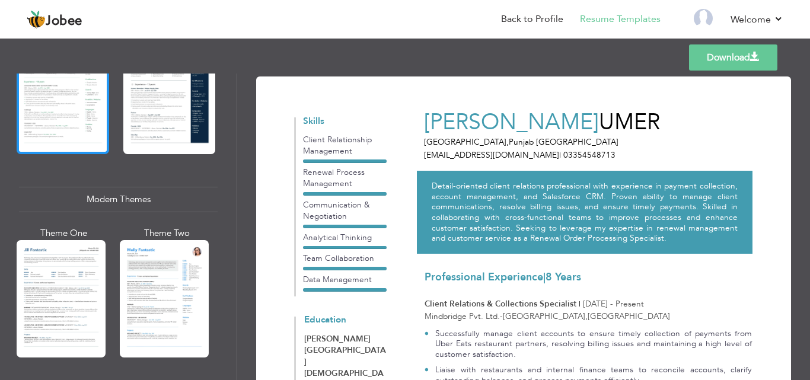
click at [53, 114] on div at bounding box center [63, 94] width 93 height 122
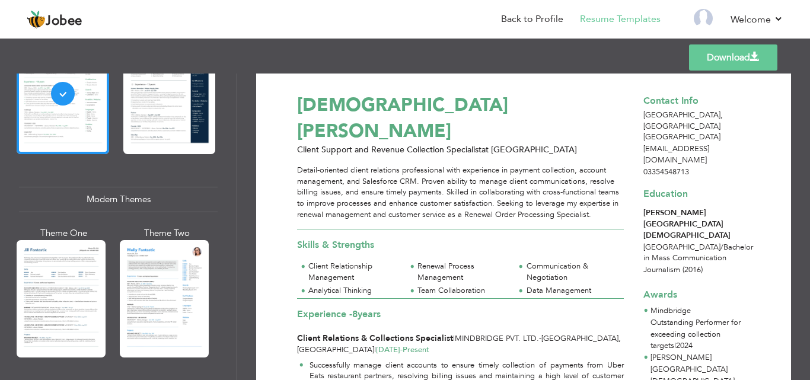
scroll to position [0, 0]
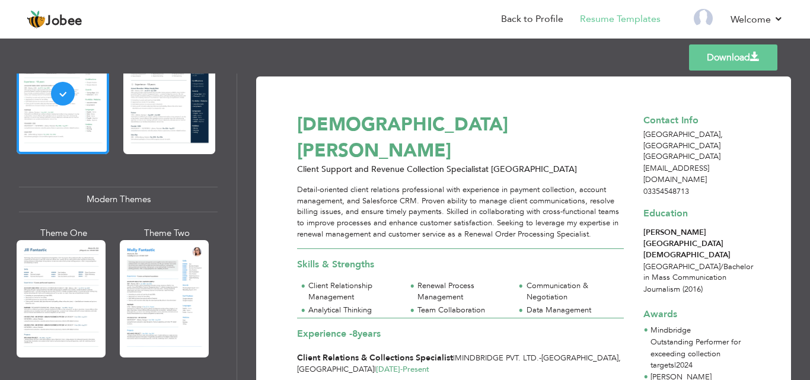
click at [740, 56] on link "Download" at bounding box center [733, 57] width 88 height 26
click at [171, 110] on div at bounding box center [169, 94] width 93 height 122
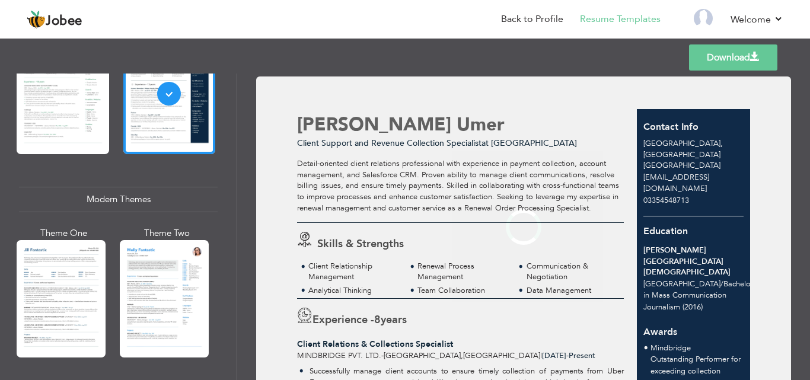
click at [748, 56] on link "Download" at bounding box center [733, 57] width 88 height 26
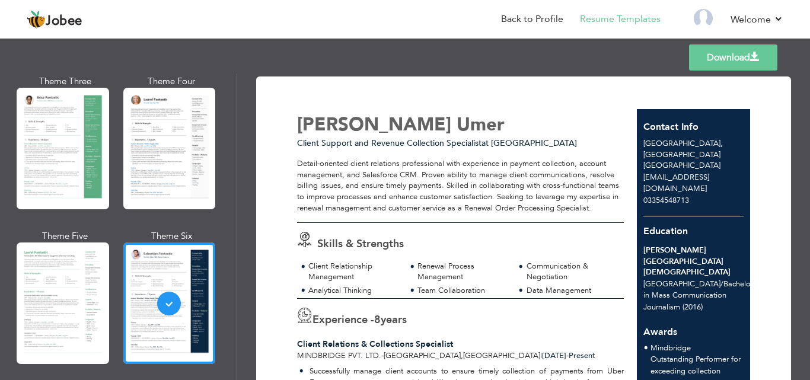
scroll to position [201, 0]
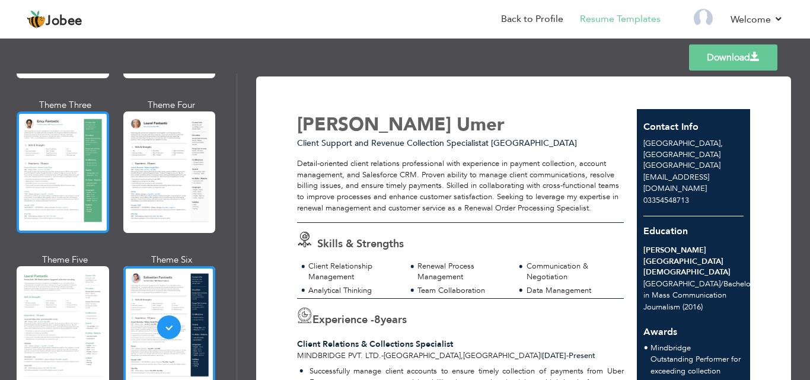
click at [68, 160] on div at bounding box center [63, 172] width 93 height 122
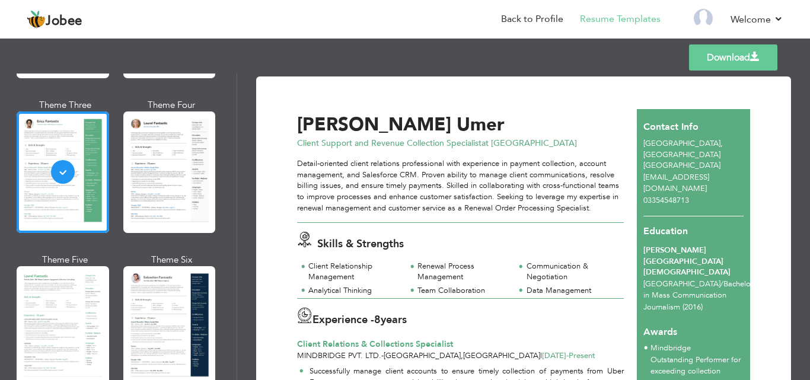
click at [718, 50] on link "Download" at bounding box center [733, 57] width 88 height 26
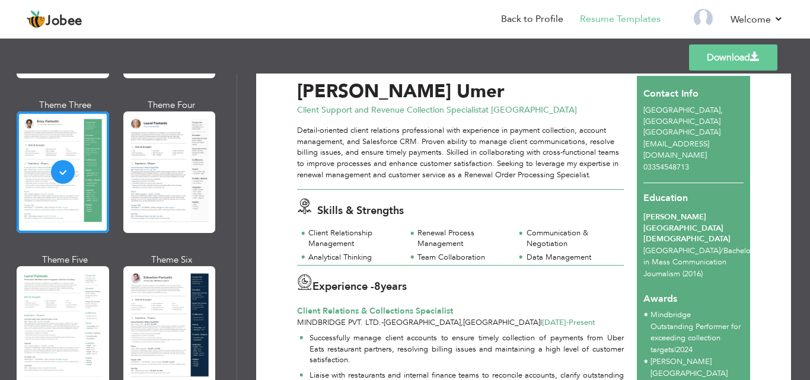
scroll to position [0, 0]
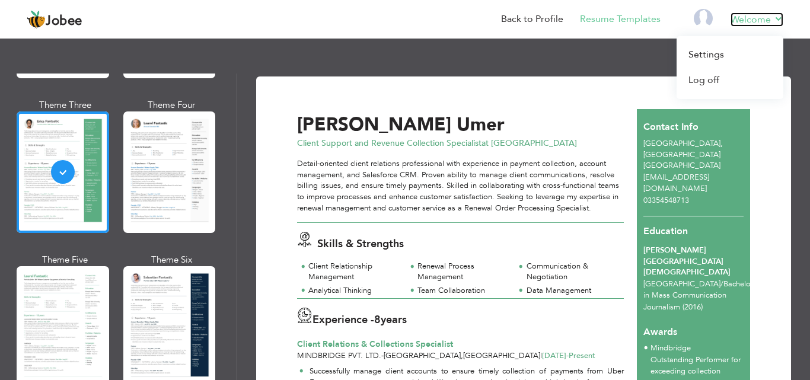
click at [779, 21] on link "Welcome" at bounding box center [757, 19] width 53 height 14
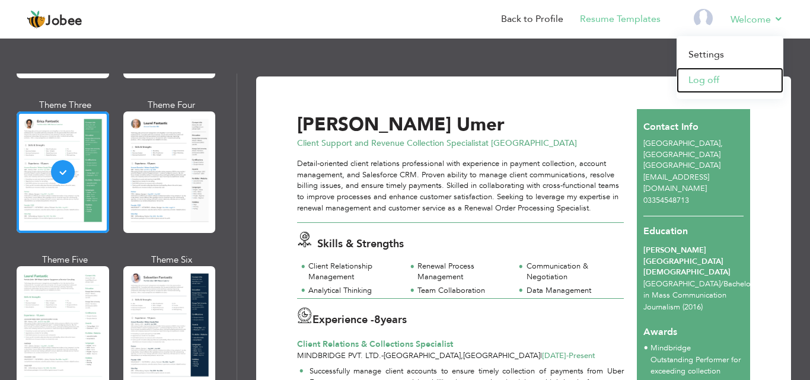
click at [711, 78] on link "Log off" at bounding box center [730, 81] width 107 height 26
